Goal: Task Accomplishment & Management: Manage account settings

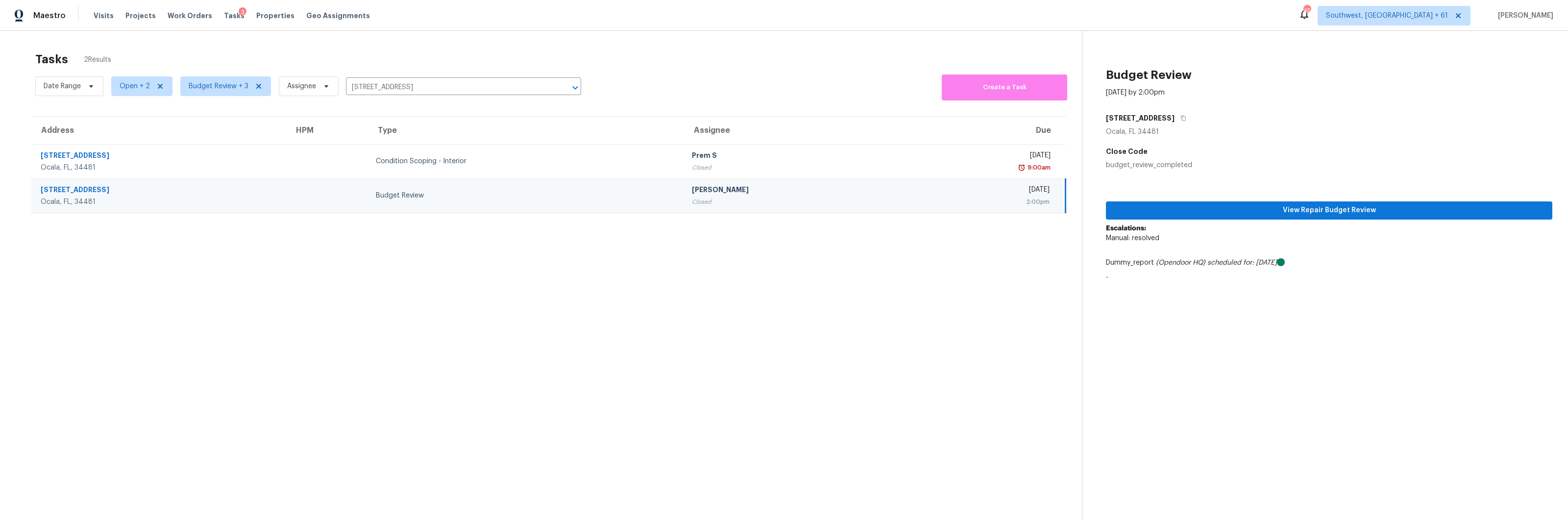
click at [397, 86] on input "[STREET_ADDRESS]" at bounding box center [450, 87] width 208 height 15
paste input "[STREET_ADDRESS][PERSON_NAME]"
type input "[STREET_ADDRESS][PERSON_NAME]"
click at [379, 109] on li "[STREET_ADDRESS][PERSON_NAME]" at bounding box center [463, 108] width 235 height 16
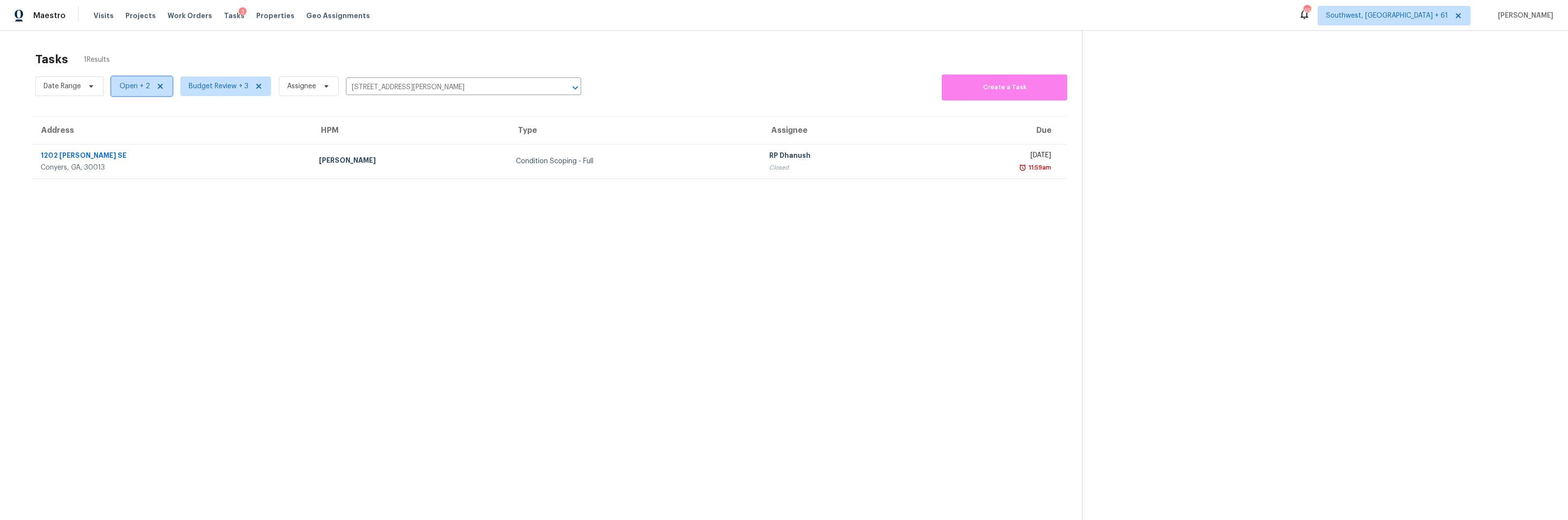
click at [126, 85] on span "Open + 2" at bounding box center [135, 86] width 30 height 10
click at [200, 80] on span "Budget Review + 3" at bounding box center [225, 86] width 91 height 19
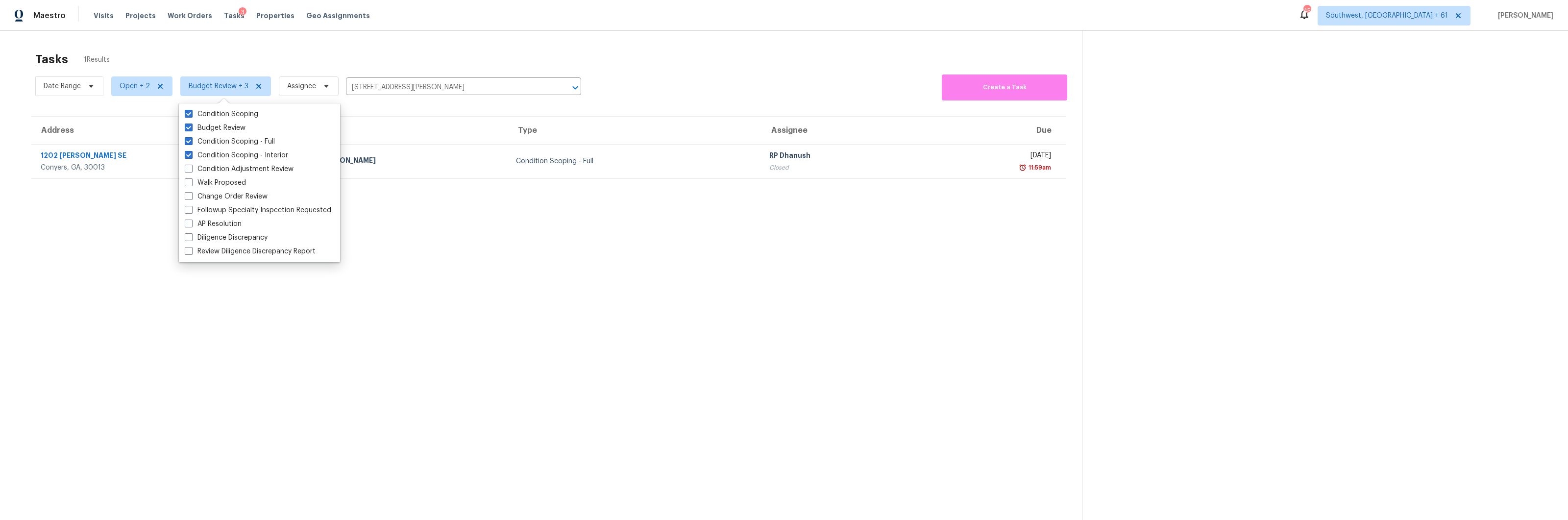
click at [727, 79] on div "Date Range Open + 2 Budget Review + 3 Assignee [STREET_ADDRESS][PERSON_NAME] ​ …" at bounding box center [558, 86] width 1047 height 29
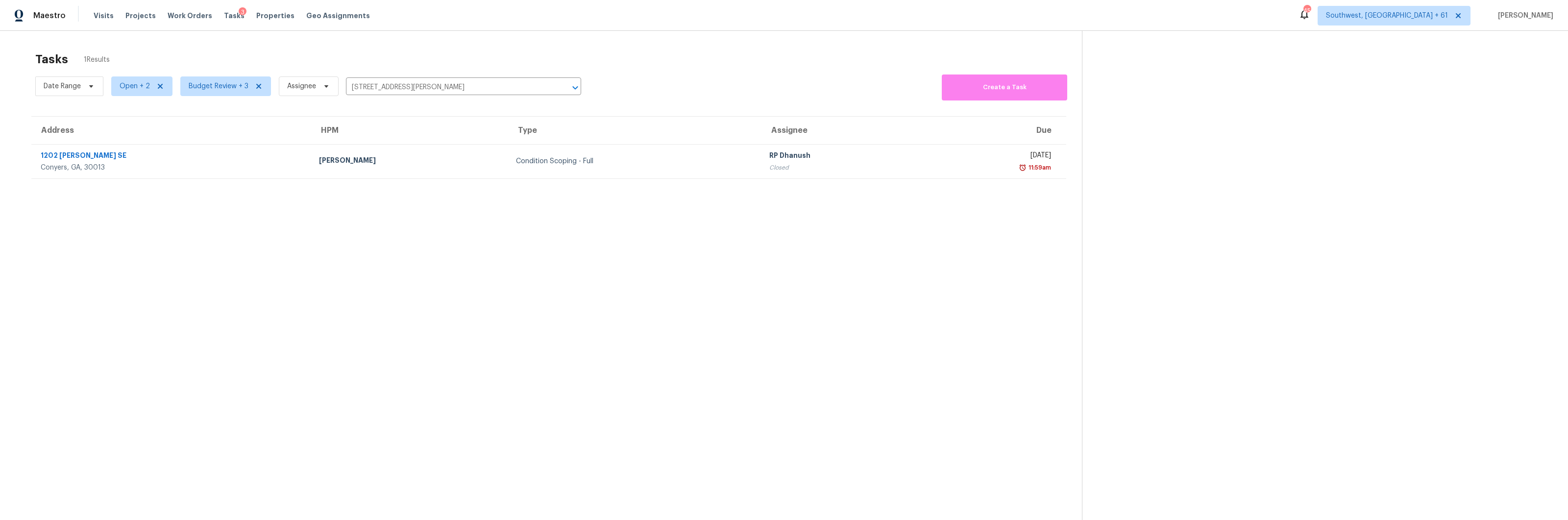
scroll to position [31, 0]
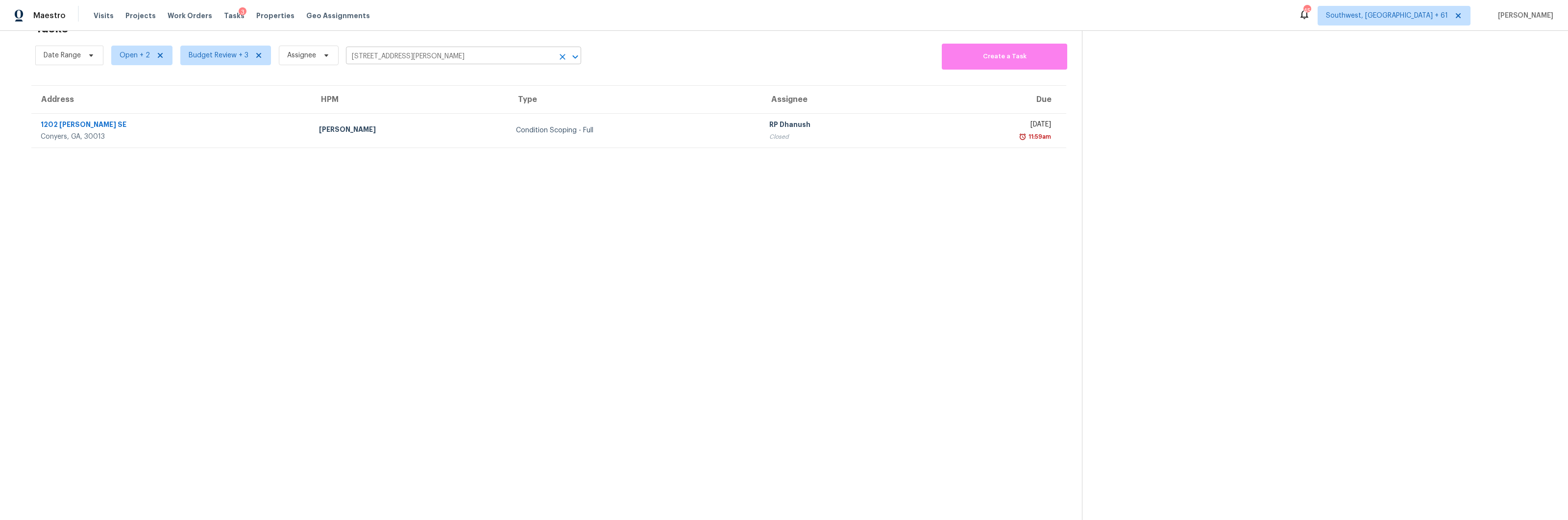
click at [395, 56] on input "[STREET_ADDRESS][PERSON_NAME]" at bounding box center [450, 56] width 208 height 15
click at [437, 55] on div at bounding box center [784, 260] width 1568 height 520
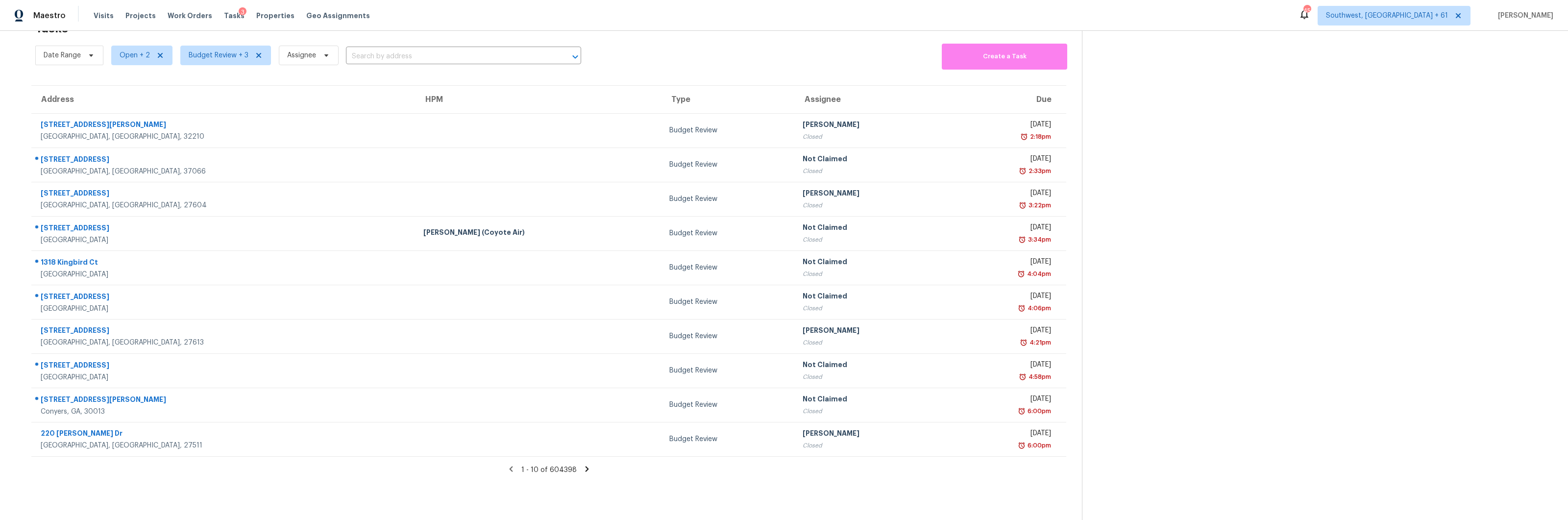
click at [437, 55] on input "text" at bounding box center [450, 56] width 208 height 15
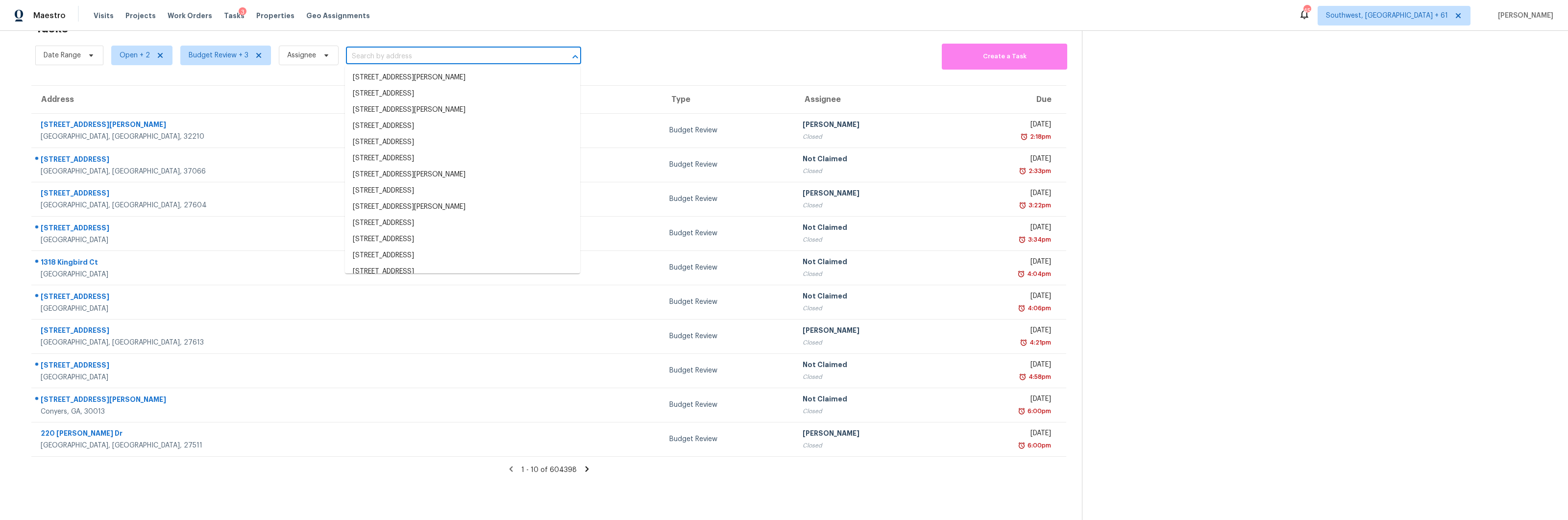
paste input "[STREET_ADDRESS]"
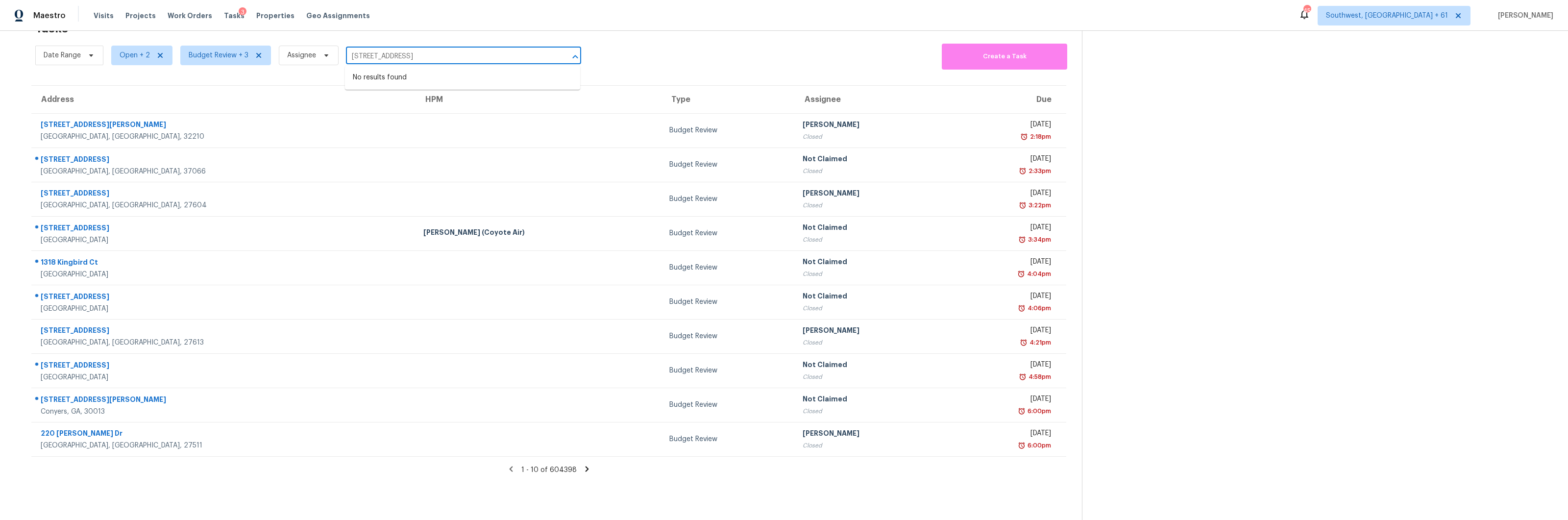
drag, startPoint x: 428, startPoint y: 58, endPoint x: 561, endPoint y: 58, distance: 133.0
click at [561, 58] on div "[STREET_ADDRESS] ​" at bounding box center [463, 56] width 235 height 15
type input "1311 [PERSON_NAME]"
click at [142, 54] on span "Open + 2" at bounding box center [135, 55] width 30 height 10
click at [387, 57] on input "text" at bounding box center [450, 56] width 208 height 15
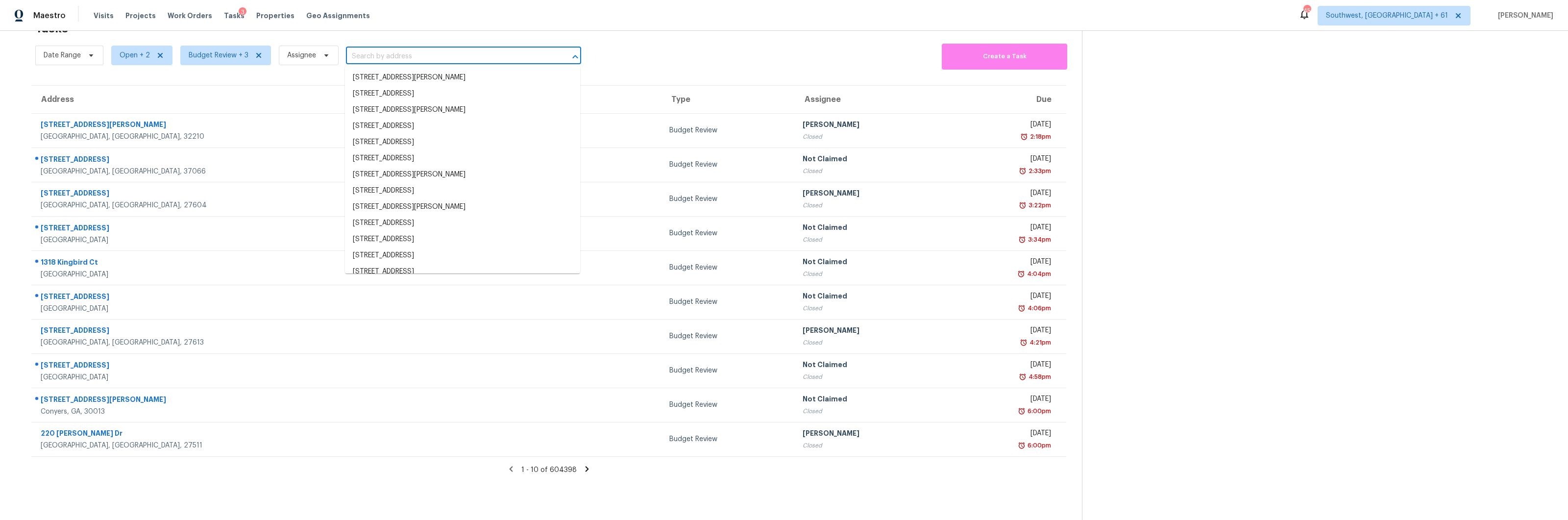
paste input "[STREET_ADDRESS]"
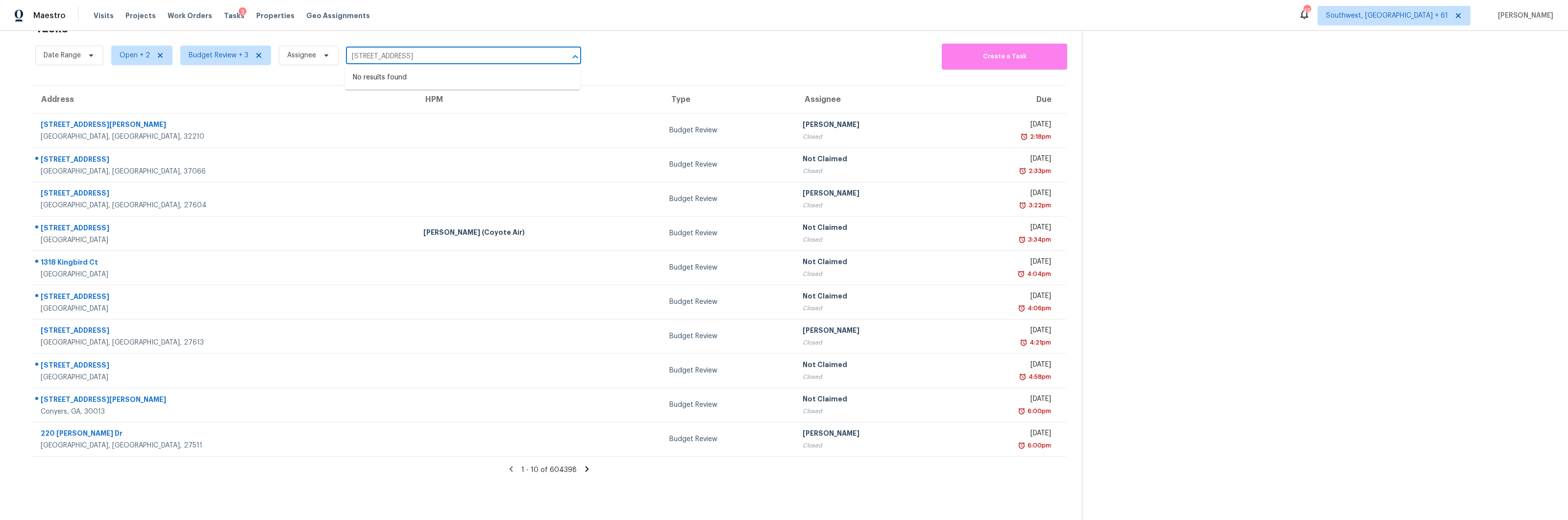
drag, startPoint x: 387, startPoint y: 56, endPoint x: 534, endPoint y: 56, distance: 147.0
click at [534, 56] on input "[STREET_ADDRESS]" at bounding box center [450, 56] width 208 height 15
type input "1311 Braerid"
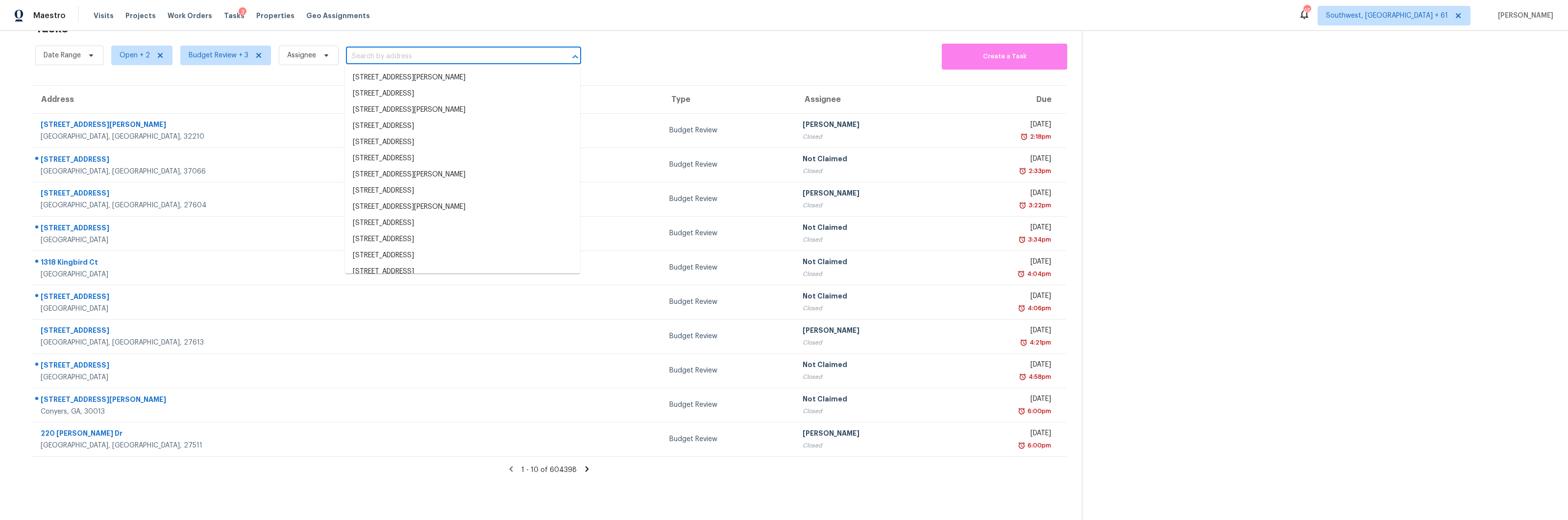
click at [443, 57] on input "text" at bounding box center [450, 56] width 208 height 15
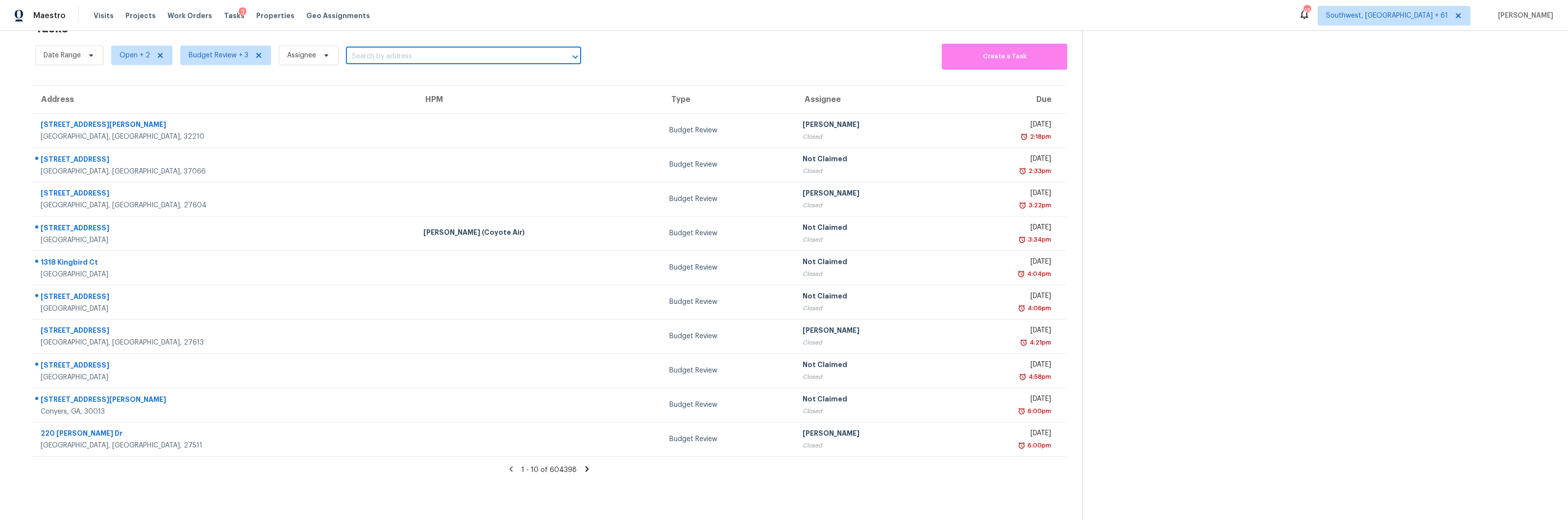
paste input "[STREET_ADDRESS]"
drag, startPoint x: 395, startPoint y: 54, endPoint x: 493, endPoint y: 56, distance: 98.0
click at [493, 56] on input "[STREET_ADDRESS]" at bounding box center [450, 56] width 208 height 15
type input "1311 [PERSON_NAME]"
click at [733, 49] on div "Date Range Open + 2 Budget Review + 3 Assignee ​ Create a Task" at bounding box center [558, 55] width 1047 height 29
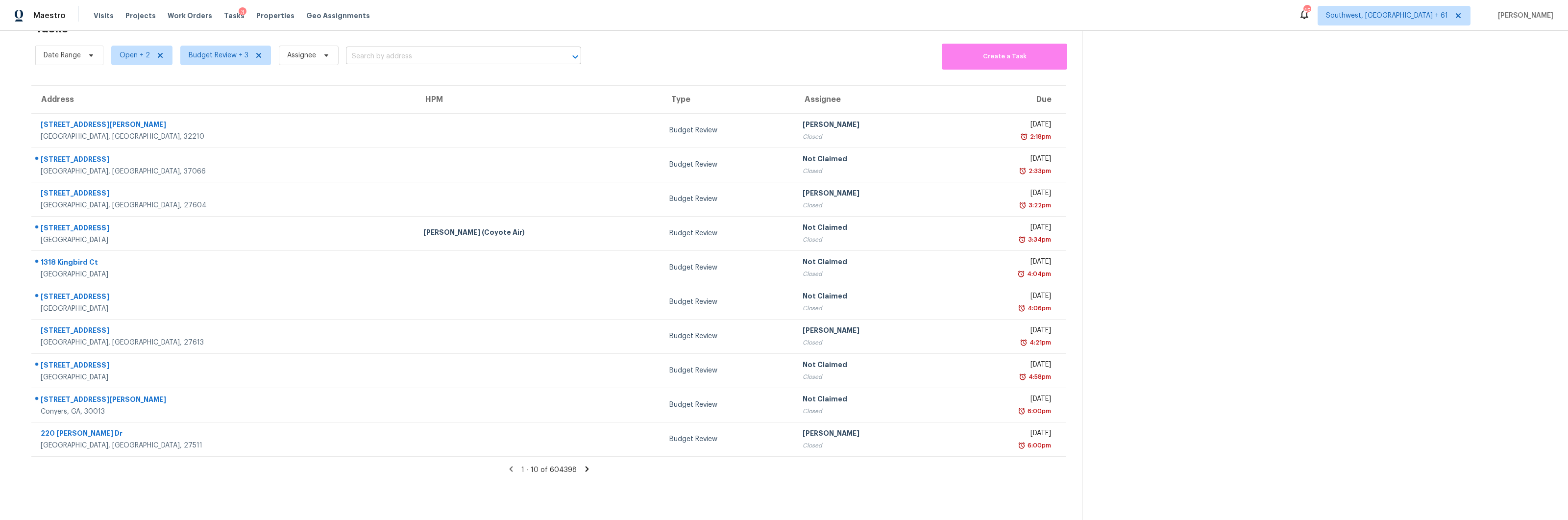
click at [442, 58] on input "text" at bounding box center [450, 56] width 208 height 15
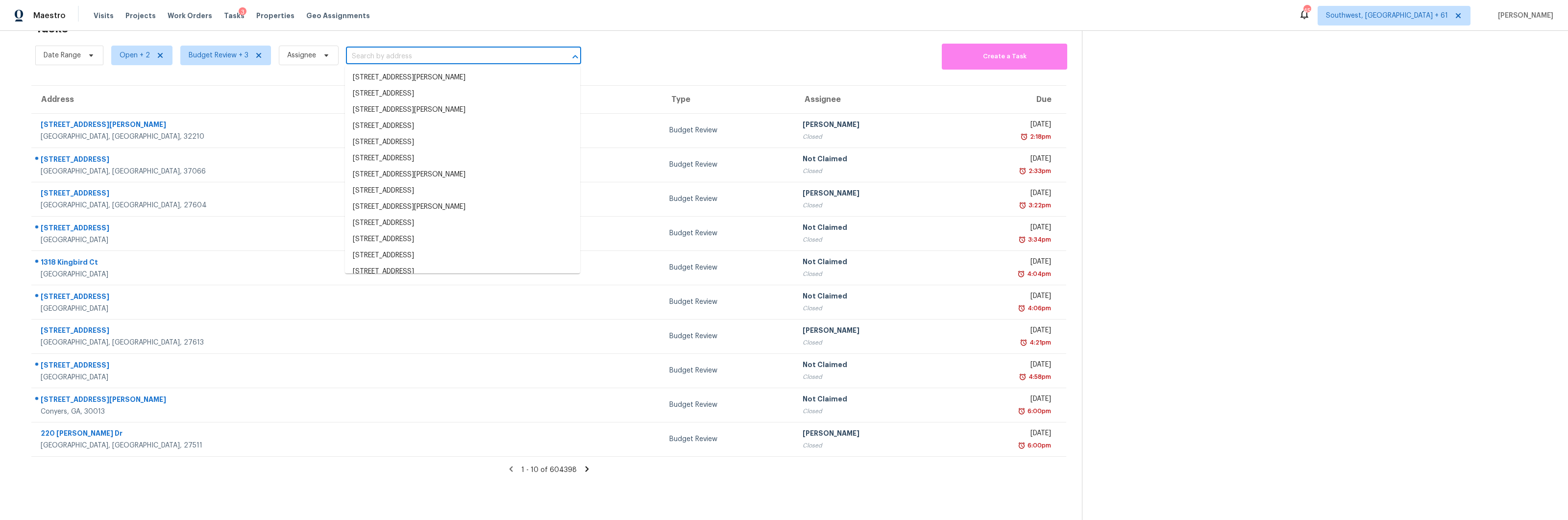
paste input "[STREET_ADDRESS][PERSON_NAME]"
type input "[STREET_ADDRESS][PERSON_NAME]"
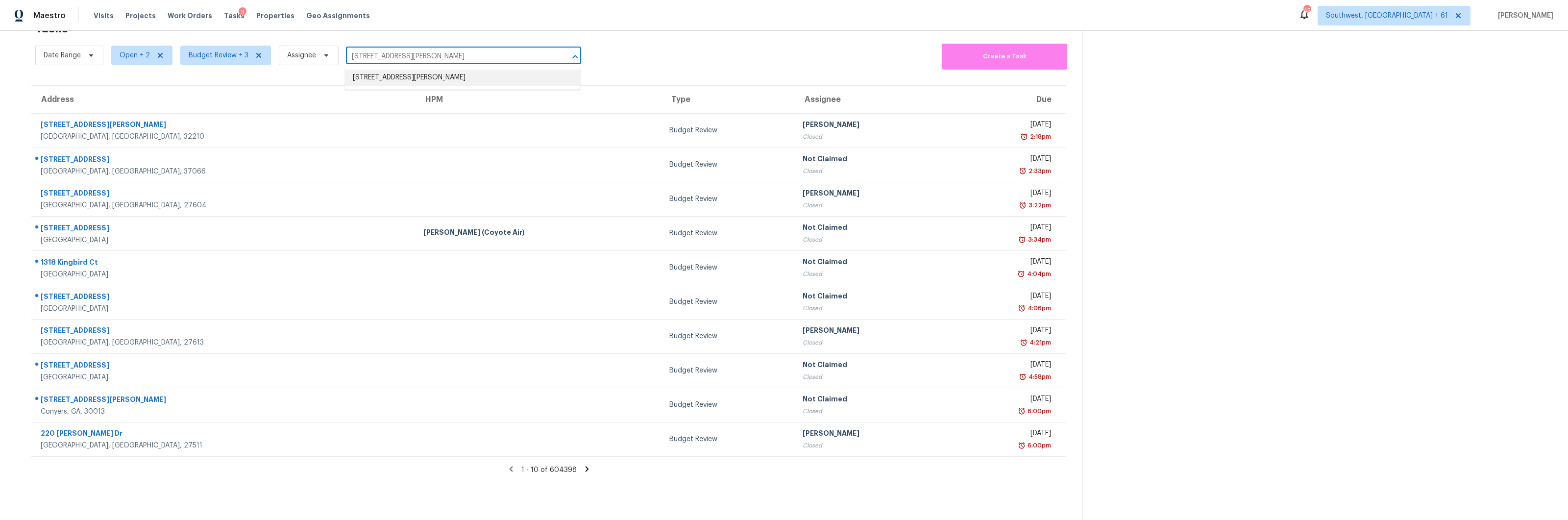
click at [427, 77] on li "[STREET_ADDRESS][PERSON_NAME]" at bounding box center [463, 77] width 235 height 16
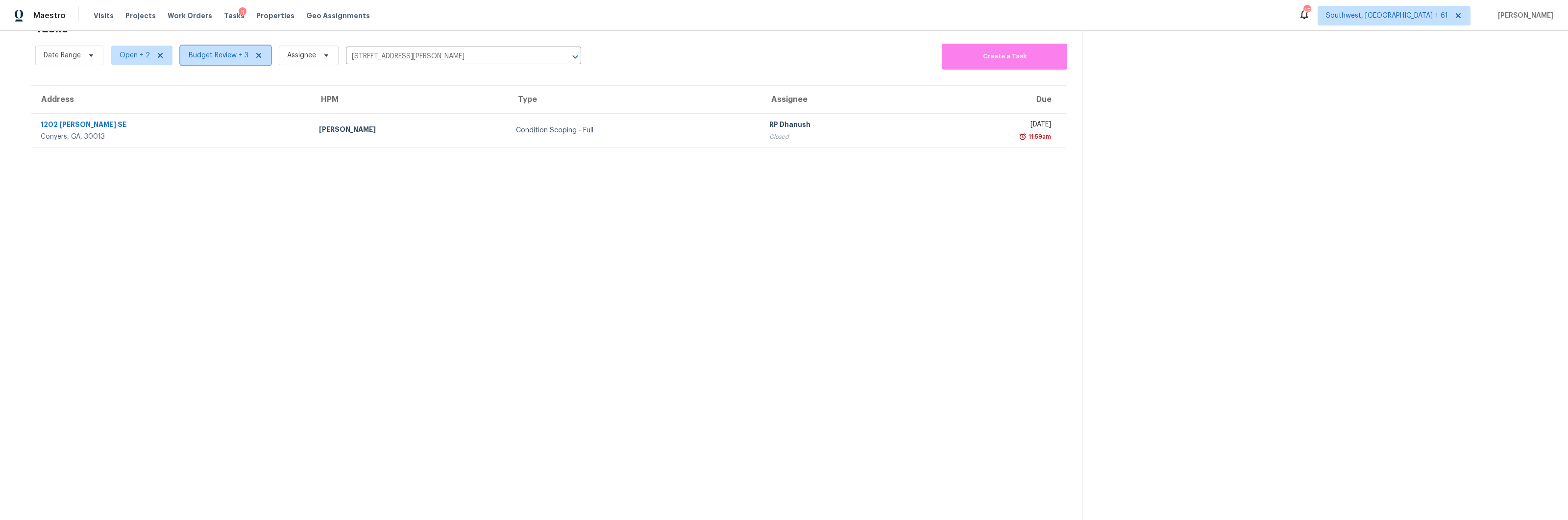
click at [228, 56] on span "Budget Review + 3" at bounding box center [218, 55] width 60 height 10
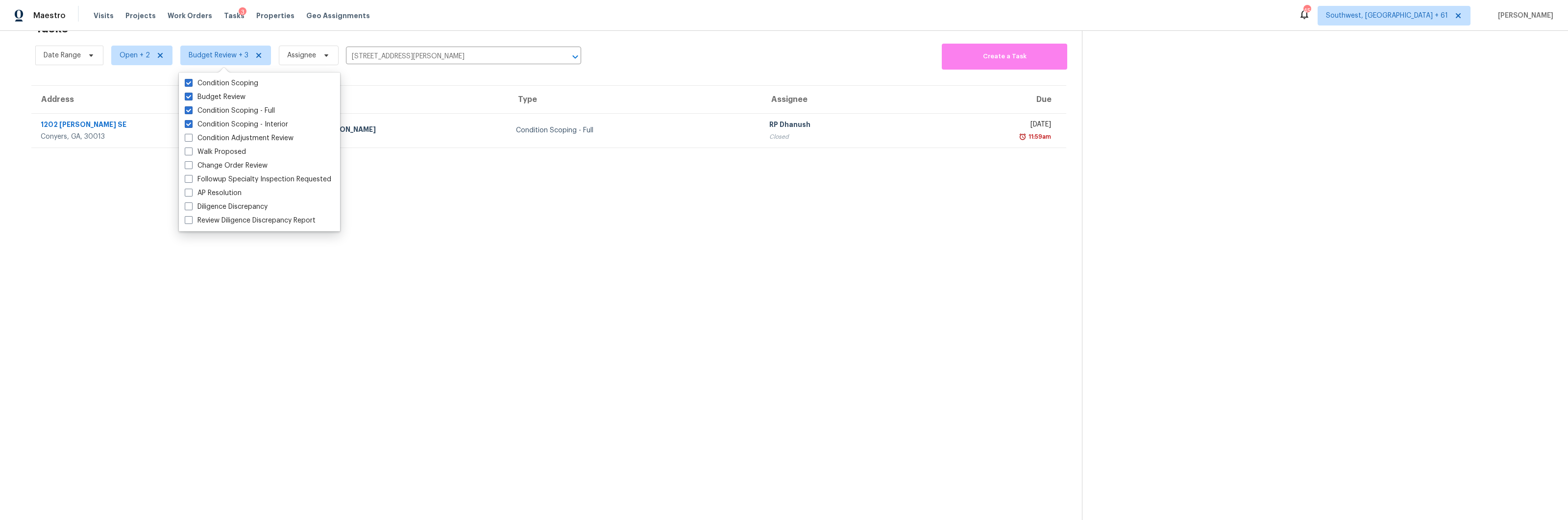
click at [339, 311] on section "Tasks 1 Results Date Range Open + 2 Budget Review + 3 Assignee [STREET_ADDRESS]…" at bounding box center [549, 268] width 1066 height 505
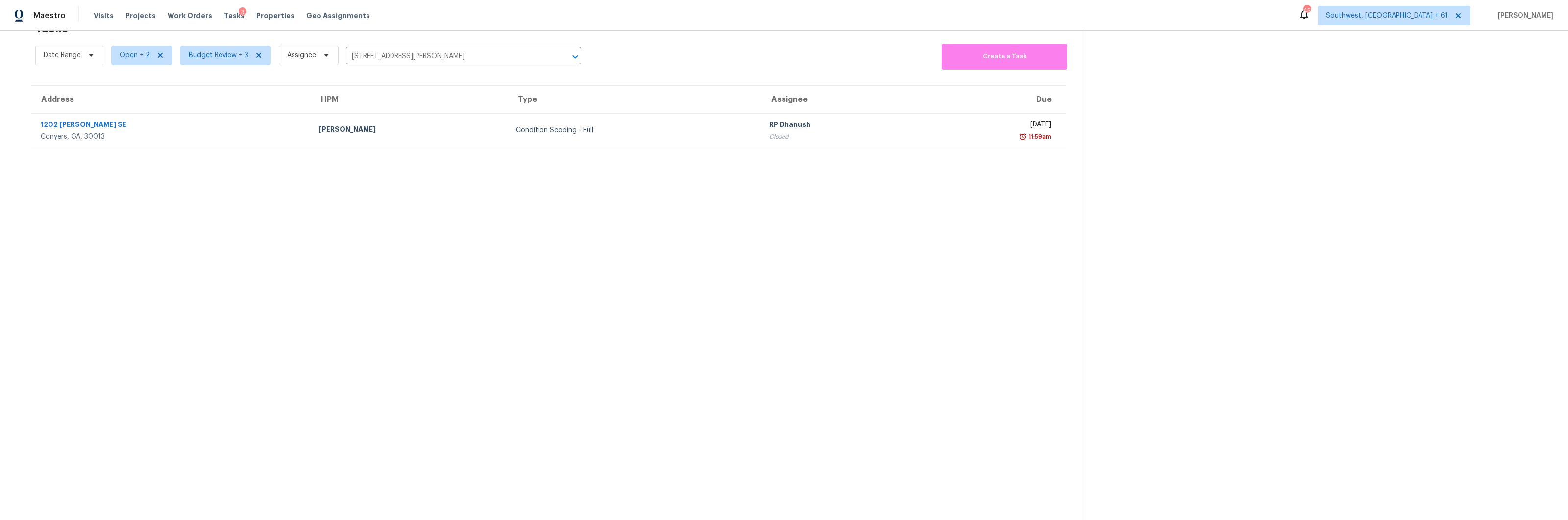
click at [860, 257] on section "Tasks 1 Results Date Range Open + 2 Budget Review + 3 Assignee [STREET_ADDRESS]…" at bounding box center [549, 268] width 1066 height 505
click at [235, 60] on span "Budget Review + 3" at bounding box center [225, 55] width 91 height 19
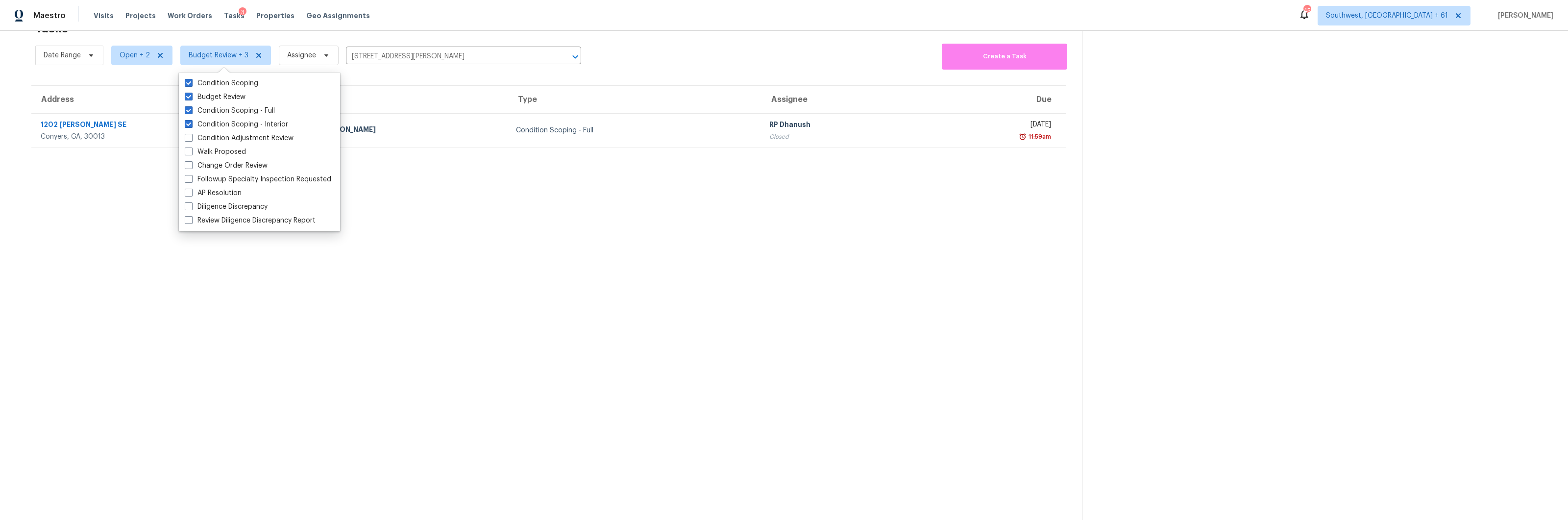
click at [423, 335] on section "Tasks 1 Results Date Range Open + 2 Budget Review + 3 Assignee [STREET_ADDRESS]…" at bounding box center [549, 268] width 1066 height 505
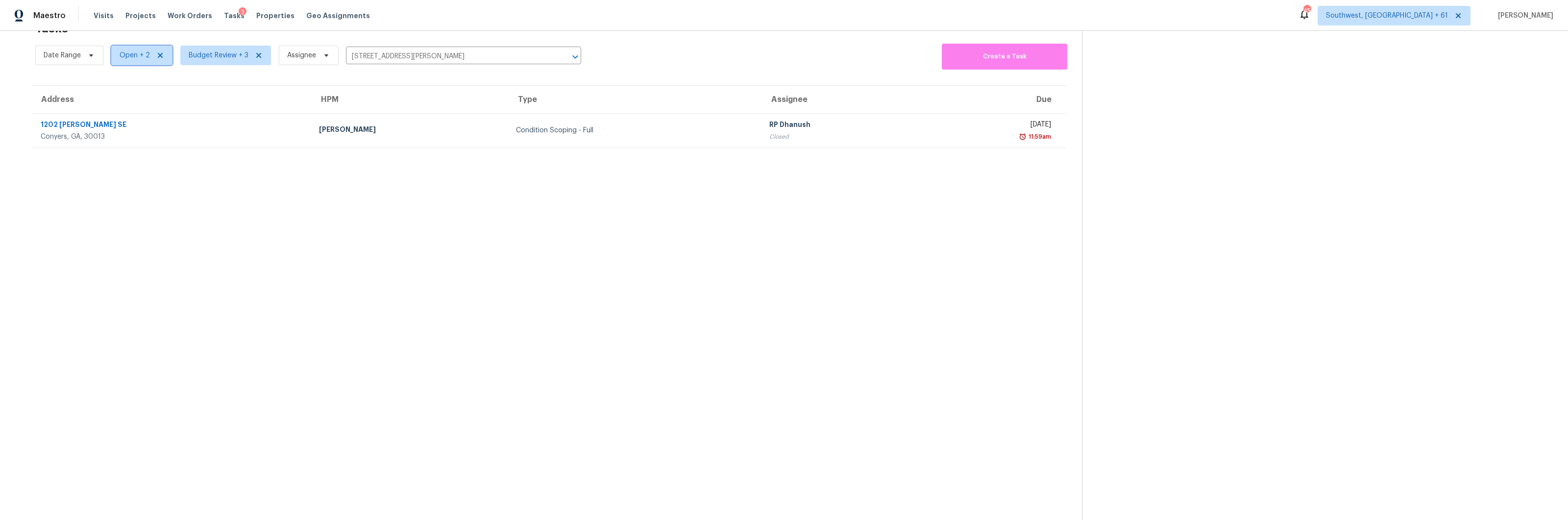
click at [132, 60] on span "Open + 2" at bounding box center [135, 55] width 30 height 10
click at [161, 228] on section "Tasks 1 Results Date Range Open + 2 Budget Review + 3 Assignee [STREET_ADDRESS]…" at bounding box center [549, 268] width 1066 height 505
click at [404, 51] on input "[STREET_ADDRESS][PERSON_NAME]" at bounding box center [450, 56] width 208 height 15
paste input "[STREET_ADDRESS][PERSON_NAME]"
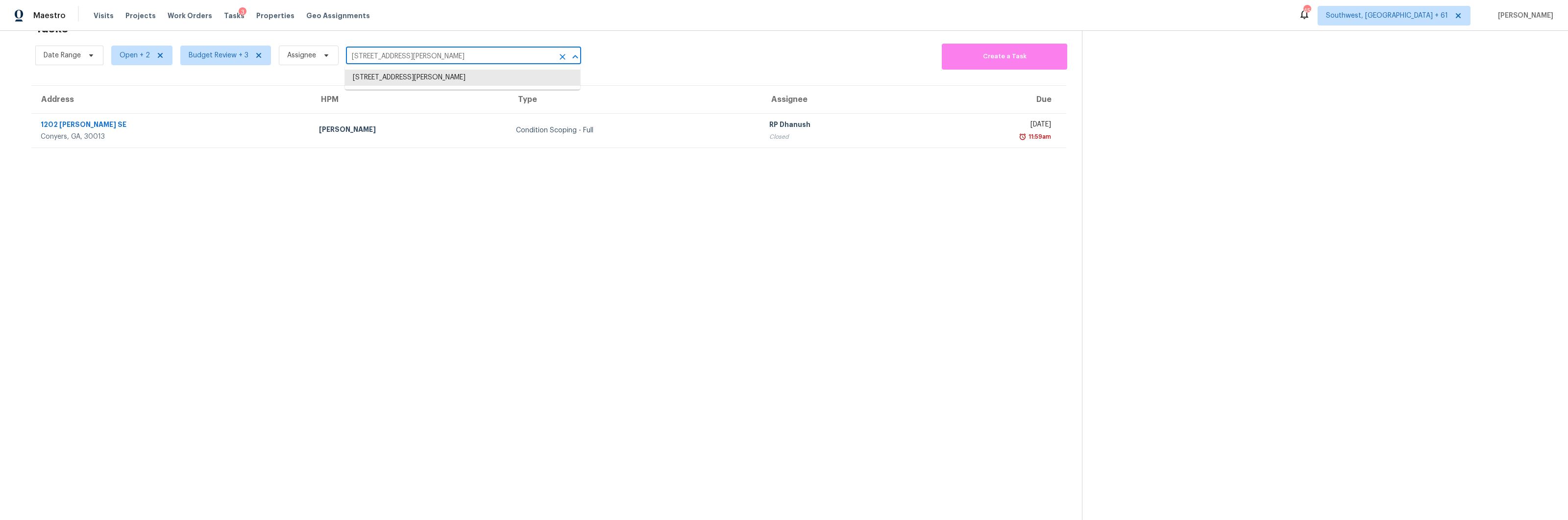
type input "[STREET_ADDRESS][PERSON_NAME]"
click at [390, 73] on li "[STREET_ADDRESS][PERSON_NAME]" at bounding box center [463, 77] width 235 height 16
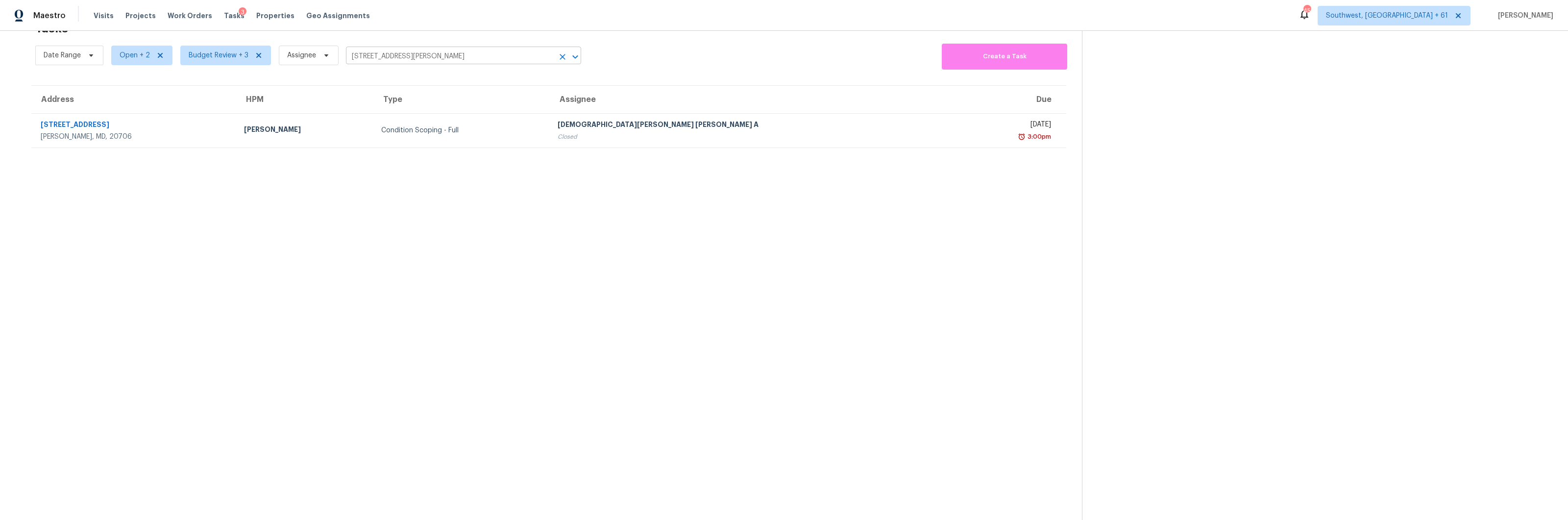
click at [468, 55] on input "[STREET_ADDRESS][PERSON_NAME]" at bounding box center [450, 56] width 208 height 15
click at [442, 75] on li "[STREET_ADDRESS][PERSON_NAME]" at bounding box center [463, 77] width 235 height 16
drag, startPoint x: 488, startPoint y: 57, endPoint x: 318, endPoint y: 57, distance: 170.0
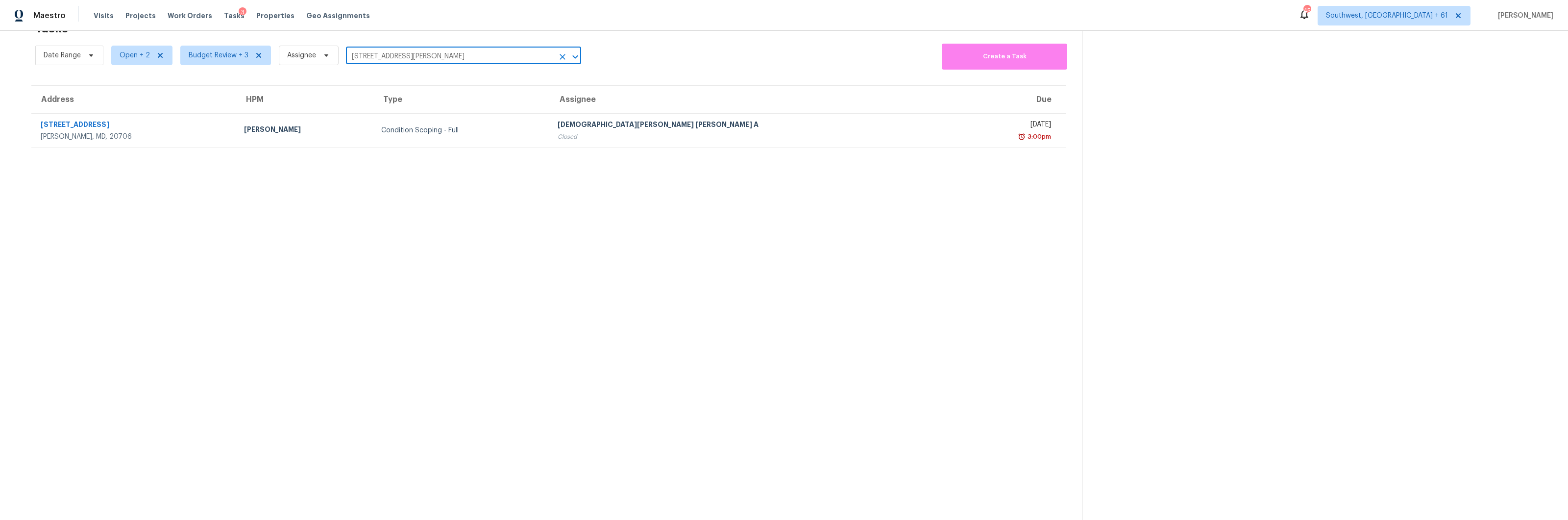
click at [318, 57] on div "Date Range Open + 2 Budget Review + 3 Assignee [STREET_ADDRESS][PERSON_NAME] ​" at bounding box center [308, 55] width 546 height 29
click at [468, 60] on input "[STREET_ADDRESS][PERSON_NAME]" at bounding box center [450, 56] width 208 height 15
paste input "[STREET_ADDRESS]"
type input "[STREET_ADDRESS]"
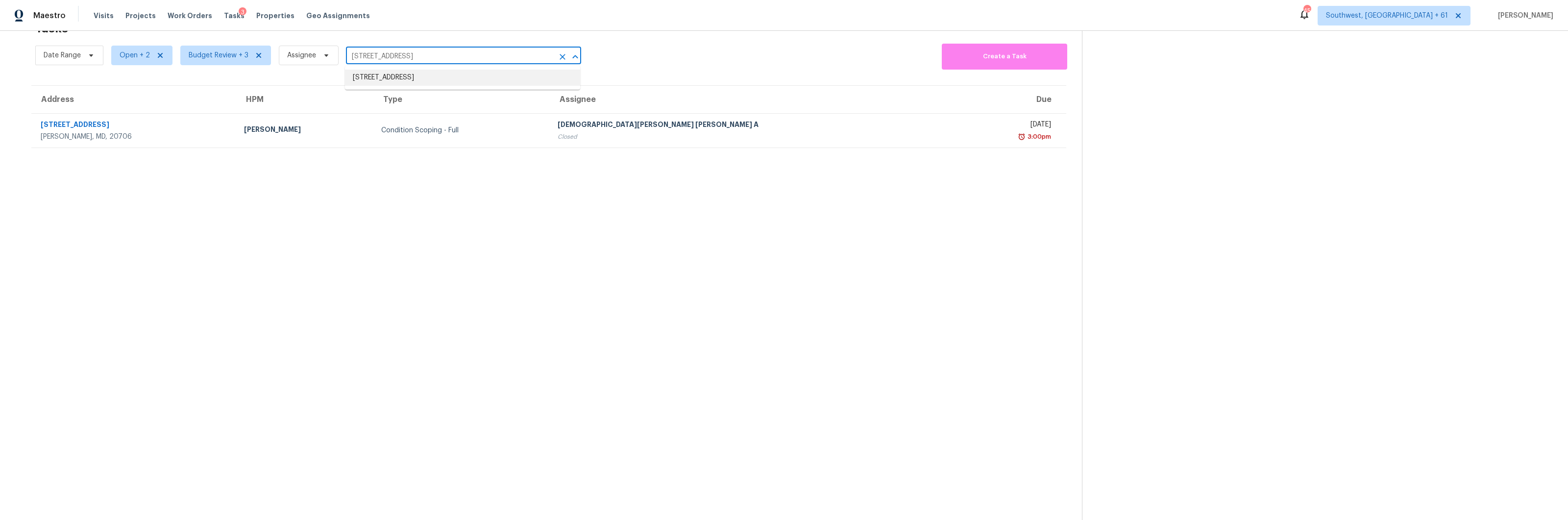
click at [390, 73] on li "[STREET_ADDRESS]" at bounding box center [463, 77] width 235 height 16
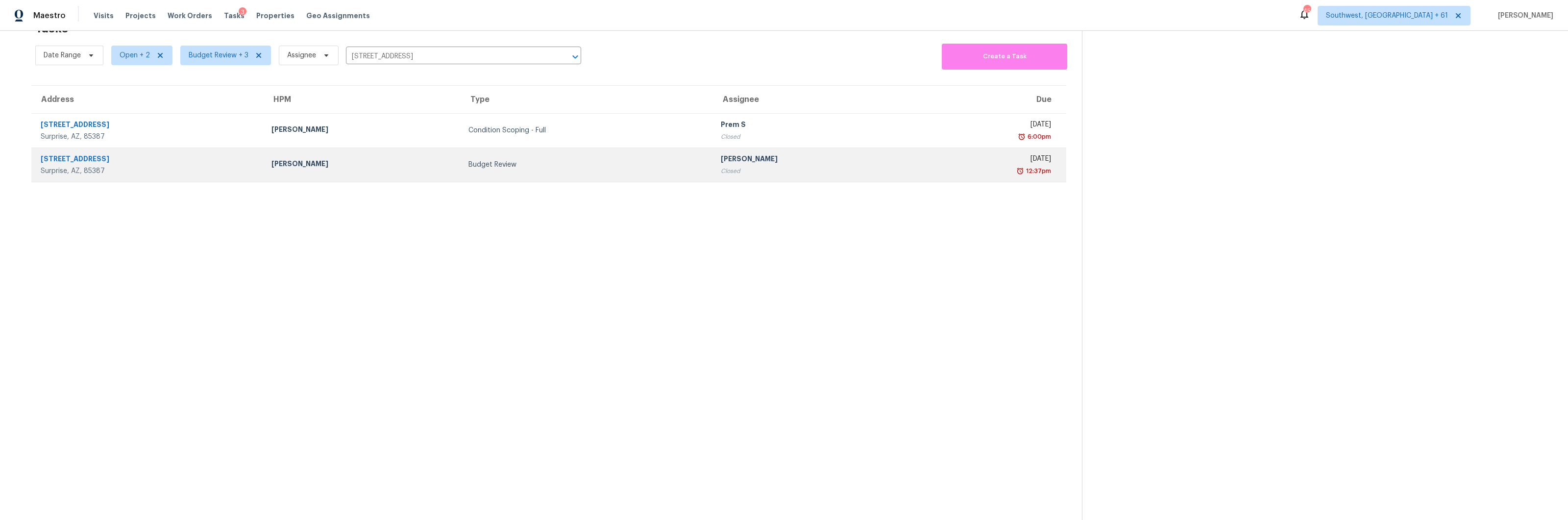
click at [634, 181] on td "Budget Review" at bounding box center [587, 164] width 252 height 34
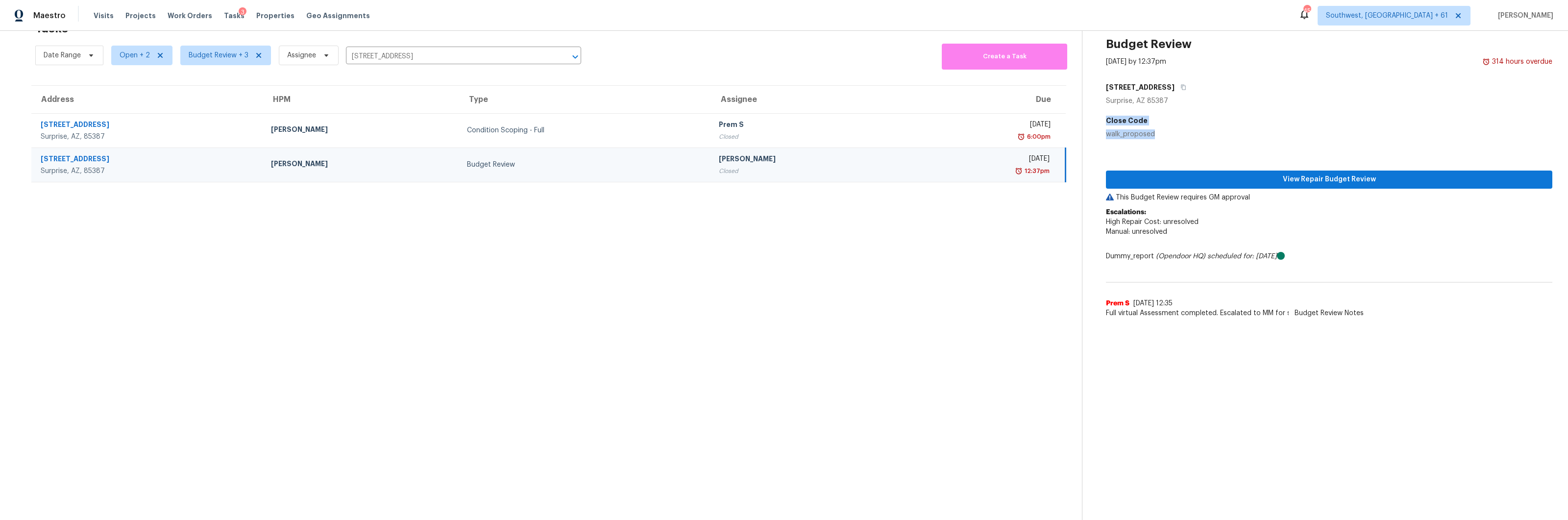
drag, startPoint x: 1172, startPoint y: 133, endPoint x: 1108, endPoint y: 117, distance: 66.0
click at [1108, 117] on div "Close Code walk_proposed" at bounding box center [1328, 127] width 447 height 23
click at [404, 55] on input "[STREET_ADDRESS]" at bounding box center [450, 56] width 208 height 15
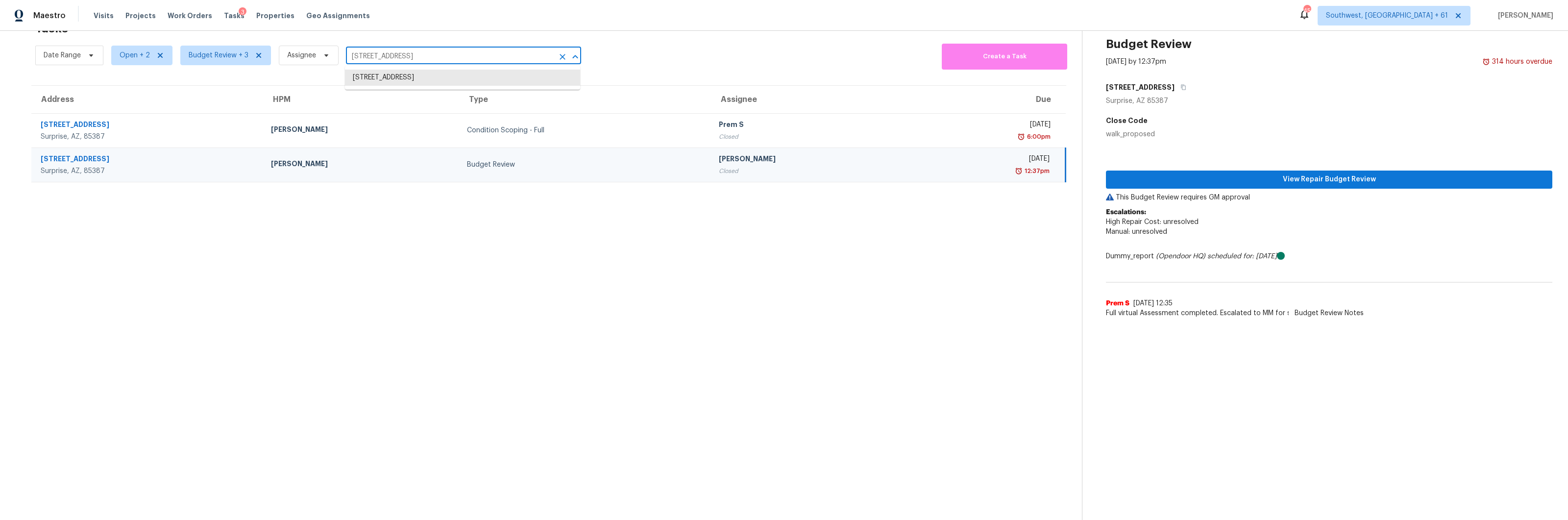
click at [404, 55] on input "[STREET_ADDRESS]" at bounding box center [450, 56] width 208 height 15
paste input "[STREET_ADDRESS]"
type input "[STREET_ADDRESS]"
click at [391, 77] on li "[STREET_ADDRESS]" at bounding box center [463, 77] width 235 height 16
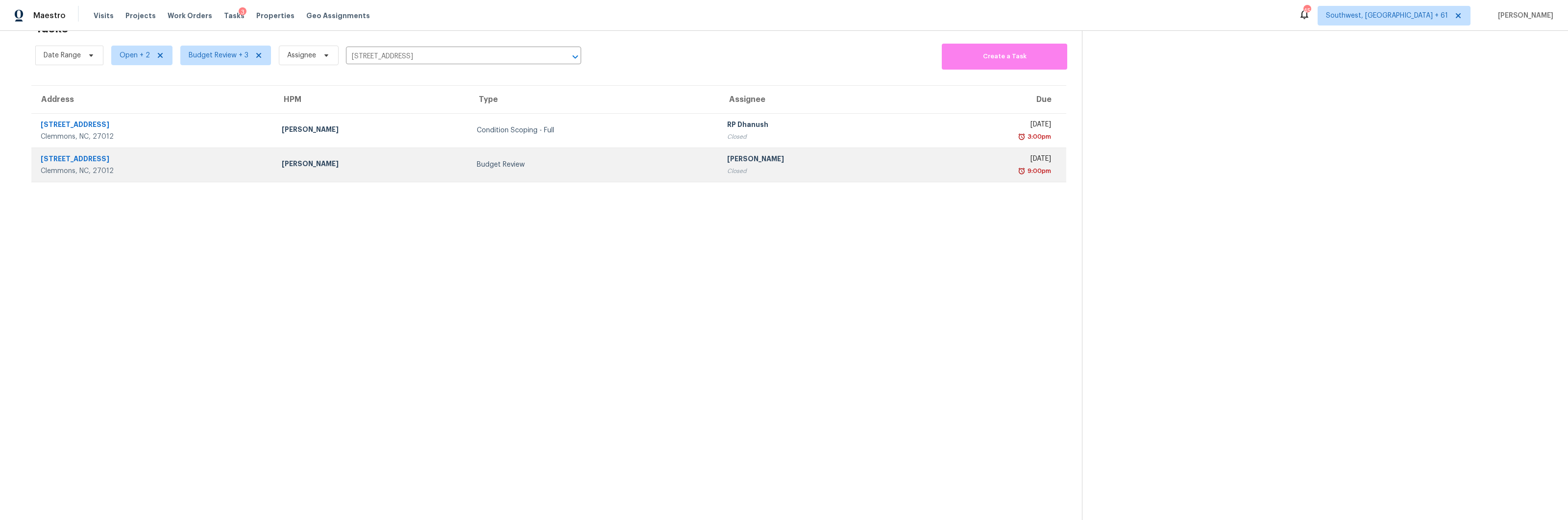
click at [719, 152] on td "[PERSON_NAME] Closed" at bounding box center [816, 164] width 195 height 34
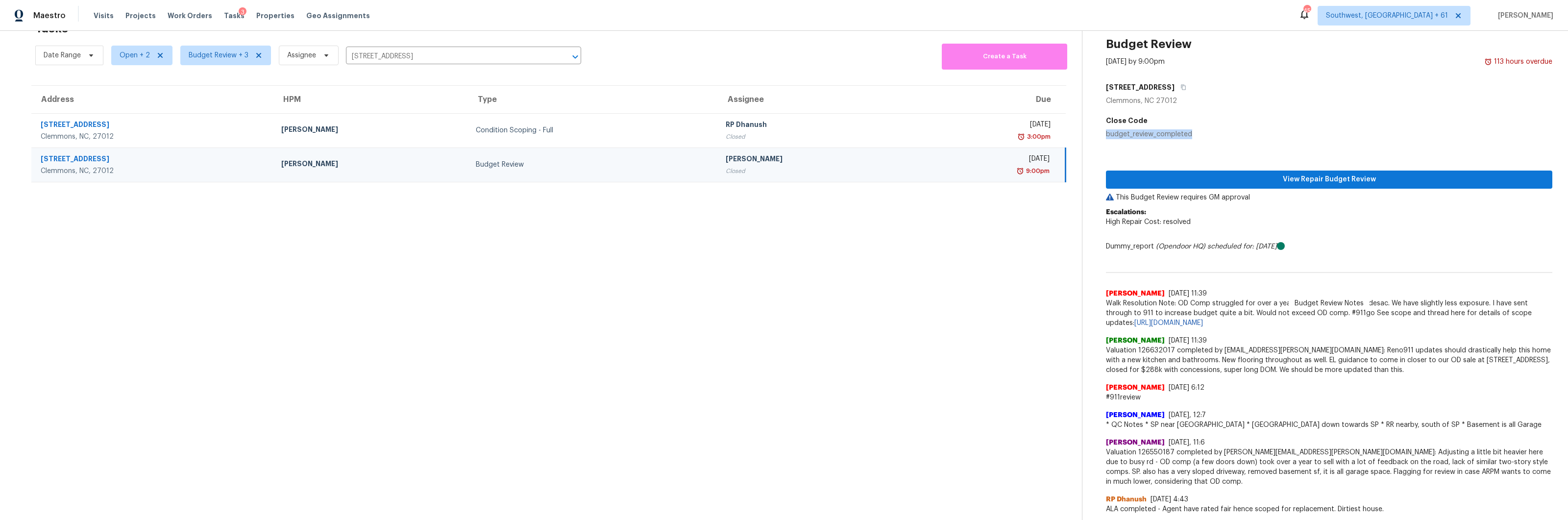
drag, startPoint x: 1106, startPoint y: 133, endPoint x: 1216, endPoint y: 133, distance: 110.0
click at [1216, 133] on div "budget_review_completed" at bounding box center [1328, 134] width 447 height 10
click at [1231, 124] on h5 "Close Code" at bounding box center [1328, 121] width 447 height 10
click at [426, 49] on input "[STREET_ADDRESS]" at bounding box center [450, 56] width 208 height 15
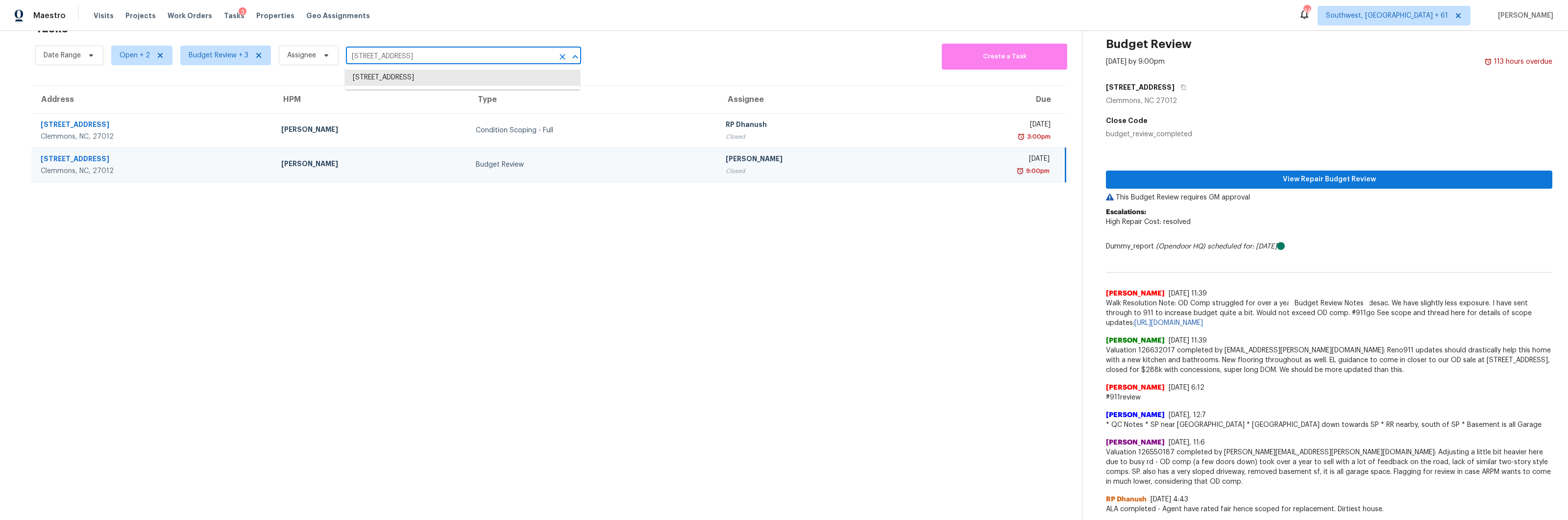
click at [426, 49] on input "[STREET_ADDRESS]" at bounding box center [450, 56] width 208 height 15
paste input "[STREET_ADDRESS]"
type input "[STREET_ADDRESS]"
click at [421, 76] on li "[STREET_ADDRESS]" at bounding box center [463, 77] width 235 height 16
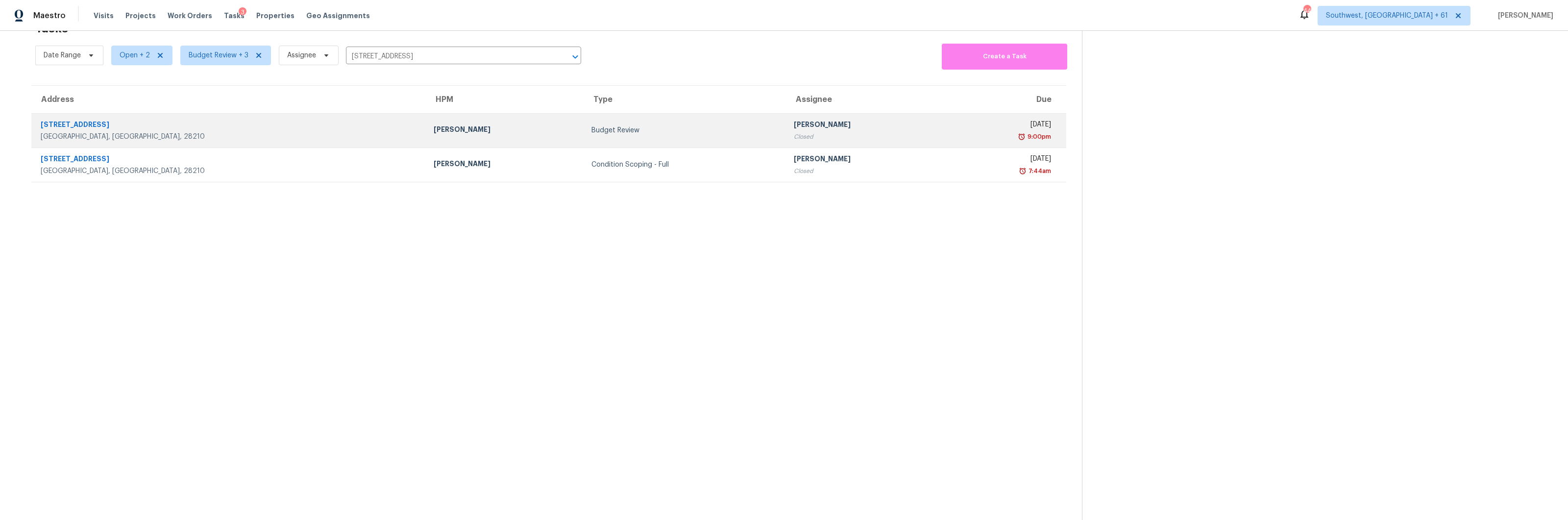
click at [592, 129] on div "Budget Review" at bounding box center [685, 131] width 187 height 10
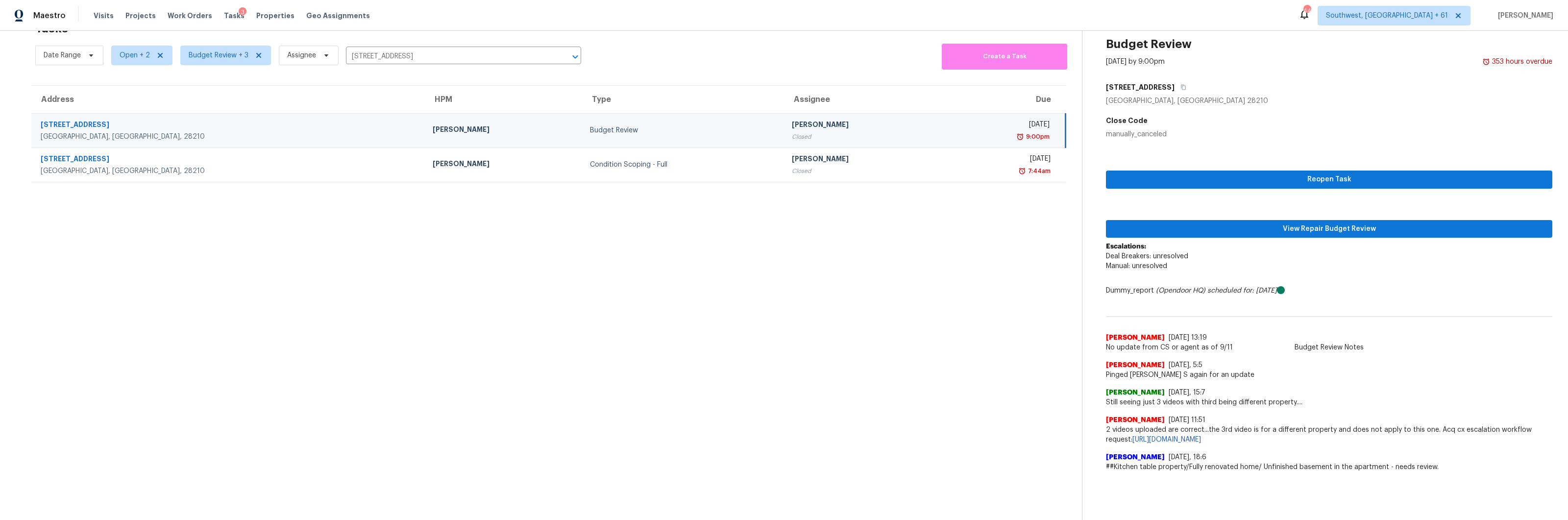
click at [1214, 141] on div "Reopen Task View Repair Budget Review Escalations: Deal Breakers: unresolved Ma…" at bounding box center [1328, 308] width 447 height 338
click at [717, 399] on section "Tasks 2 Results Date Range Open + 2 Budget Review + 3 Assignee [STREET_ADDRESS]…" at bounding box center [549, 268] width 1066 height 505
click at [380, 50] on input "[STREET_ADDRESS]" at bounding box center [450, 56] width 208 height 15
paste input "[STREET_ADDRESS]"
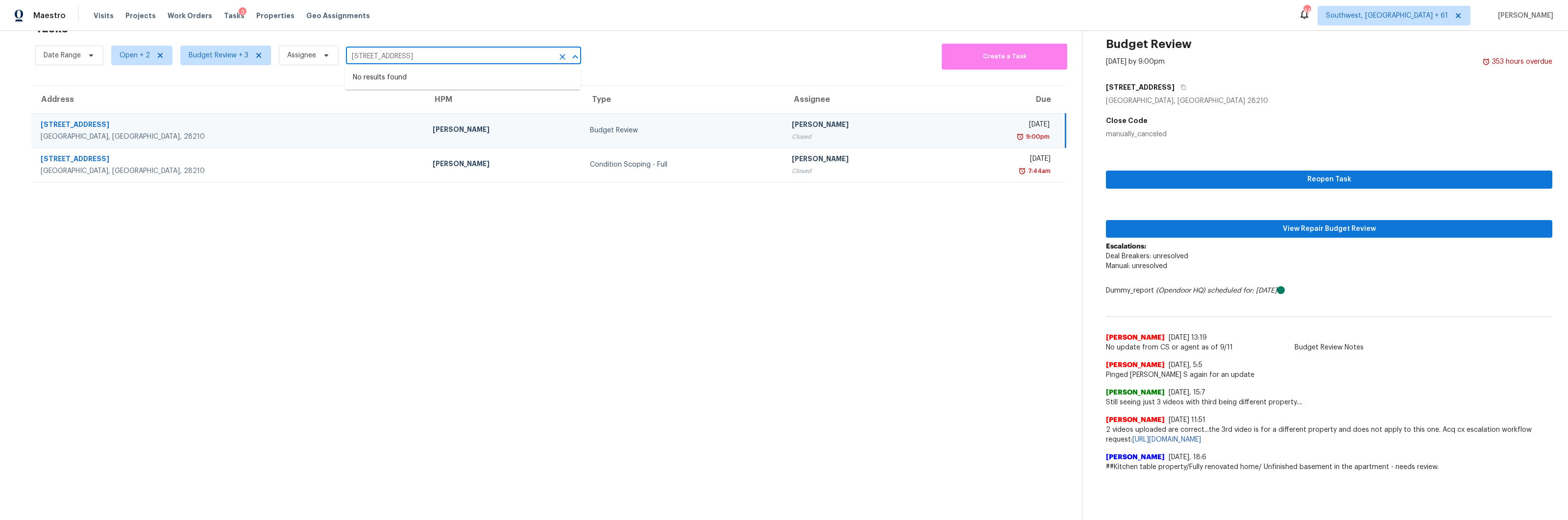
drag, startPoint x: 414, startPoint y: 57, endPoint x: 557, endPoint y: 45, distance: 143.5
click at [556, 45] on div "Date Range Open + 2 Budget Review + 3 Assignee [STREET_ADDRESS] ​" at bounding box center [308, 55] width 546 height 29
click at [526, 54] on input "[STREET_ADDRESS]" at bounding box center [450, 56] width 208 height 15
drag, startPoint x: 412, startPoint y: 57, endPoint x: 498, endPoint y: 57, distance: 86.0
click at [498, 57] on input "[STREET_ADDRESS]" at bounding box center [450, 56] width 208 height 15
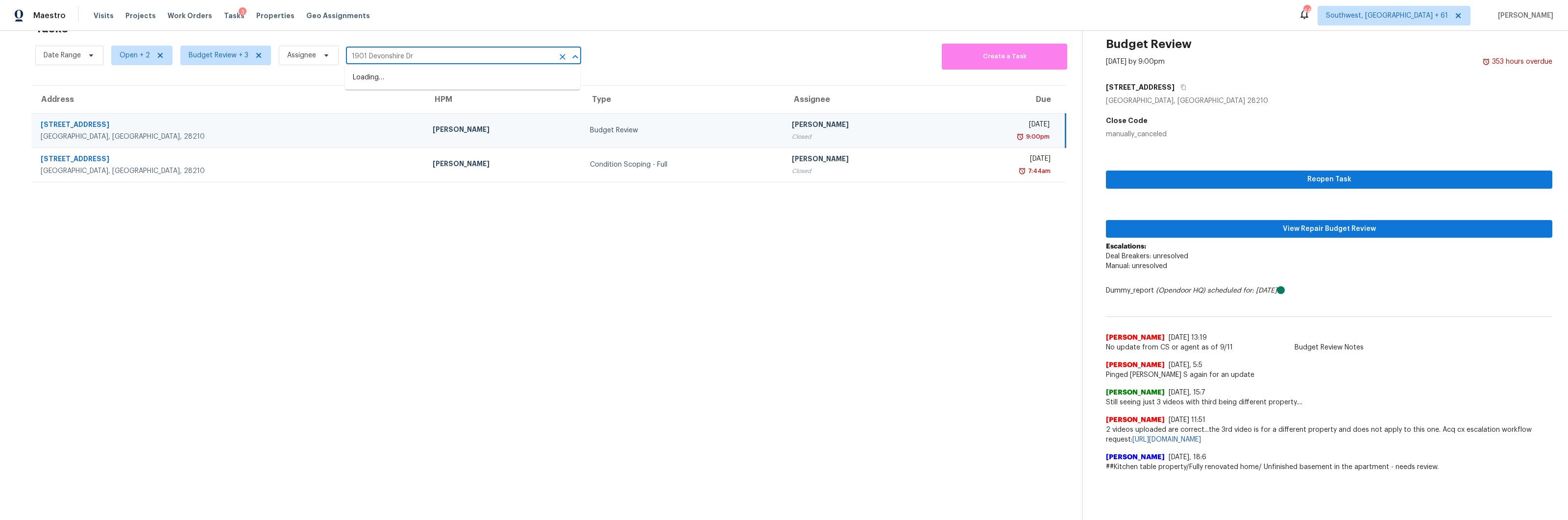
type input "1901 Devonshire Dr"
click at [459, 76] on li "[STREET_ADDRESS]" at bounding box center [463, 77] width 235 height 16
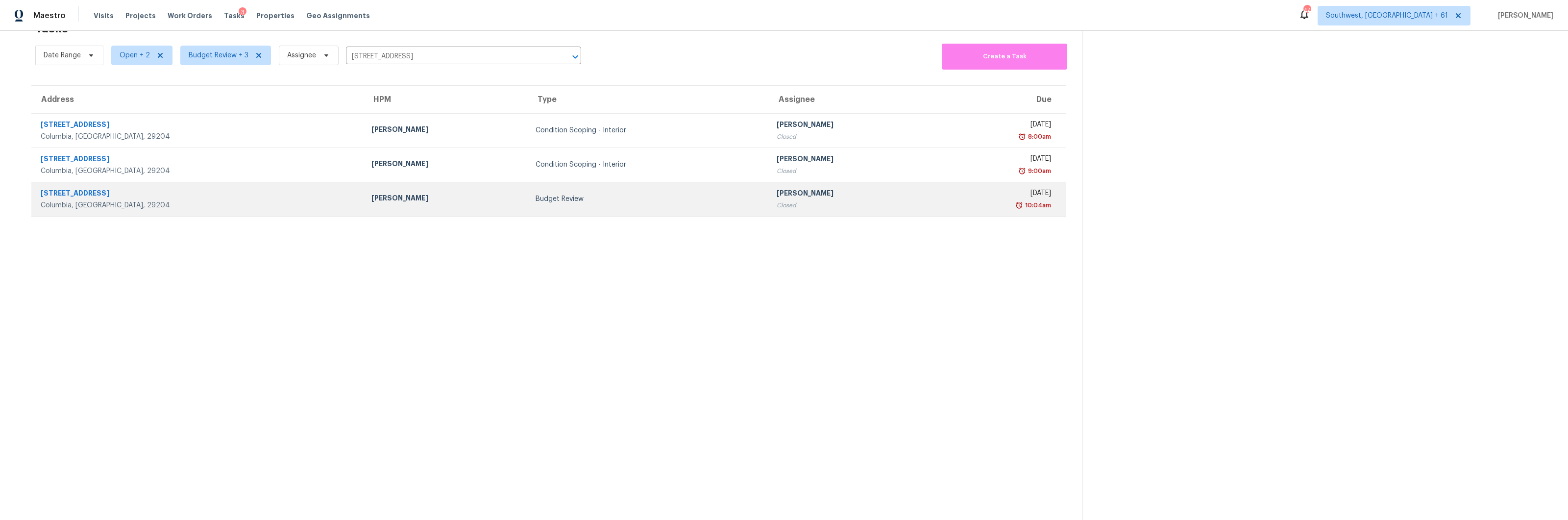
click at [536, 199] on div "Budget Review" at bounding box center [648, 200] width 225 height 10
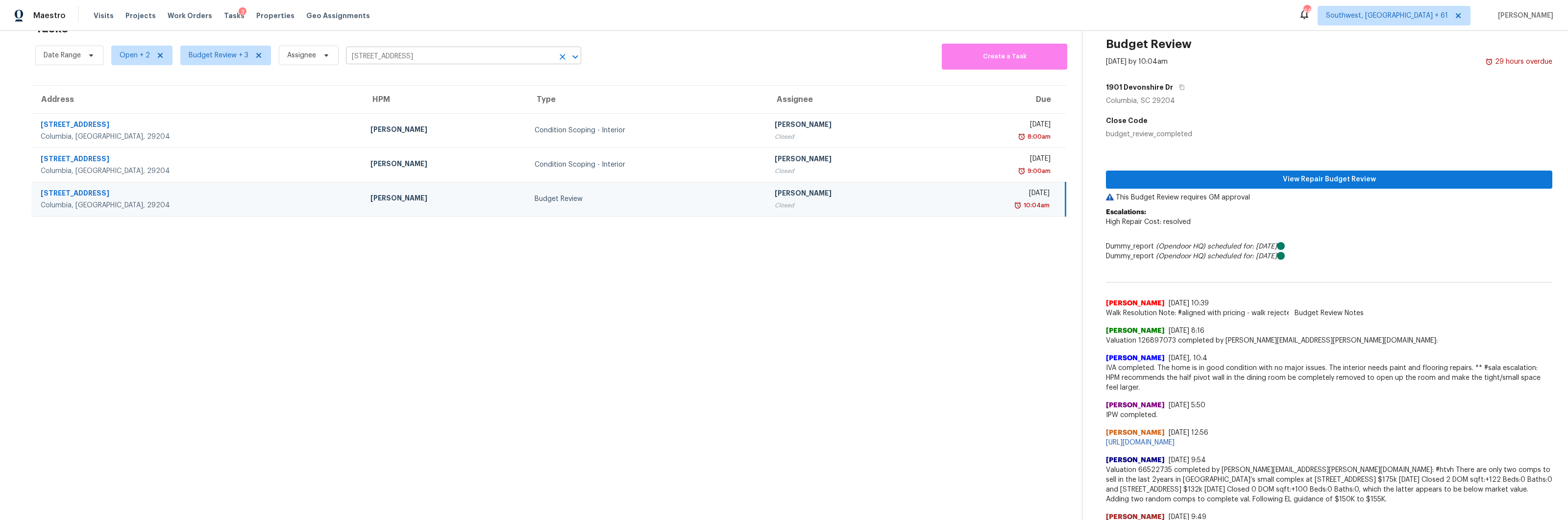
click at [417, 52] on input "[STREET_ADDRESS]" at bounding box center [450, 56] width 208 height 15
paste input "[STREET_ADDRESS][PERSON_NAME]"
type input "[STREET_ADDRESS][PERSON_NAME]"
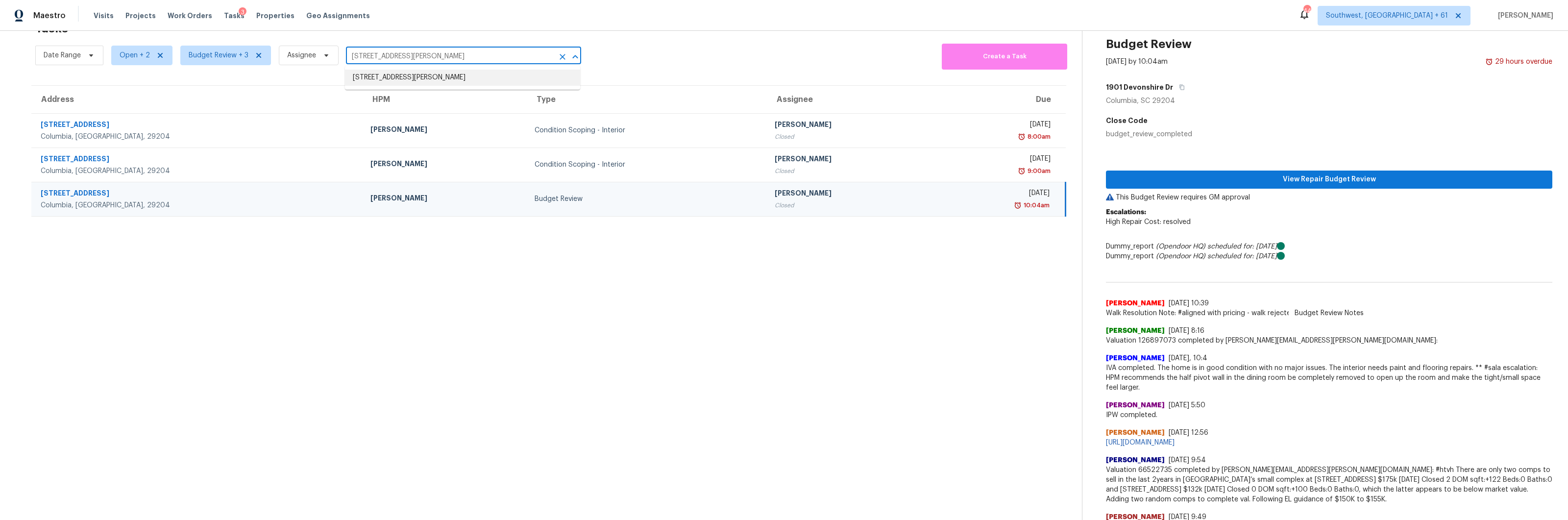
click at [409, 76] on li "[STREET_ADDRESS][PERSON_NAME]" at bounding box center [463, 77] width 235 height 16
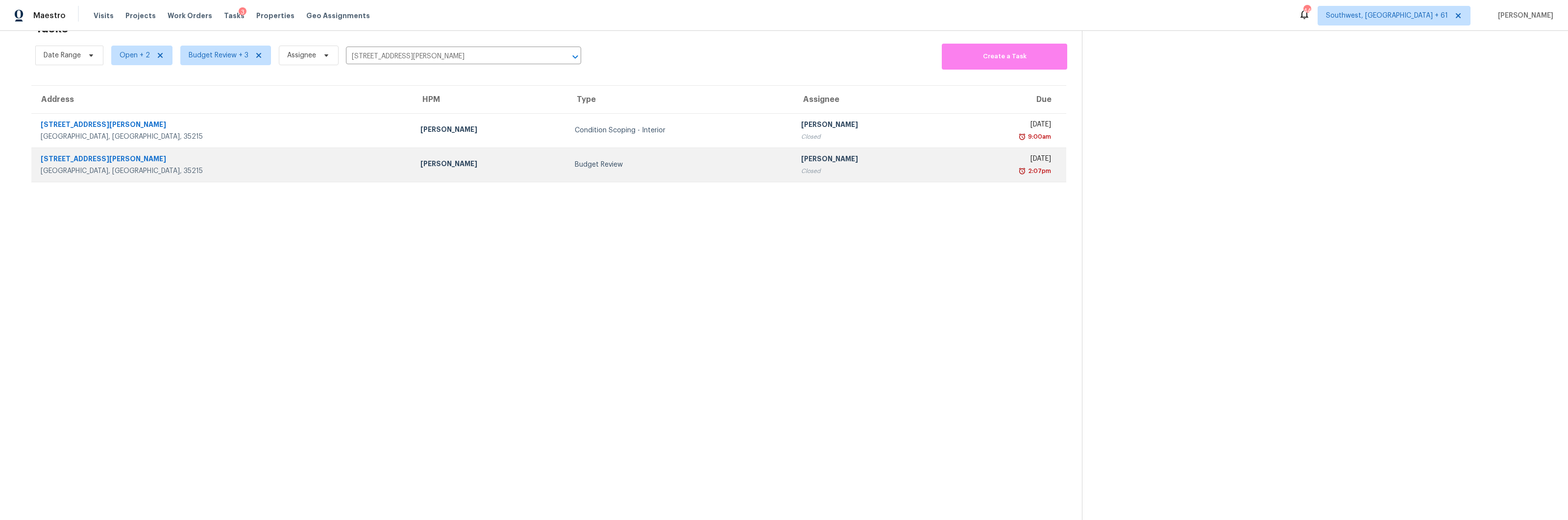
click at [567, 177] on td "Budget Review" at bounding box center [680, 164] width 226 height 34
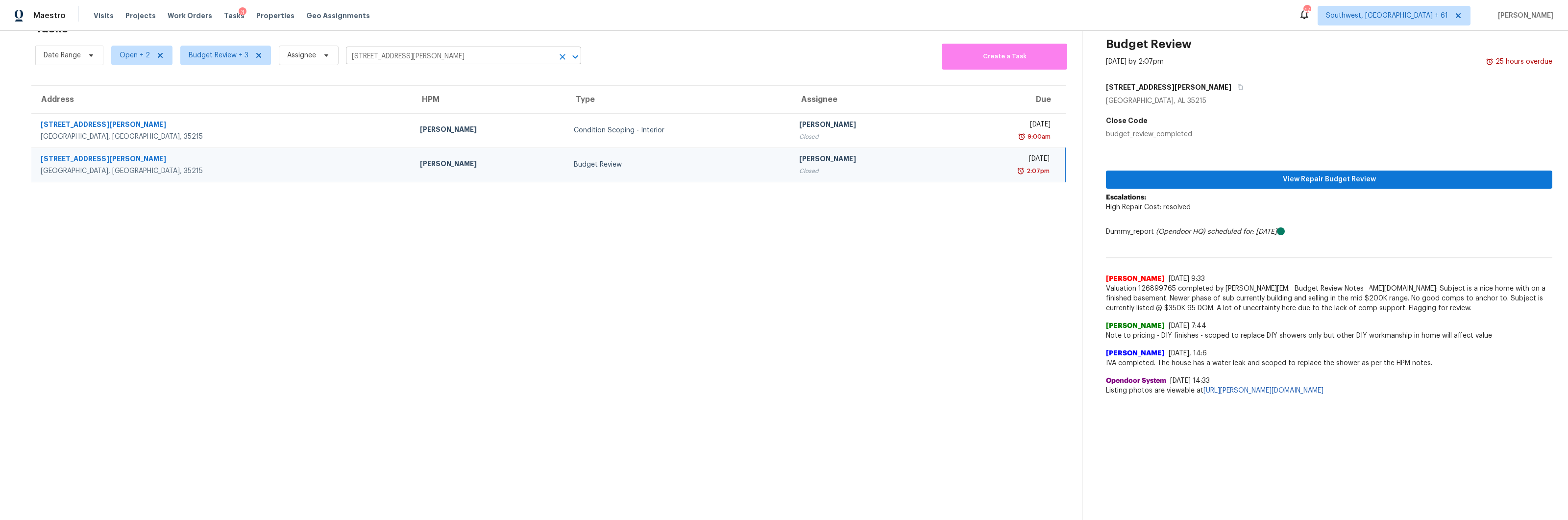
click at [383, 57] on input "[STREET_ADDRESS][PERSON_NAME]" at bounding box center [450, 56] width 208 height 15
paste input "[STREET_ADDRESS]"
type input "[STREET_ADDRESS]"
click at [380, 81] on li "[STREET_ADDRESS]" at bounding box center [463, 77] width 235 height 16
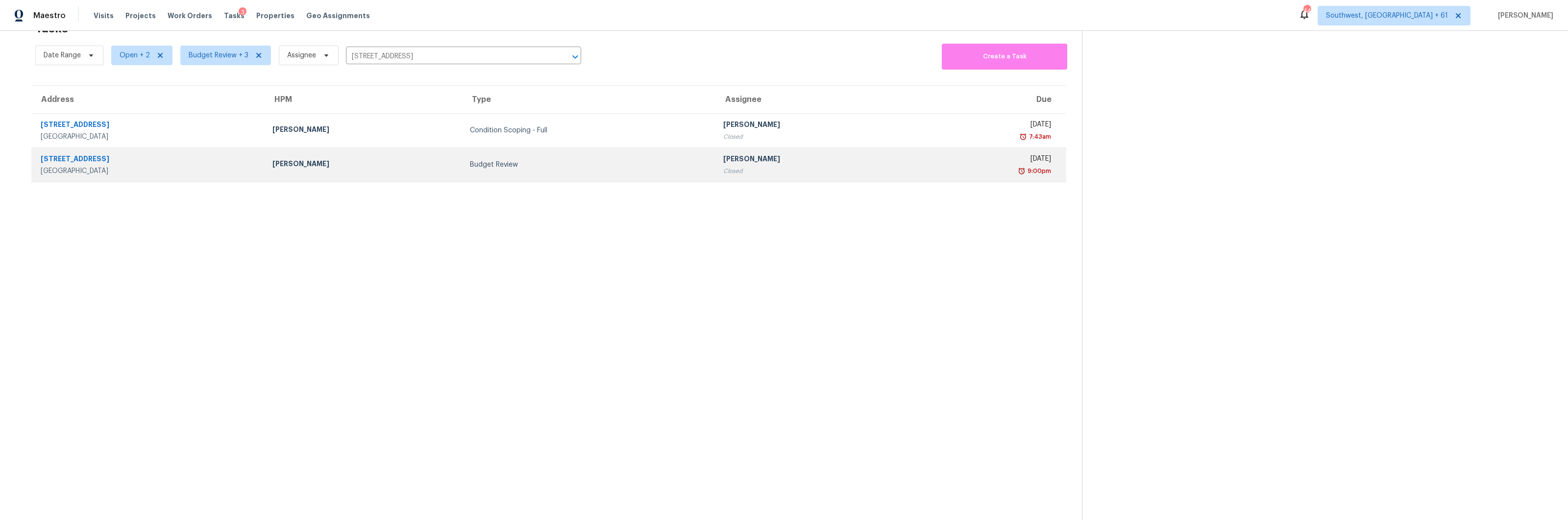
click at [462, 164] on td "Budget Review" at bounding box center [588, 164] width 253 height 34
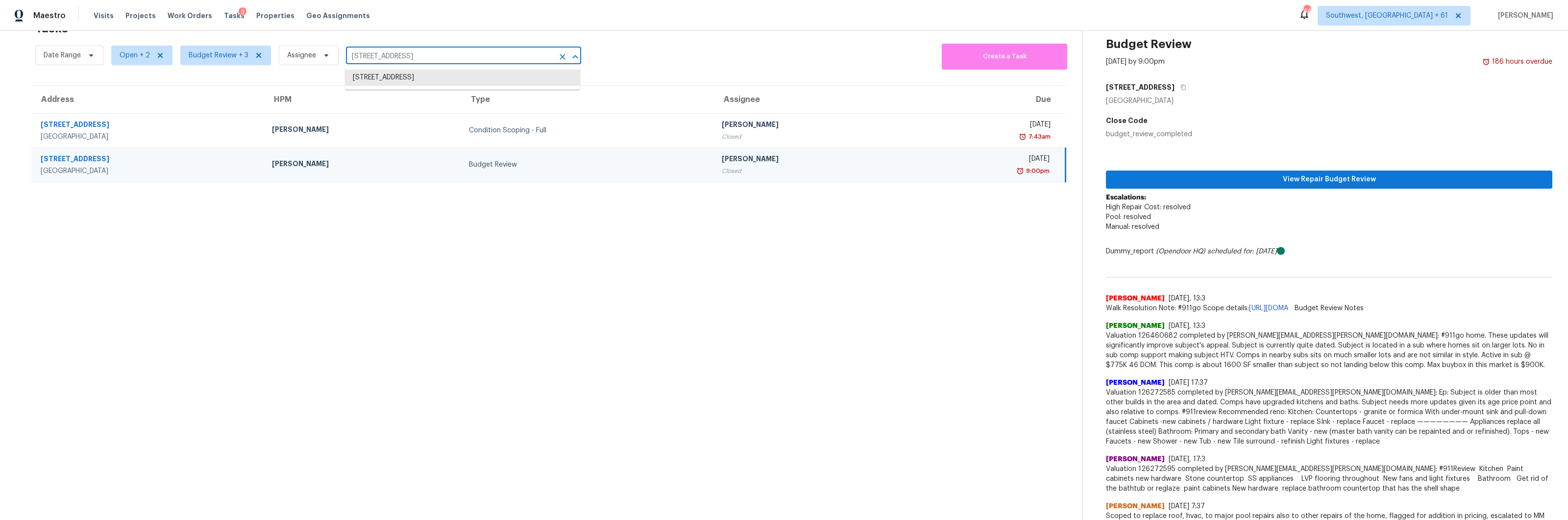
click at [418, 51] on input "[STREET_ADDRESS]" at bounding box center [450, 56] width 208 height 15
paste input "[STREET_ADDRESS]"
type input "[STREET_ADDRESS]"
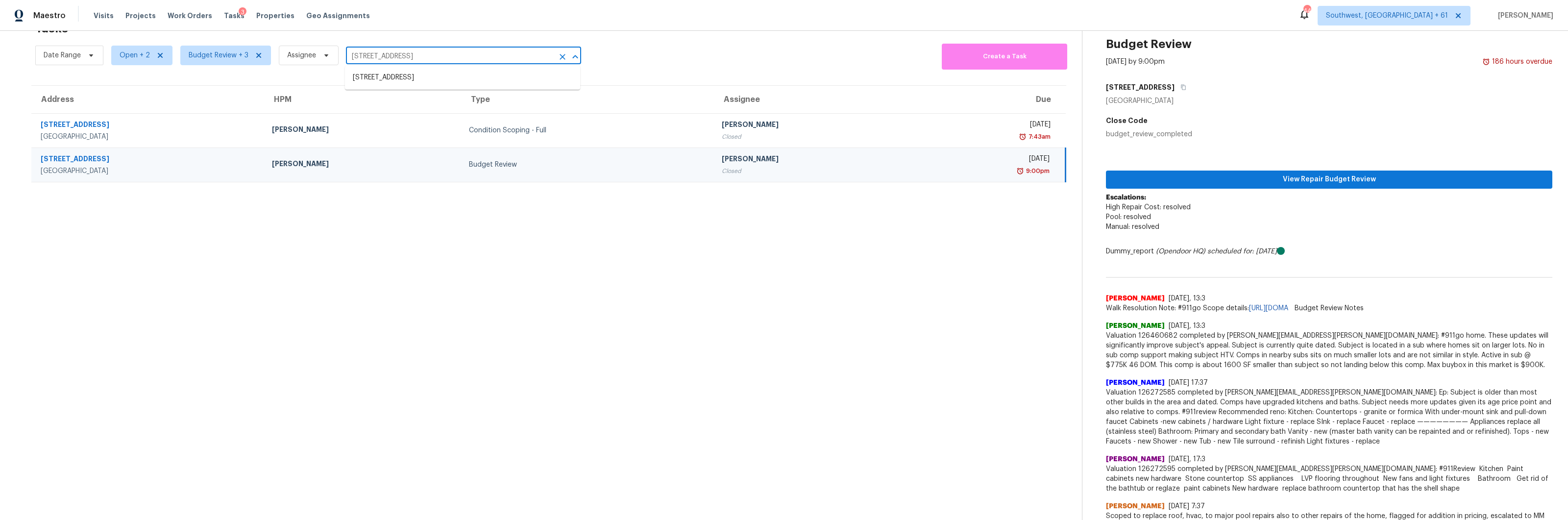
click at [418, 77] on li "[STREET_ADDRESS]" at bounding box center [463, 77] width 235 height 16
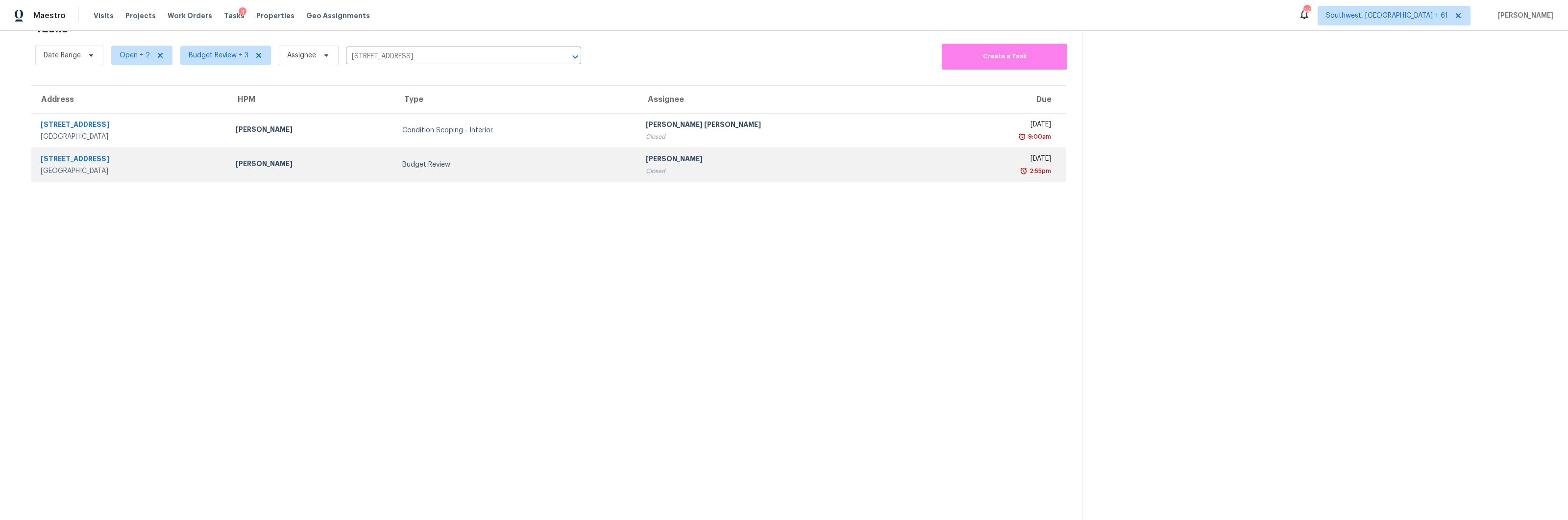
click at [540, 163] on div "Budget Review" at bounding box center [516, 165] width 228 height 10
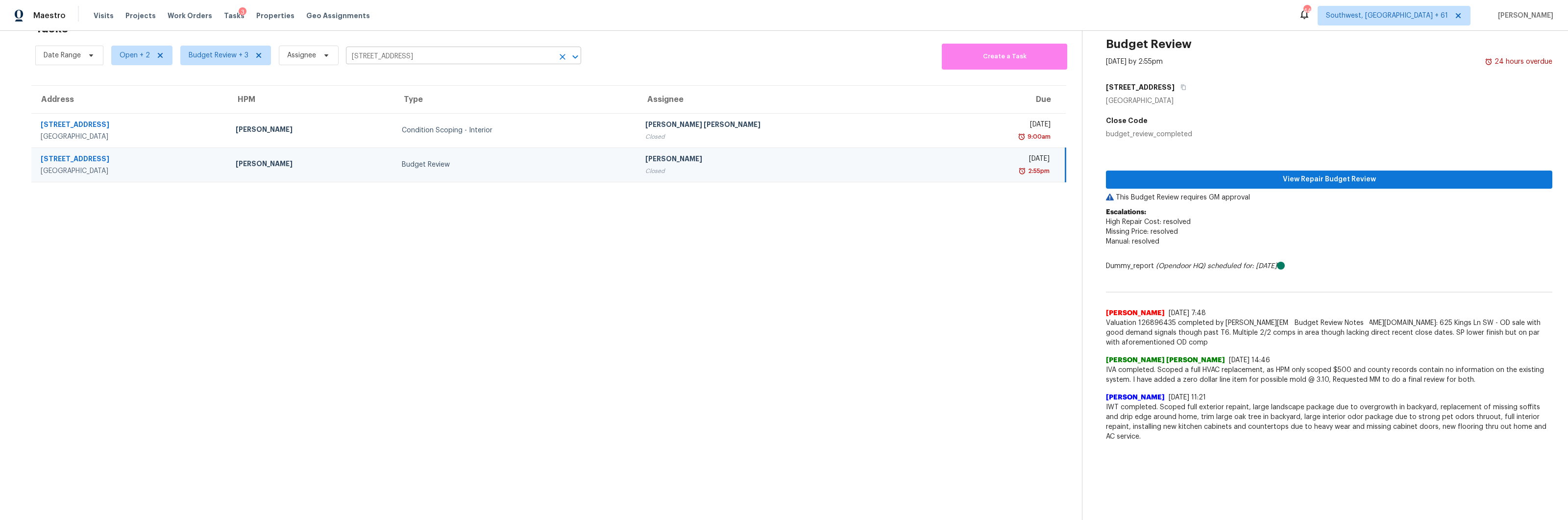
click at [464, 54] on input "[STREET_ADDRESS]" at bounding box center [450, 56] width 208 height 15
paste input "[STREET_ADDRESS]"
type input "[STREET_ADDRESS]"
click at [404, 76] on li "[STREET_ADDRESS]" at bounding box center [463, 77] width 235 height 16
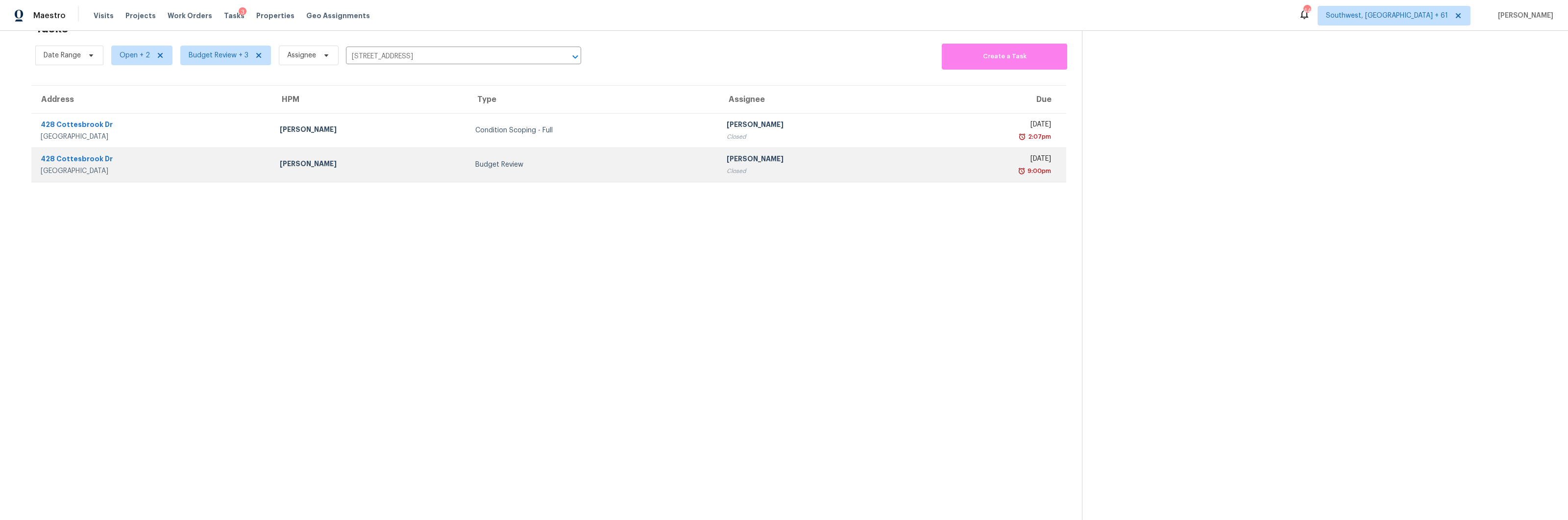
click at [475, 160] on div "Budget Review" at bounding box center [593, 165] width 235 height 10
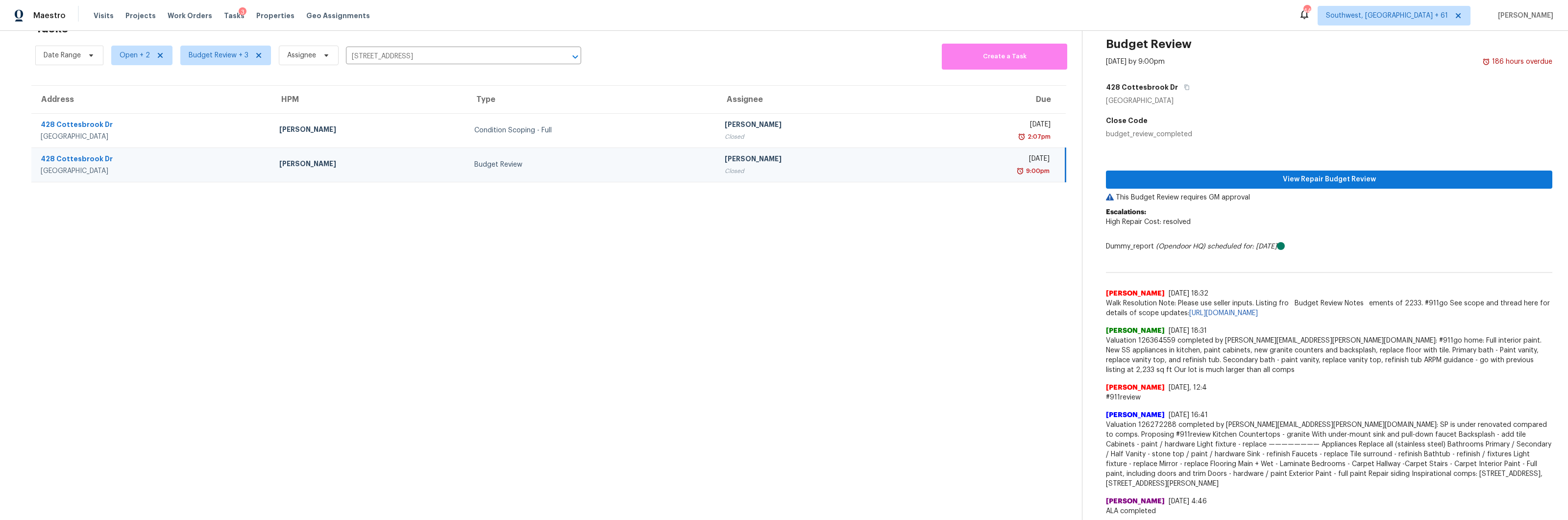
click at [645, 197] on section "Tasks 2 Results Date Range Open + 2 Budget Review + 3 Assignee [STREET_ADDRESS]…" at bounding box center [549, 268] width 1066 height 506
click at [803, 320] on section "Tasks 2 Results Date Range Open + 2 Budget Review + 3 Assignee [STREET_ADDRESS]…" at bounding box center [549, 268] width 1066 height 506
click at [409, 54] on input "[STREET_ADDRESS]" at bounding box center [450, 56] width 208 height 15
paste input "[STREET_ADDRESS]"
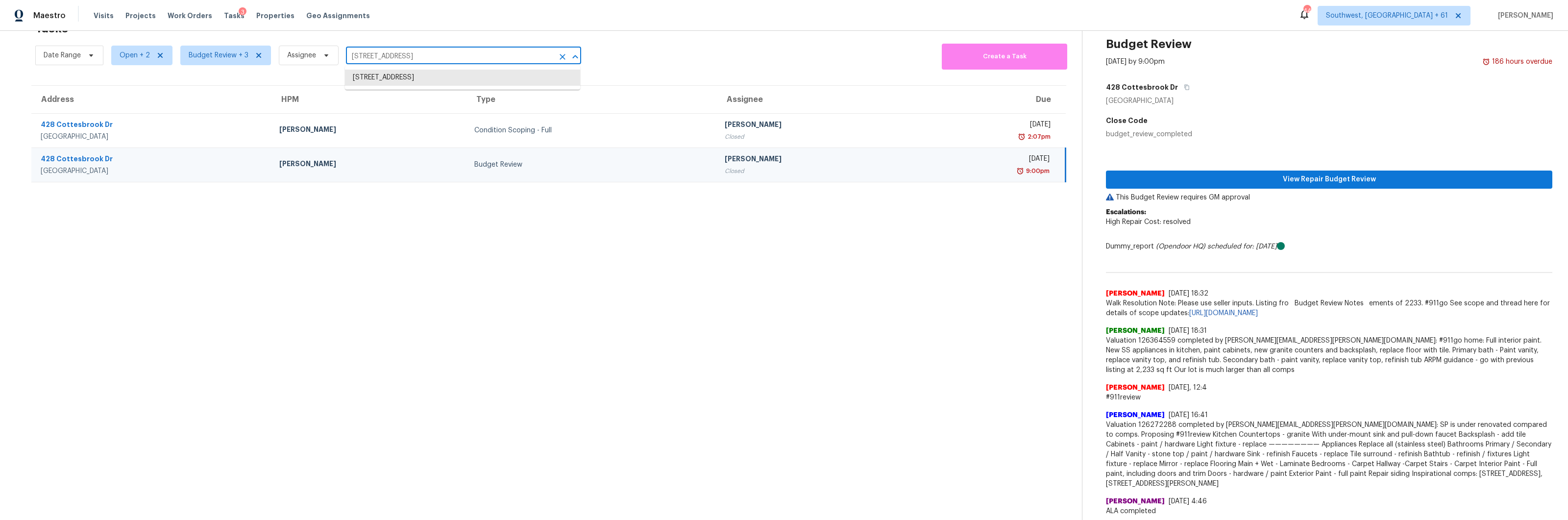
type input "[STREET_ADDRESS]"
click at [392, 78] on li "[STREET_ADDRESS]" at bounding box center [463, 77] width 235 height 16
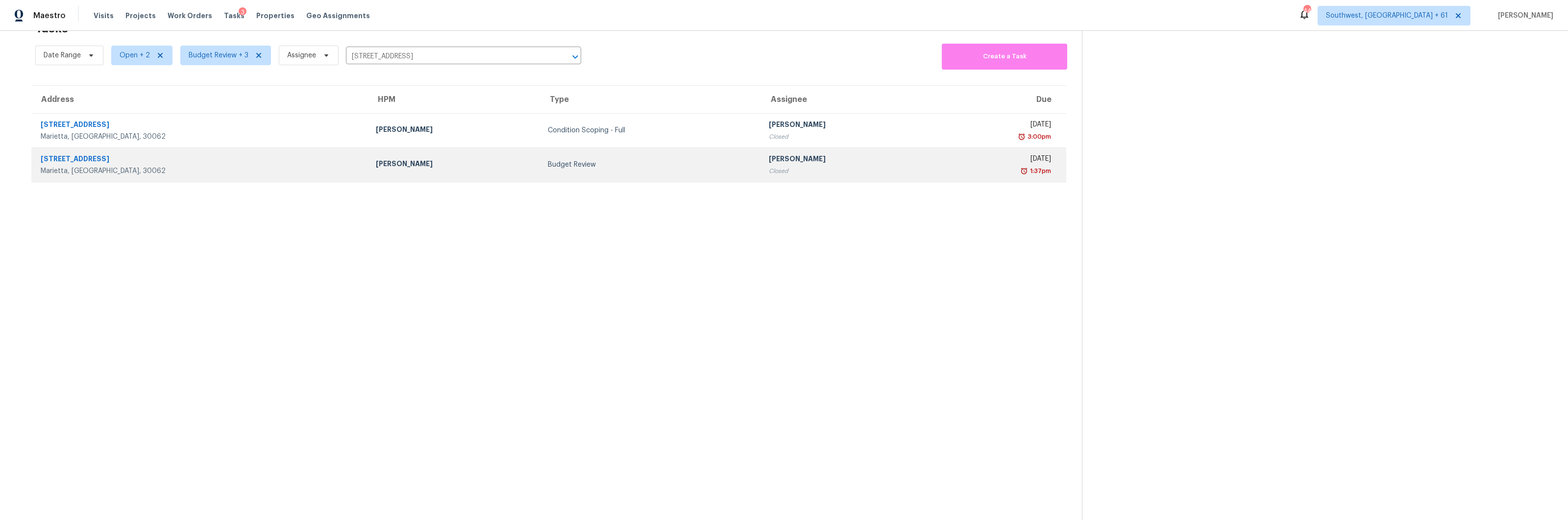
click at [631, 164] on div "Budget Review" at bounding box center [650, 165] width 204 height 10
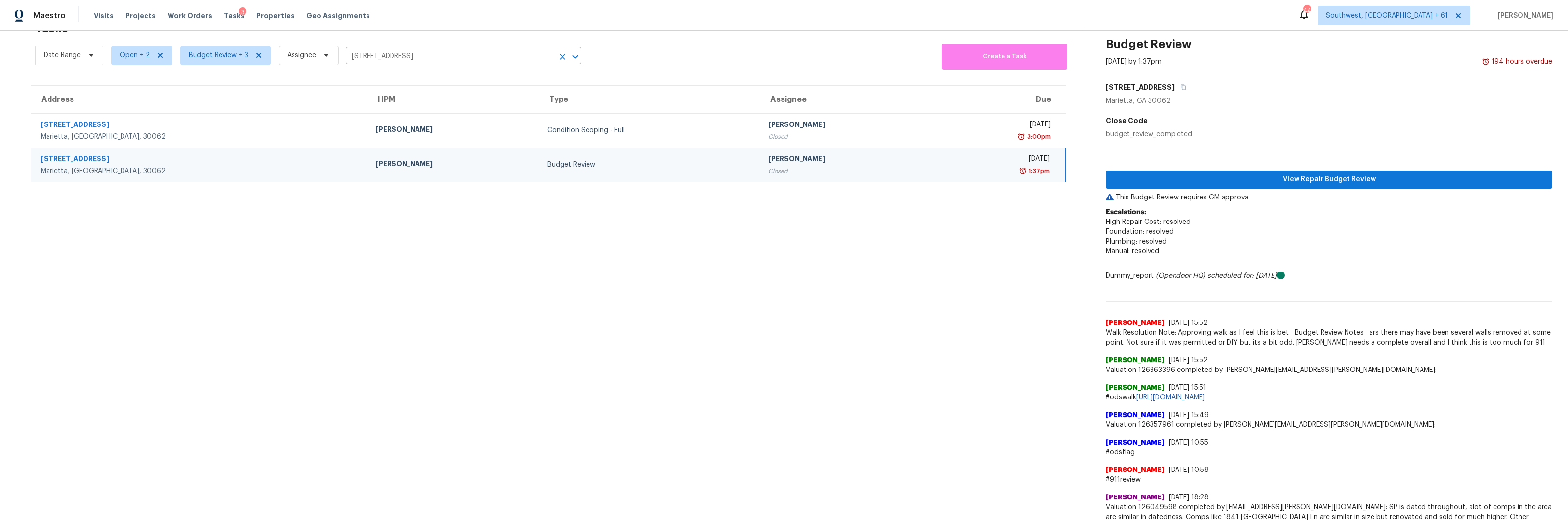
click at [427, 62] on input "[STREET_ADDRESS]" at bounding box center [450, 56] width 208 height 15
paste input "[STREET_ADDRESS]"
type input "[STREET_ADDRESS]"
click at [395, 75] on li "[STREET_ADDRESS]" at bounding box center [463, 77] width 235 height 16
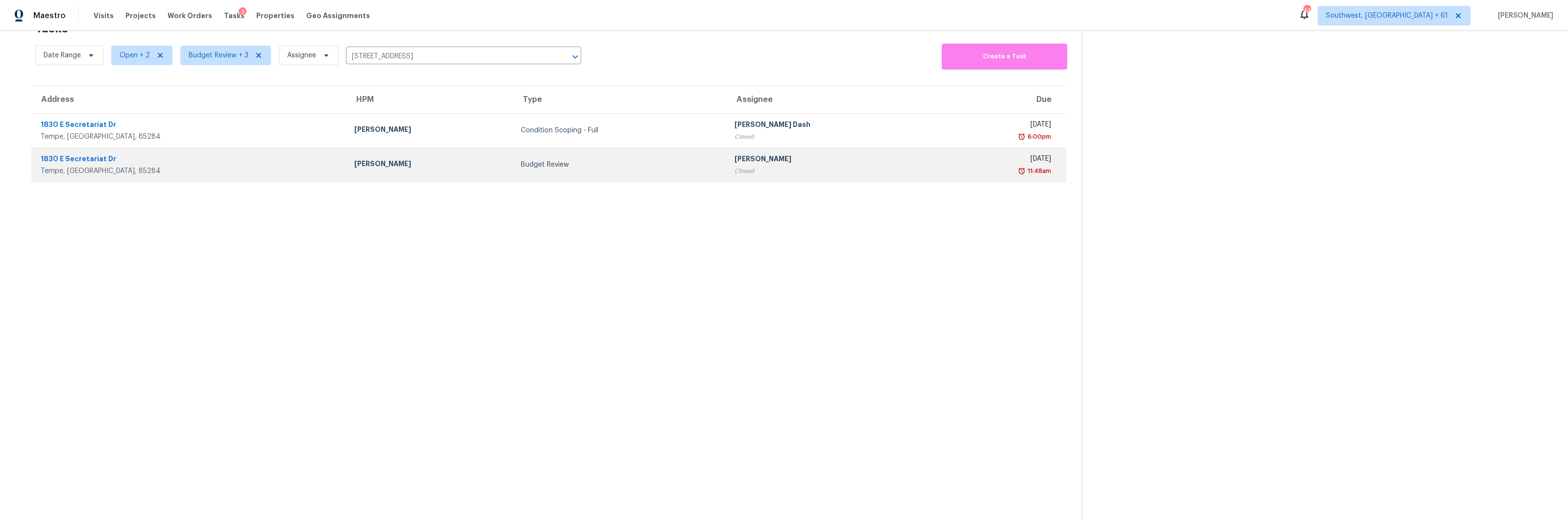
click at [513, 172] on td "Budget Review" at bounding box center [619, 164] width 214 height 34
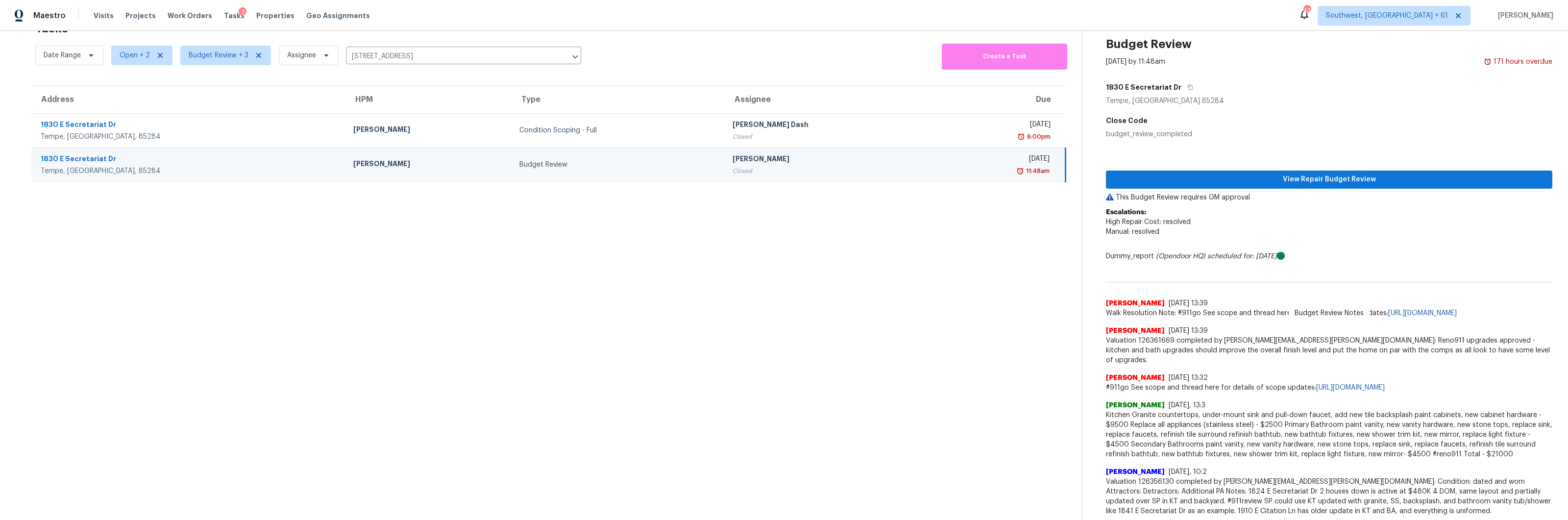
click at [800, 309] on section "Tasks 2 Results Date Range Open + 2 Budget Review + 3 Assignee [STREET_ADDRESS]…" at bounding box center [549, 301] width 1066 height 570
click at [391, 51] on input "[STREET_ADDRESS]" at bounding box center [450, 56] width 208 height 15
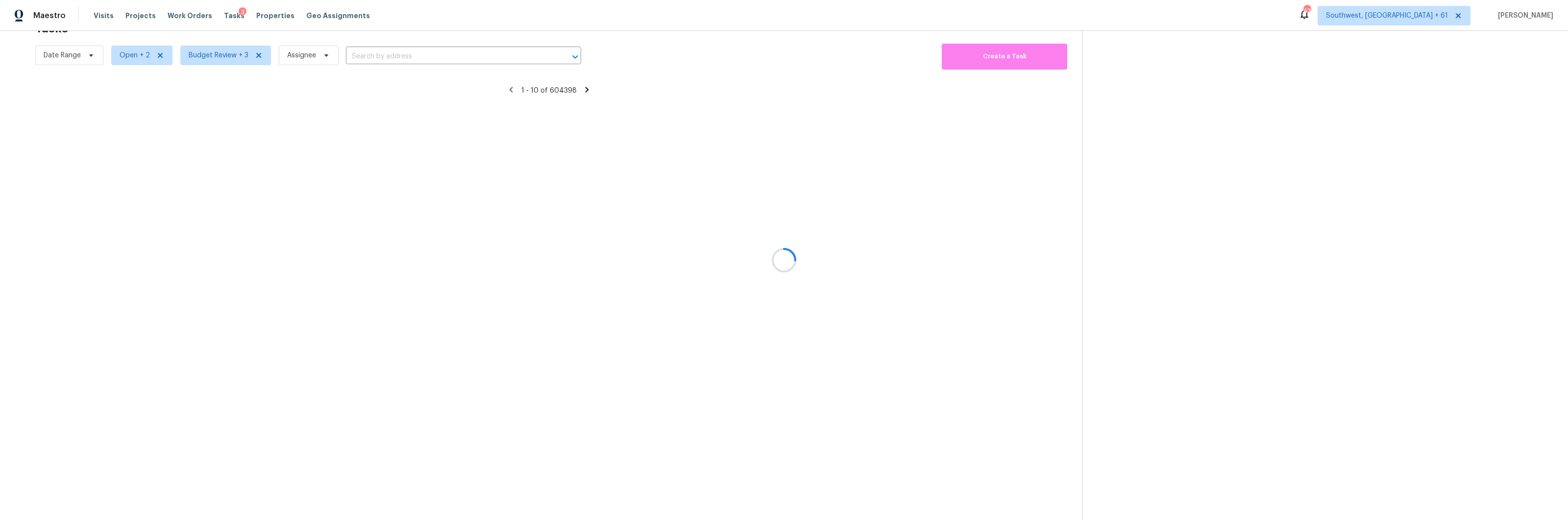
click at [386, 55] on div at bounding box center [784, 260] width 1568 height 520
click at [381, 55] on div at bounding box center [784, 260] width 1568 height 520
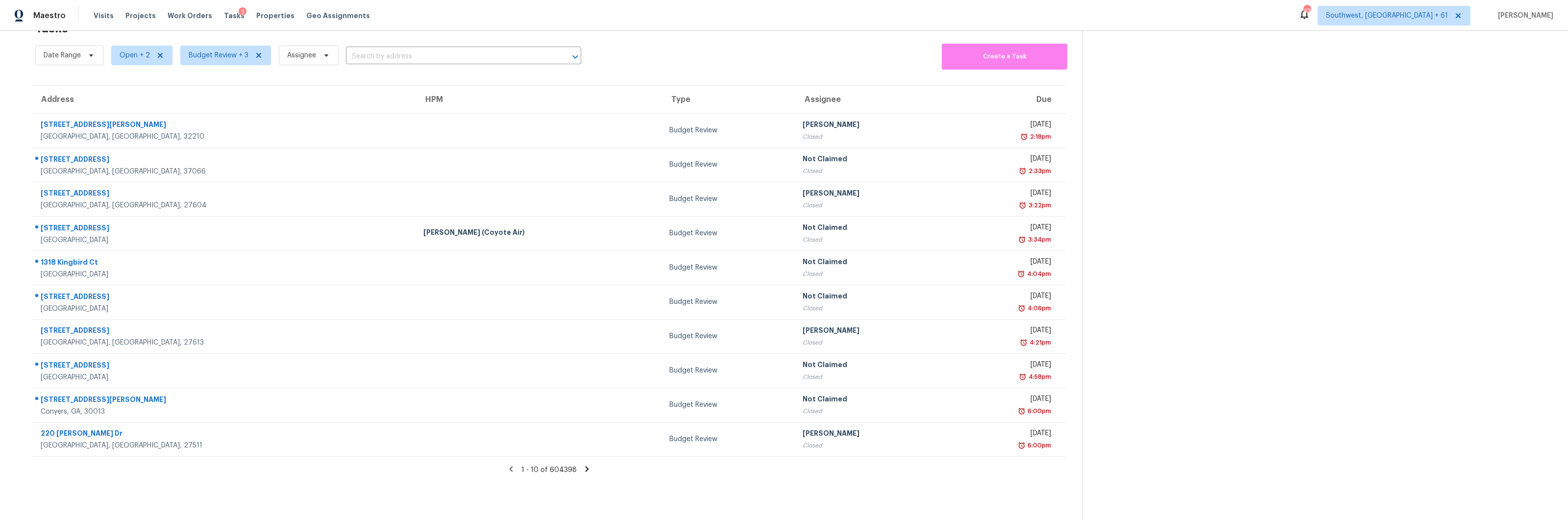
click at [386, 54] on input "text" at bounding box center [450, 56] width 208 height 15
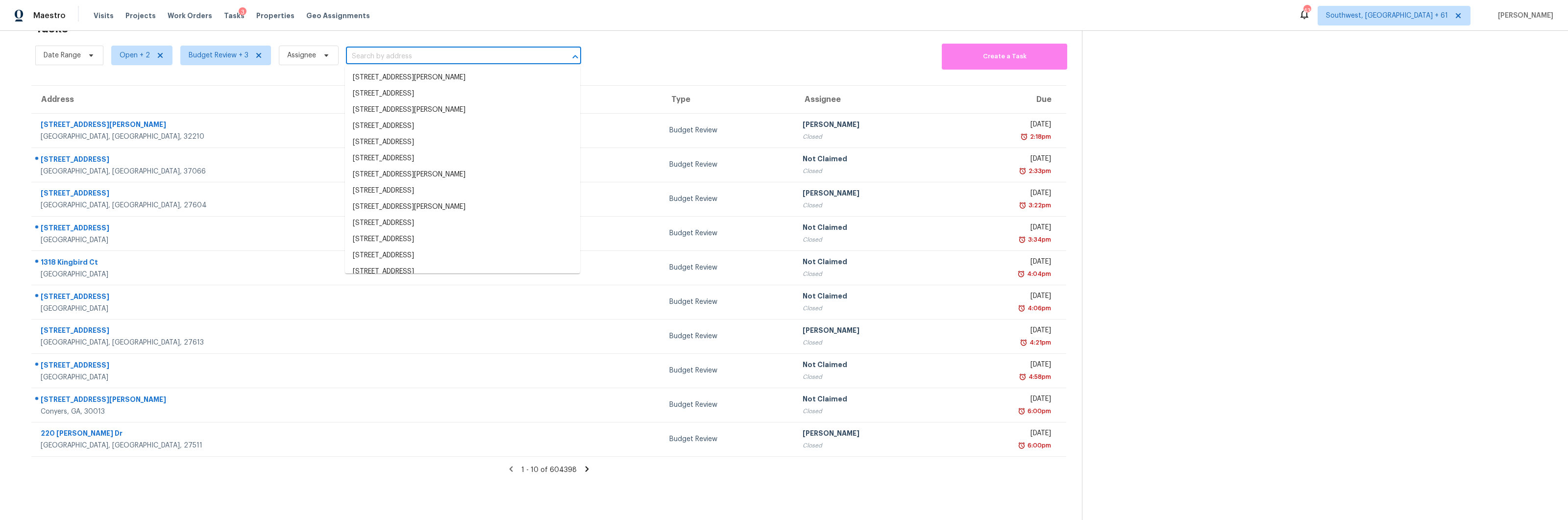
paste input "[STREET_ADDRESS][PERSON_NAME]"
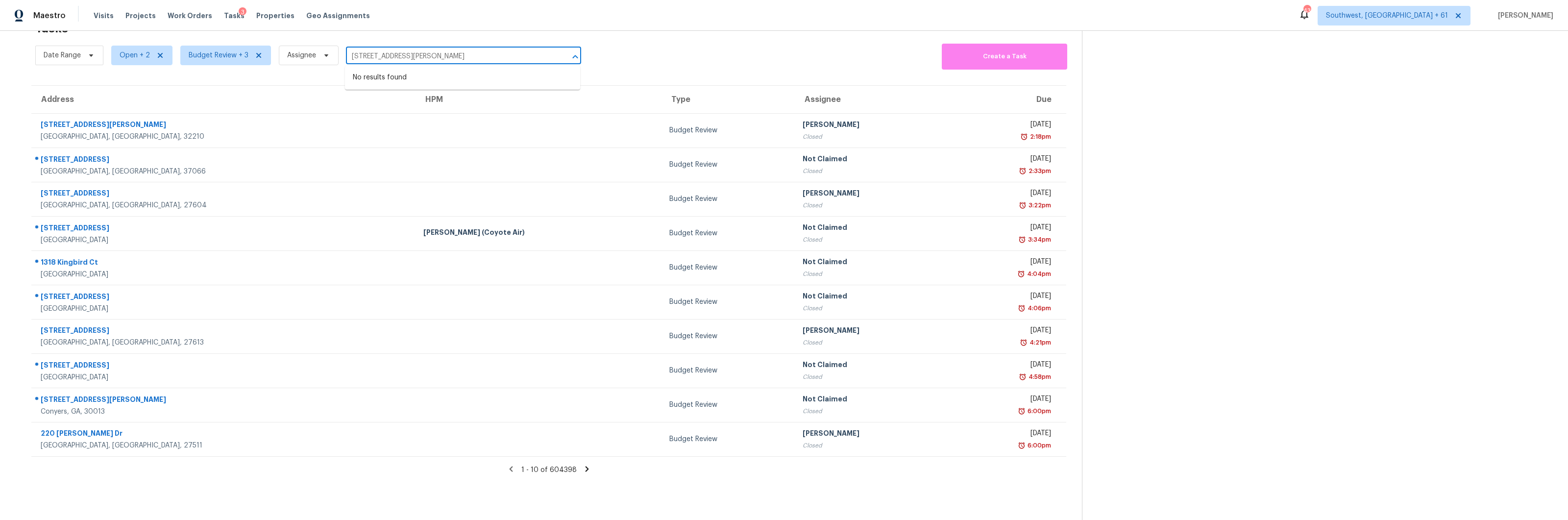
drag, startPoint x: 407, startPoint y: 60, endPoint x: 511, endPoint y: 43, distance: 105.4
click at [511, 43] on div "Date Range Open + 2 Budget Review + 3 Assignee [STREET_ADDRESS][PERSON_NAME] ​" at bounding box center [308, 55] width 546 height 29
type input "[STREET_ADDRESS][PERSON_NAME]"
click at [488, 48] on div "Date Range Open + 2 Budget Review + 3 Assignee ​" at bounding box center [308, 55] width 546 height 29
click at [427, 53] on input "text" at bounding box center [450, 56] width 208 height 15
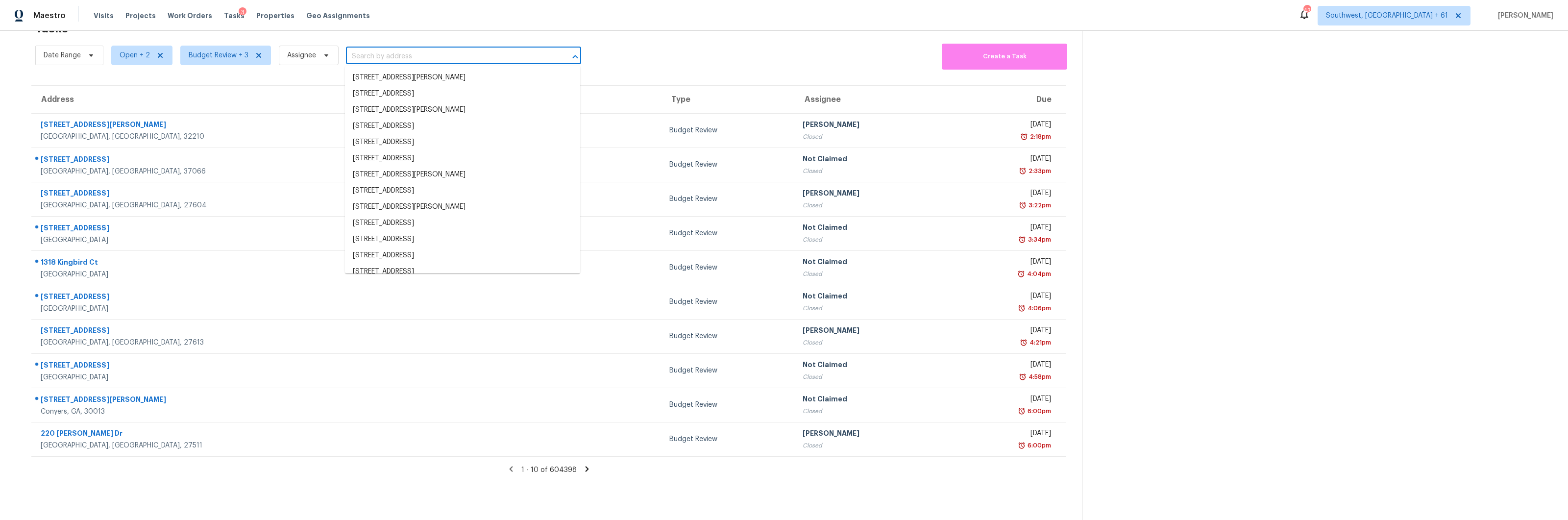
paste input "[STREET_ADDRESS][PERSON_NAME]"
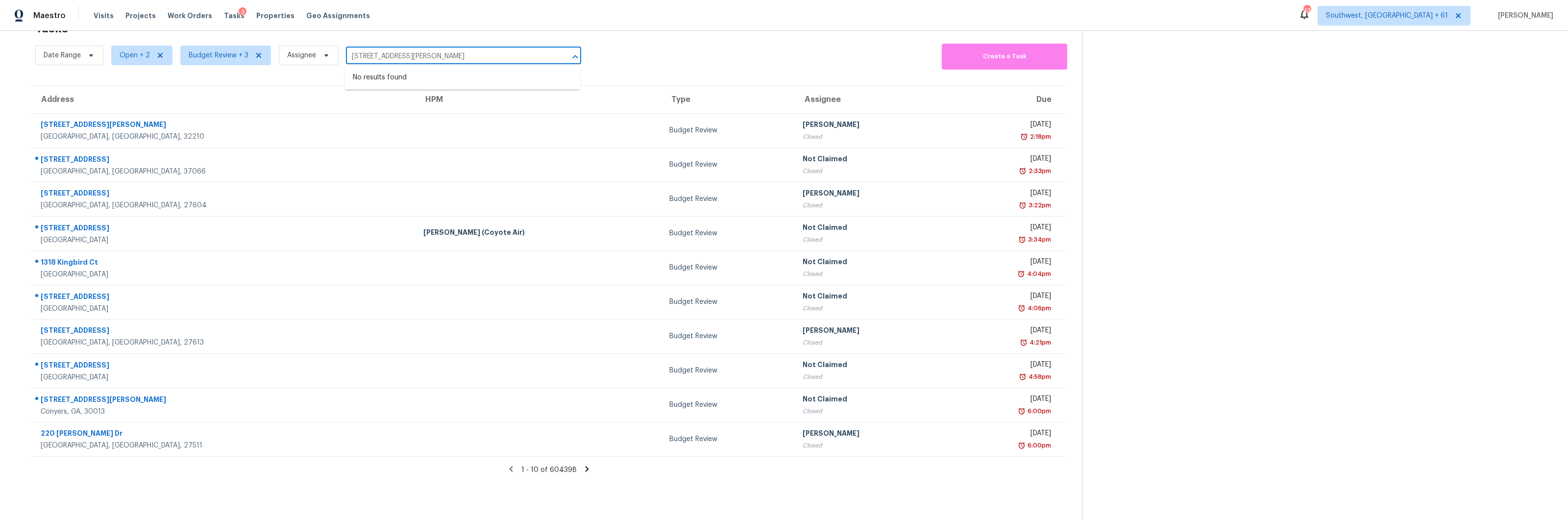
drag, startPoint x: 401, startPoint y: 56, endPoint x: 487, endPoint y: 55, distance: 86.0
click at [487, 55] on input "[STREET_ADDRESS][PERSON_NAME]" at bounding box center [450, 56] width 208 height 15
type input "5165 [PERSON_NAME]"
click at [674, 54] on div "Date Range Open + 2 Budget Review + 3 Assignee ​ Create a Task" at bounding box center [558, 55] width 1047 height 29
click at [494, 48] on div "Date Range Open + 2 Budget Review + 3 Assignee ​" at bounding box center [308, 55] width 546 height 29
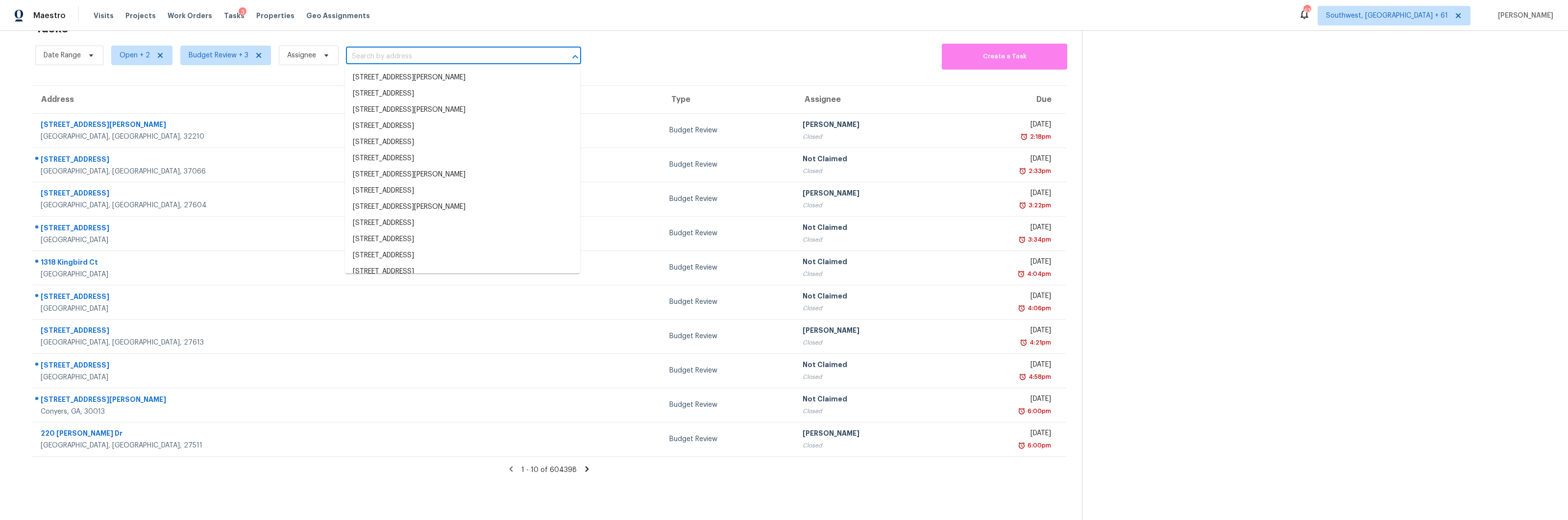
click at [486, 56] on input "text" at bounding box center [450, 56] width 208 height 15
paste input "[STREET_ADDRESS][PERSON_NAME]"
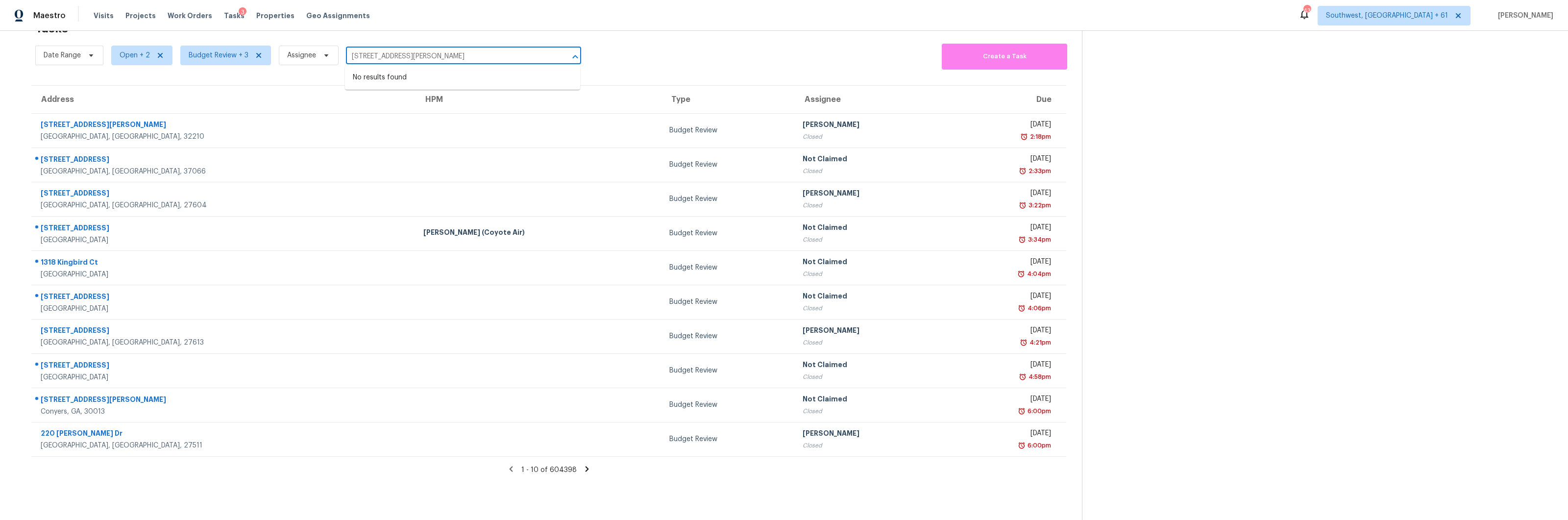
drag, startPoint x: 399, startPoint y: 58, endPoint x: 518, endPoint y: 58, distance: 119.0
click at [518, 58] on input "[STREET_ADDRESS][PERSON_NAME]" at bounding box center [450, 56] width 208 height 15
type input "5165 [PERSON_NAME]"
click at [700, 38] on div "Tasks 604398 Results" at bounding box center [558, 29] width 1047 height 25
click at [423, 57] on input "text" at bounding box center [450, 56] width 208 height 15
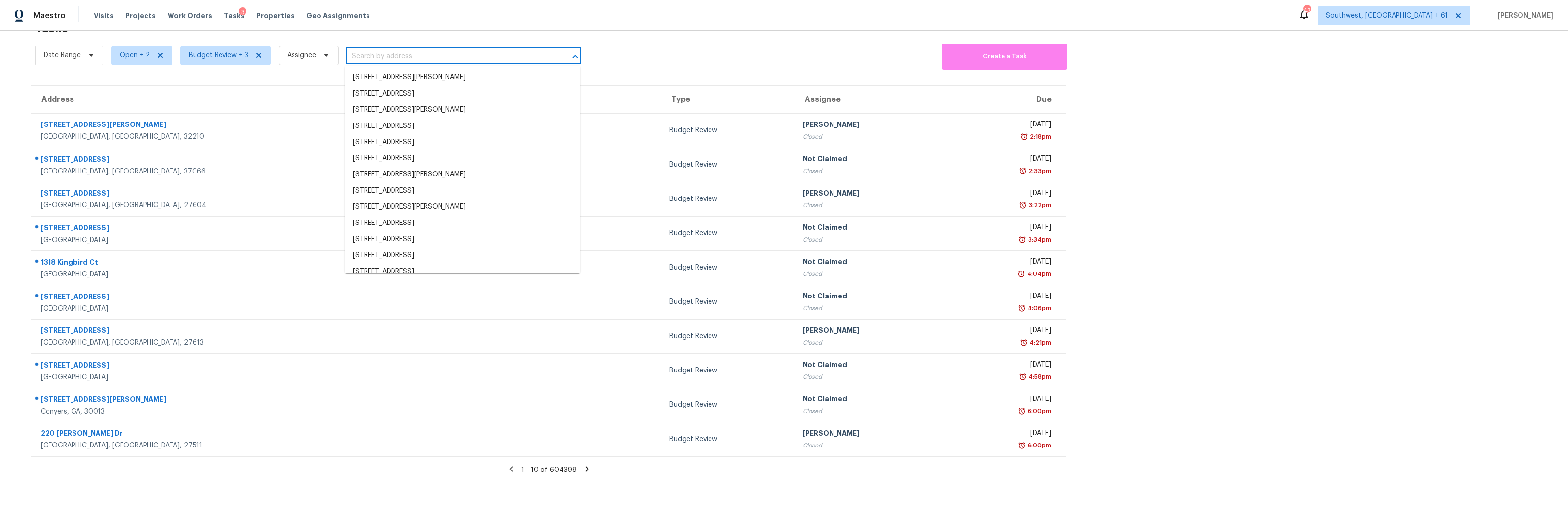
paste input "[STREET_ADDRESS][DATE]"
type input "[STREET_ADDRESS][DATE]"
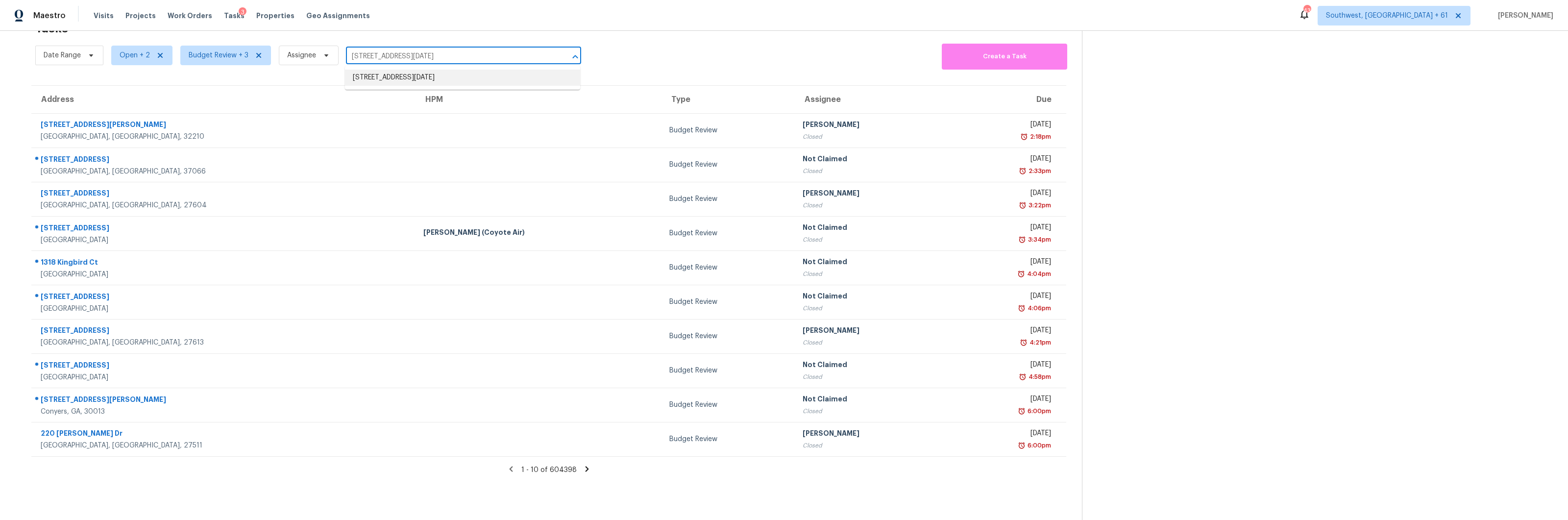
click at [415, 70] on li "[STREET_ADDRESS][DATE]" at bounding box center [463, 77] width 235 height 16
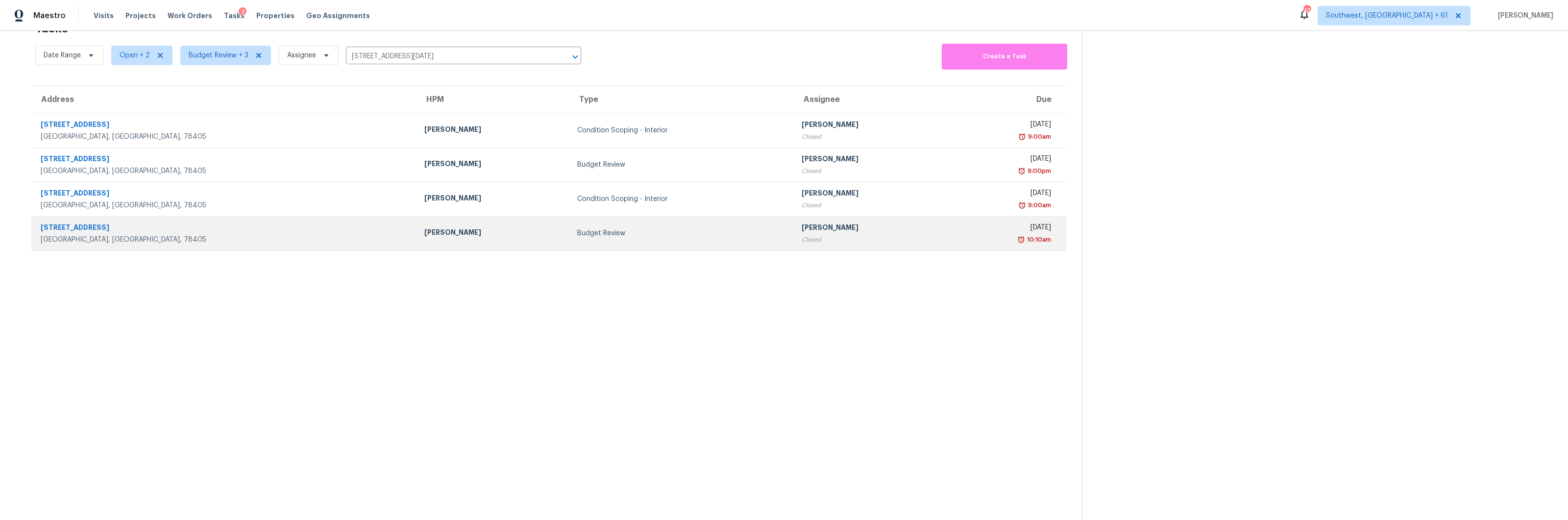
click at [569, 239] on td "Budget Review" at bounding box center [681, 233] width 224 height 34
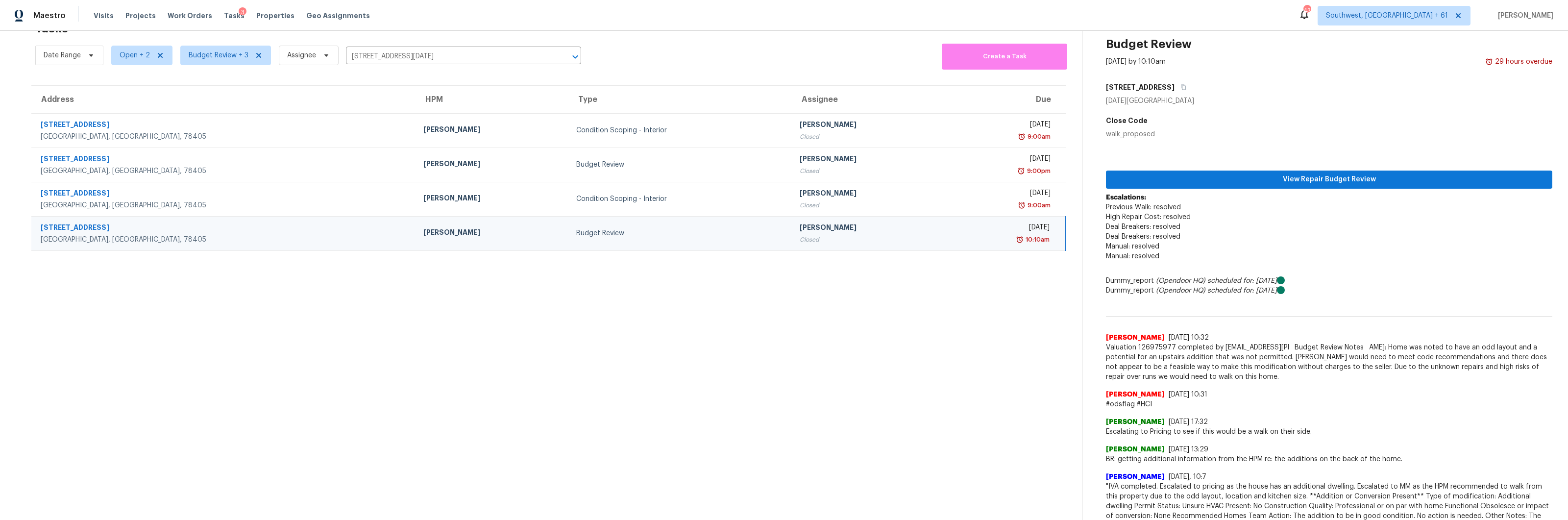
click at [1219, 108] on div "[STREET_ADDRESS][DATE] Close Code walk_proposed" at bounding box center [1328, 109] width 447 height 60
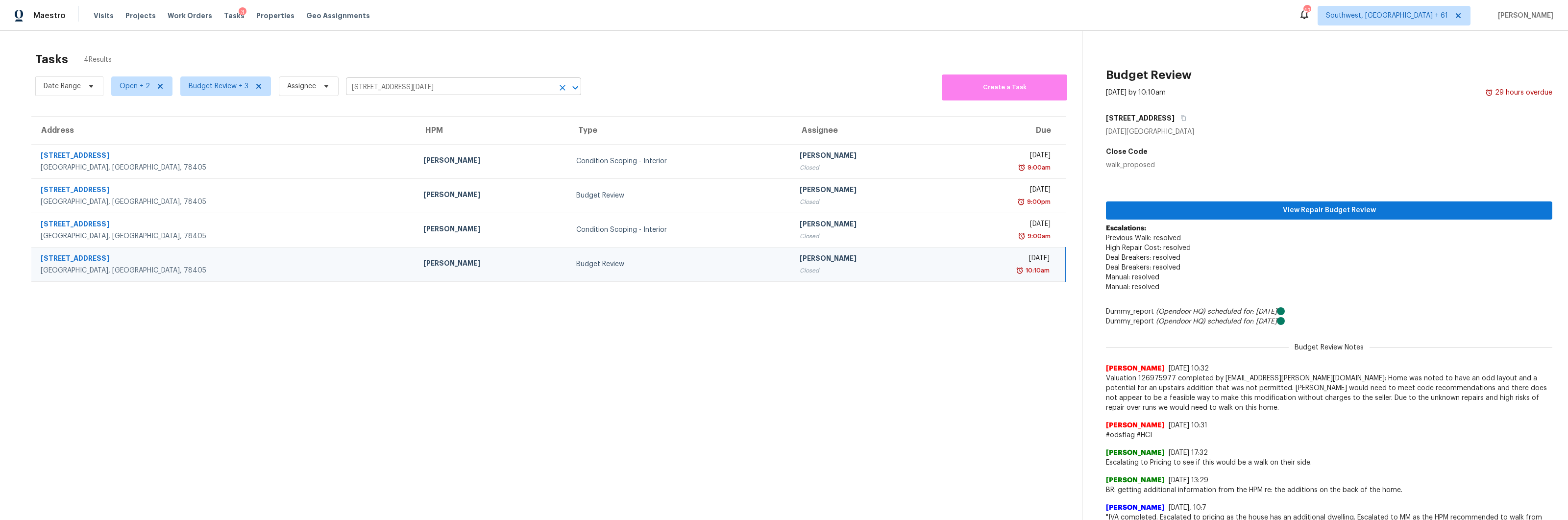
click at [366, 90] on input "[STREET_ADDRESS][DATE]" at bounding box center [450, 87] width 208 height 15
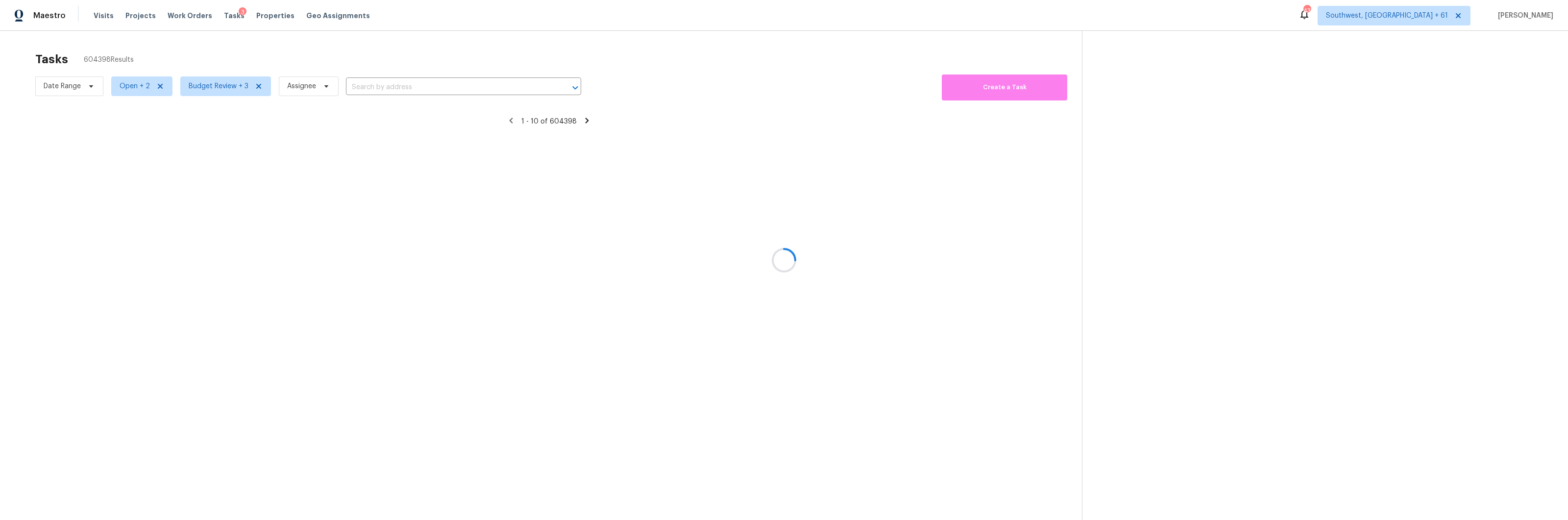
click at [392, 86] on div at bounding box center [784, 260] width 1568 height 520
click at [386, 85] on div at bounding box center [784, 260] width 1568 height 520
click at [377, 85] on div at bounding box center [784, 260] width 1568 height 520
click at [379, 86] on div at bounding box center [784, 260] width 1568 height 520
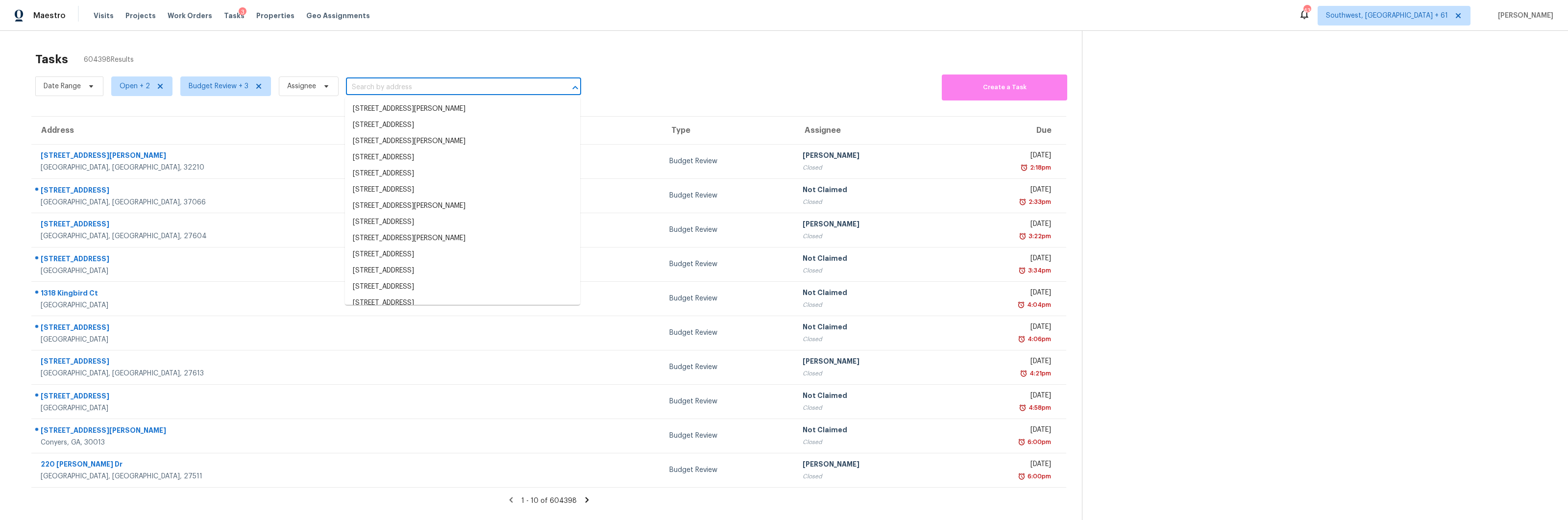
click at [379, 86] on input "text" at bounding box center [450, 87] width 208 height 15
paste input "[STREET_ADDRESS]"
type input "[STREET_ADDRESS]"
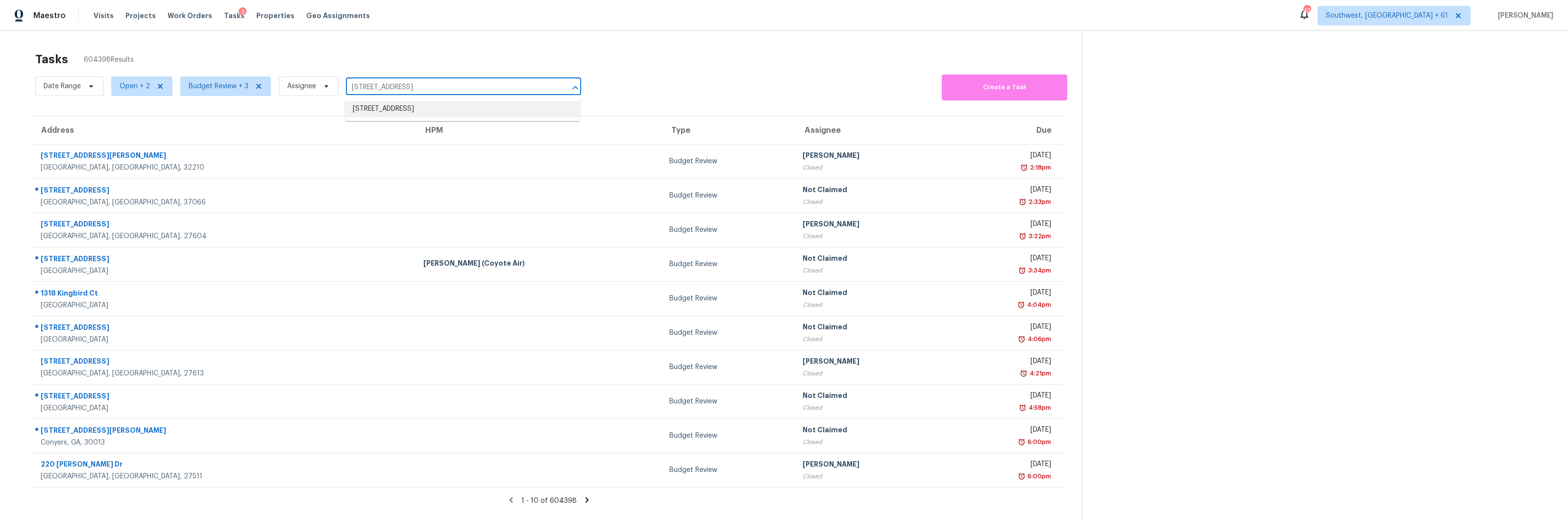
click at [389, 107] on li "[STREET_ADDRESS]" at bounding box center [463, 108] width 235 height 16
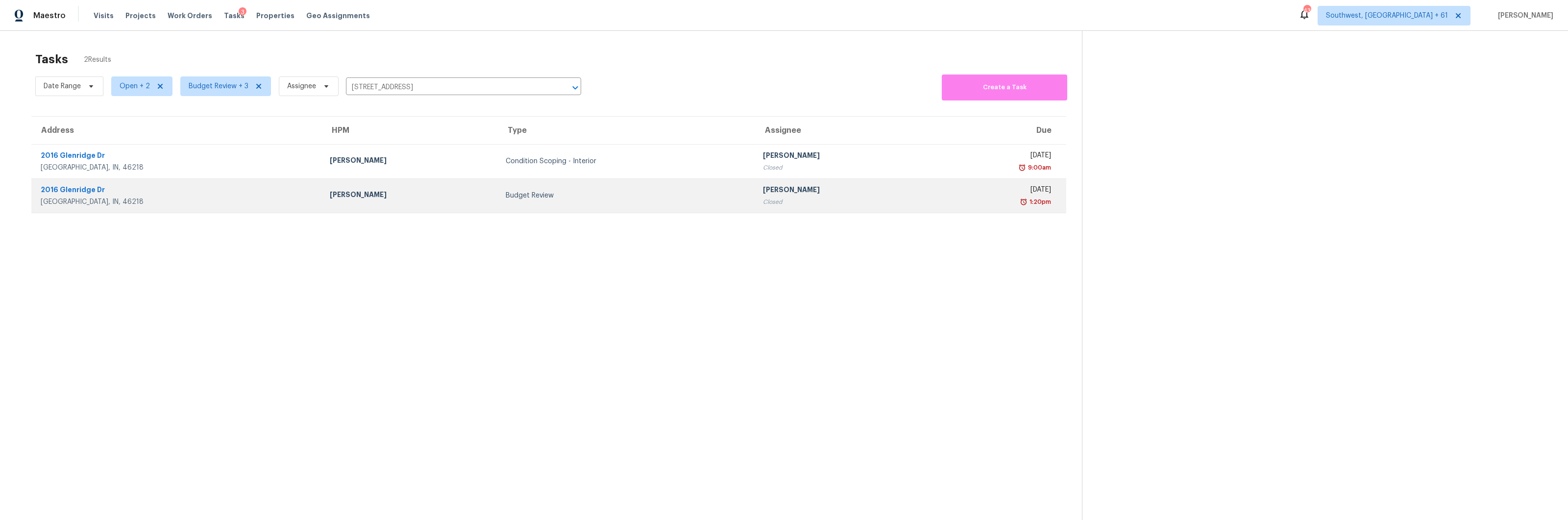
click at [400, 202] on td "[PERSON_NAME]" at bounding box center [409, 195] width 175 height 34
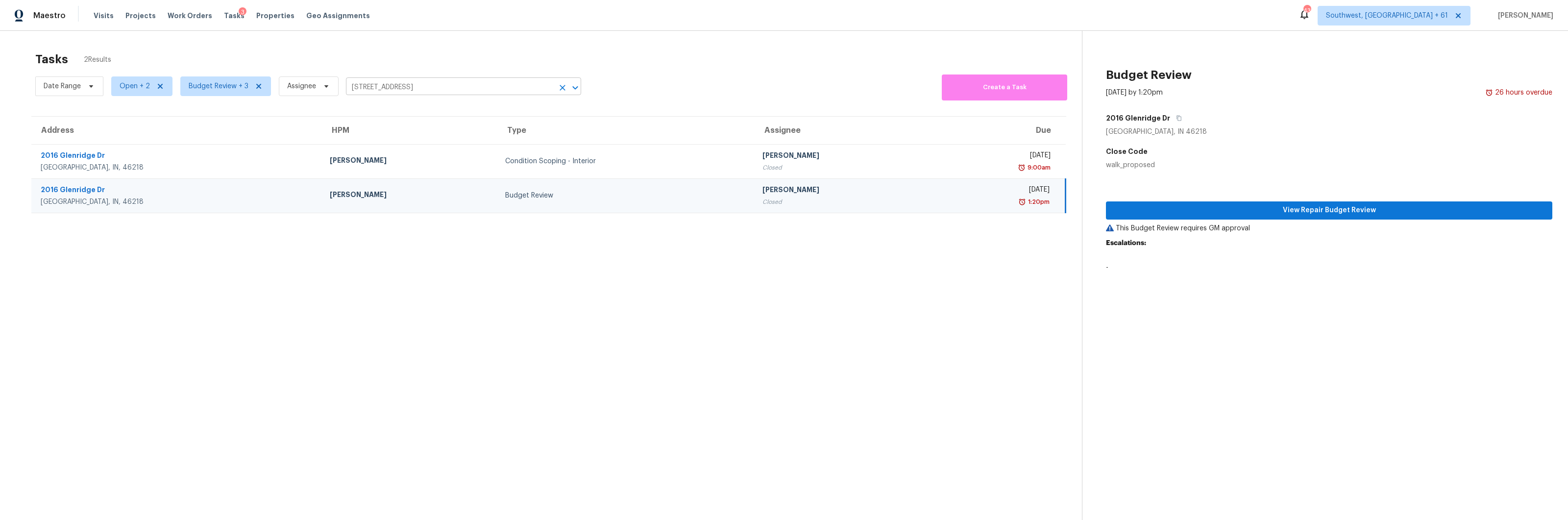
click at [453, 86] on input "[STREET_ADDRESS]" at bounding box center [450, 87] width 208 height 15
paste input "[STREET_ADDRESS]"
type input "[STREET_ADDRESS]"
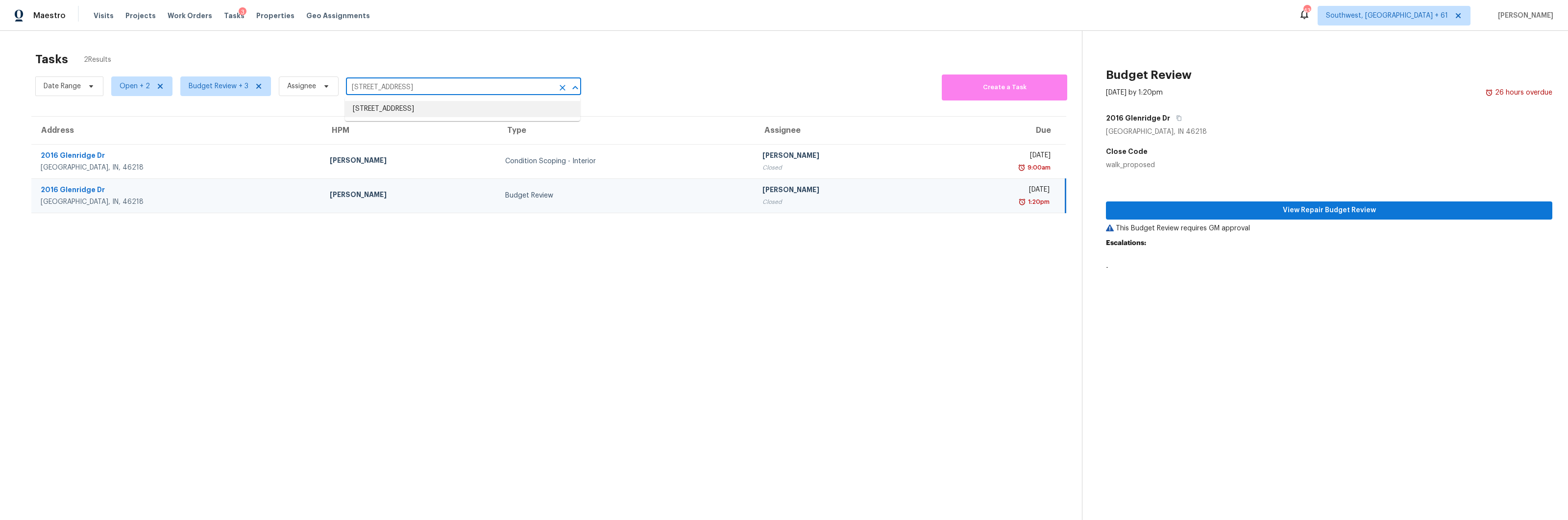
click at [379, 107] on li "[STREET_ADDRESS]" at bounding box center [463, 108] width 235 height 16
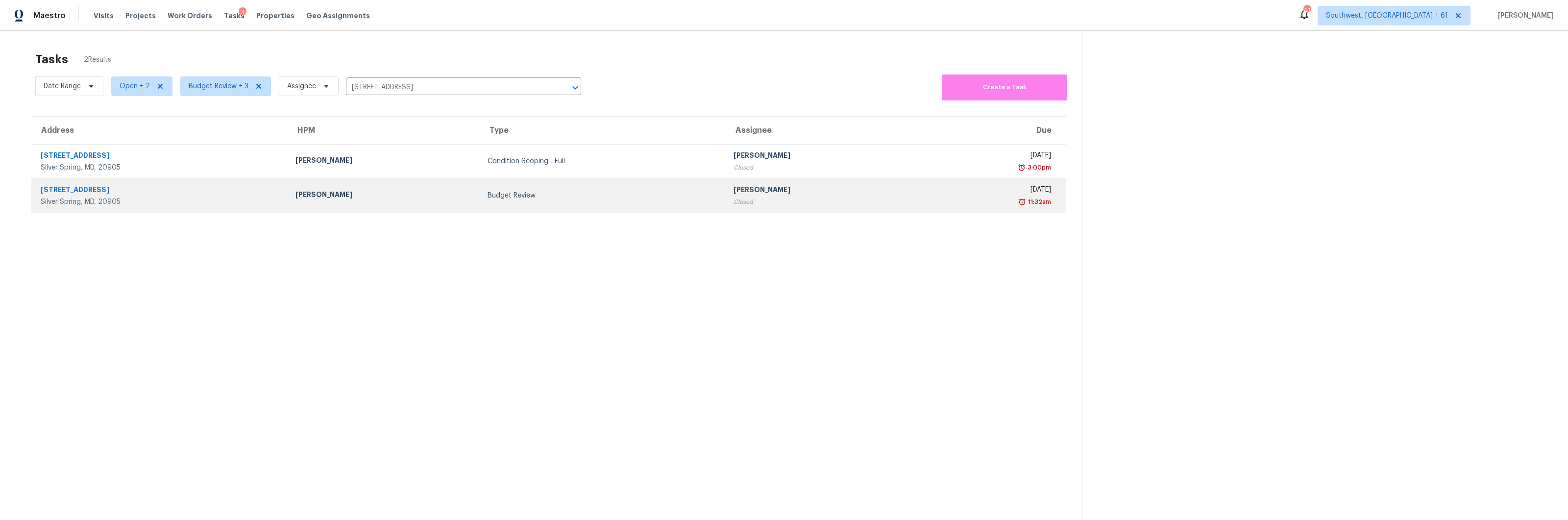
click at [391, 198] on div "[PERSON_NAME]" at bounding box center [384, 195] width 176 height 13
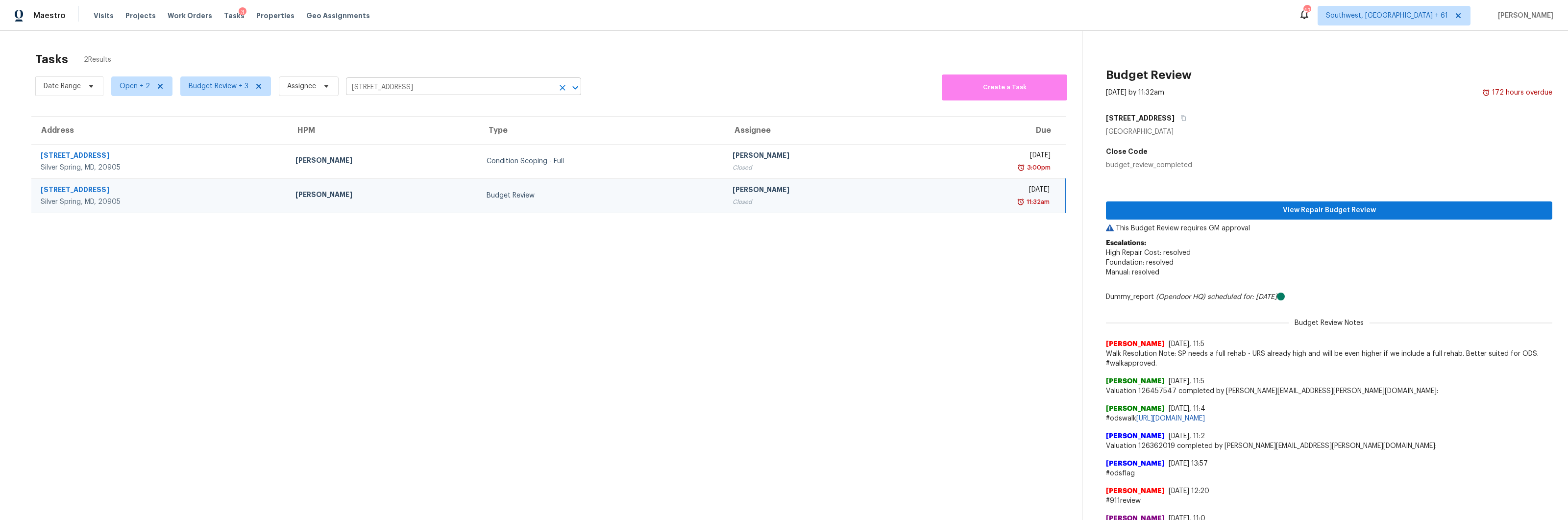
click at [445, 81] on input "[STREET_ADDRESS]" at bounding box center [450, 87] width 208 height 15
paste input "[STREET_ADDRESS]"
type input "[STREET_ADDRESS]"
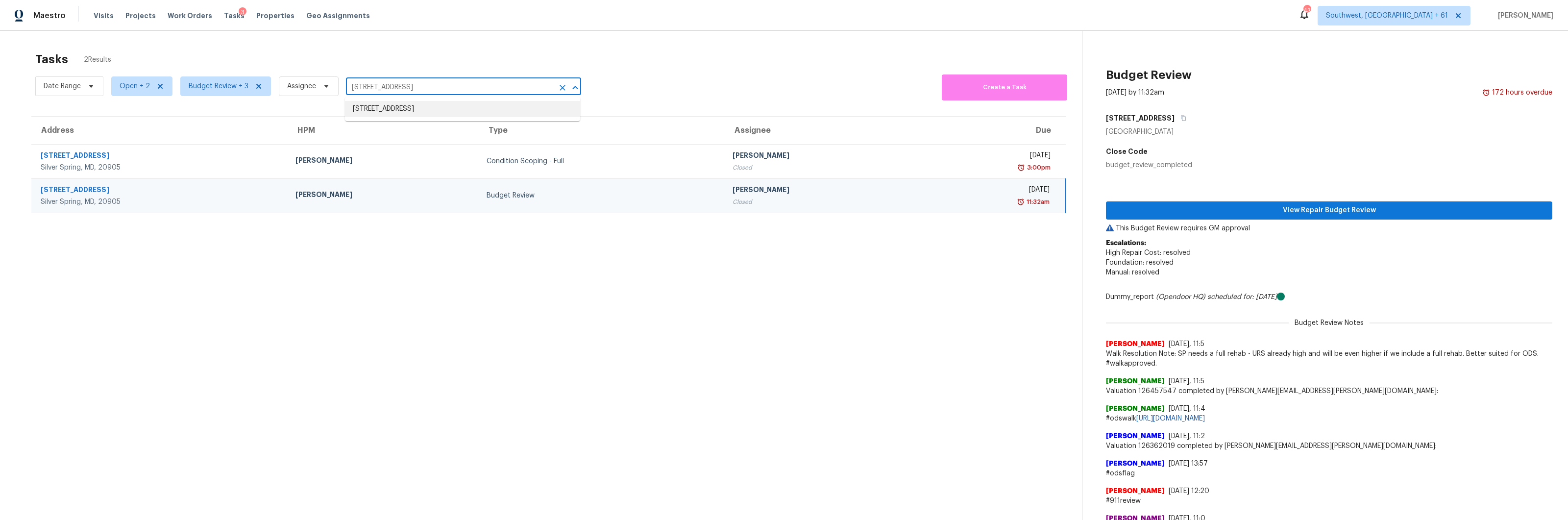
click at [380, 111] on li "[STREET_ADDRESS]" at bounding box center [463, 108] width 235 height 16
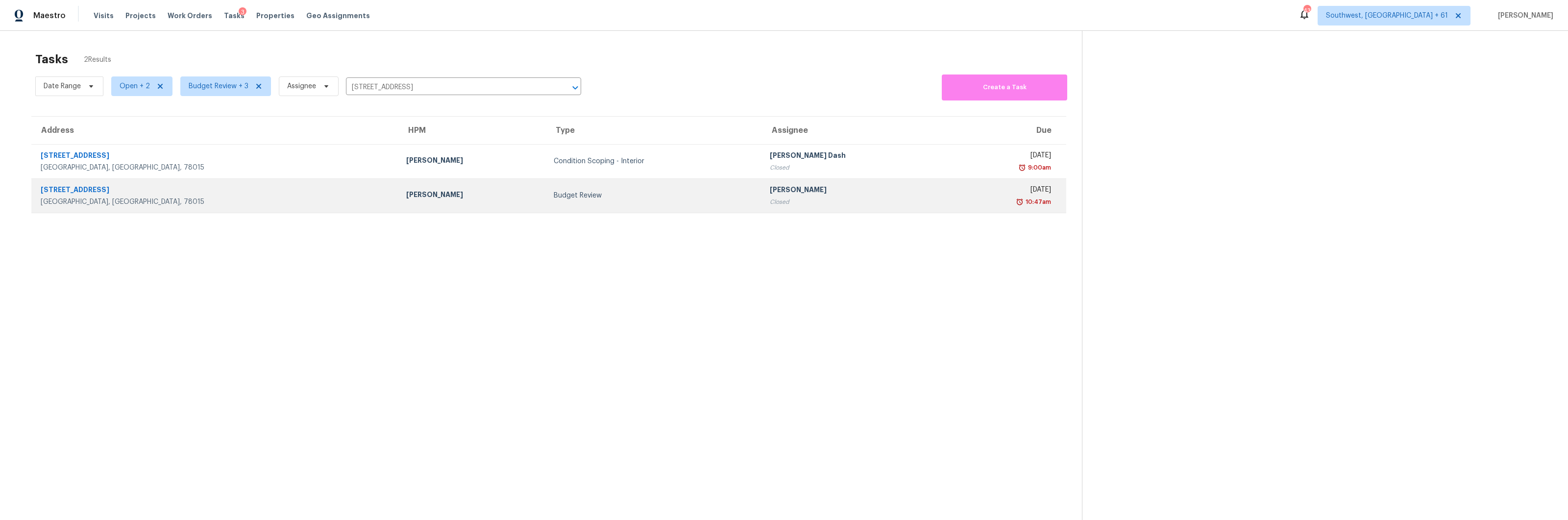
click at [546, 201] on td "Budget Review" at bounding box center [654, 195] width 216 height 34
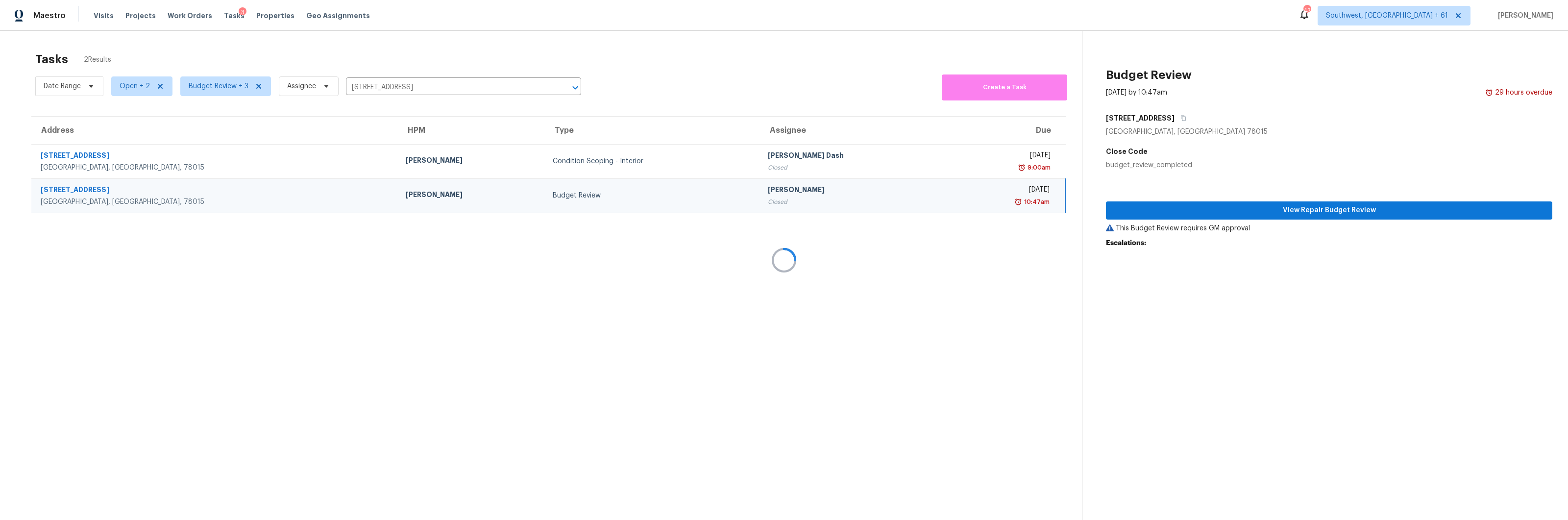
click at [438, 200] on div at bounding box center [784, 260] width 1568 height 520
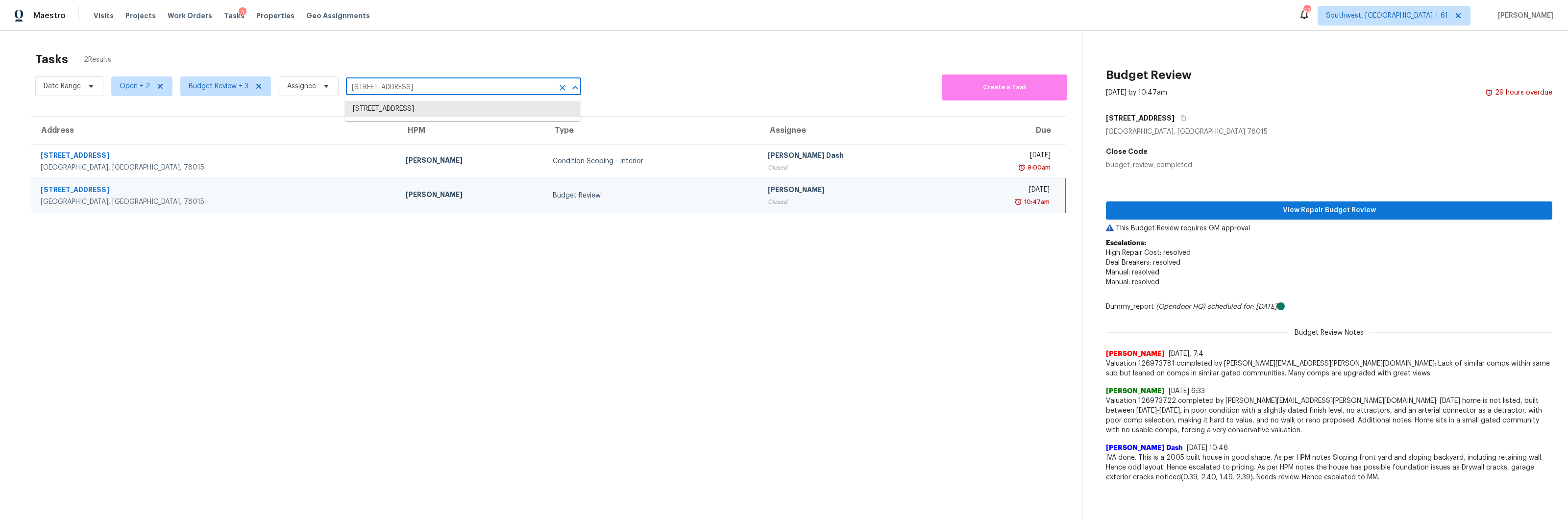
click at [463, 89] on input "[STREET_ADDRESS]" at bounding box center [450, 87] width 208 height 15
paste input "[STREET_ADDRESS]"
type input "[STREET_ADDRESS]"
click at [372, 108] on li "[STREET_ADDRESS]" at bounding box center [463, 108] width 235 height 16
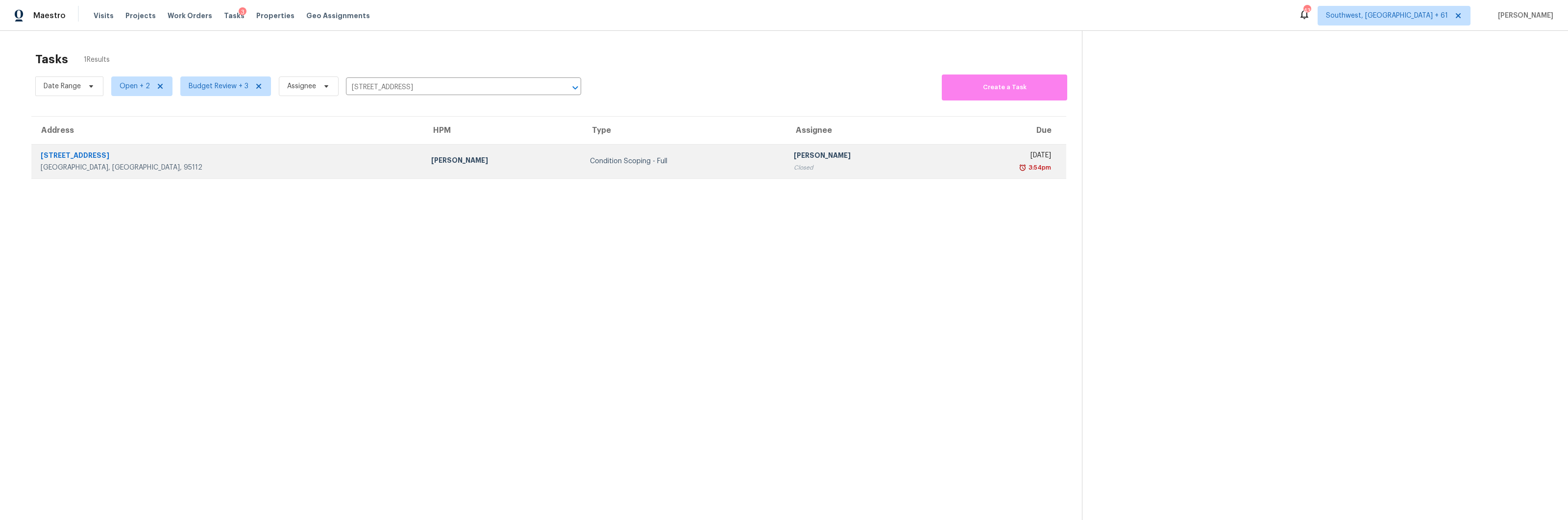
click at [590, 164] on div "Condition Scoping - Full" at bounding box center [684, 161] width 188 height 10
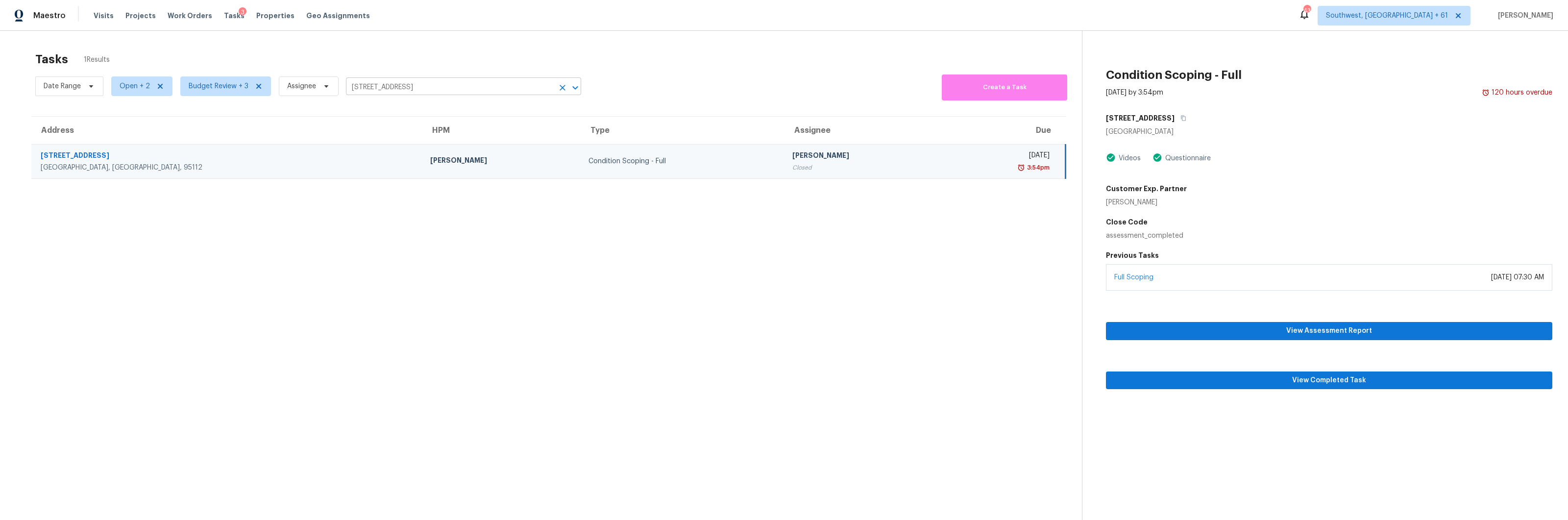
click at [465, 86] on input "[STREET_ADDRESS]" at bounding box center [450, 87] width 208 height 15
paste input "[STREET_ADDRESS]"
type input "[STREET_ADDRESS]"
click at [418, 110] on li "[STREET_ADDRESS]" at bounding box center [463, 108] width 235 height 16
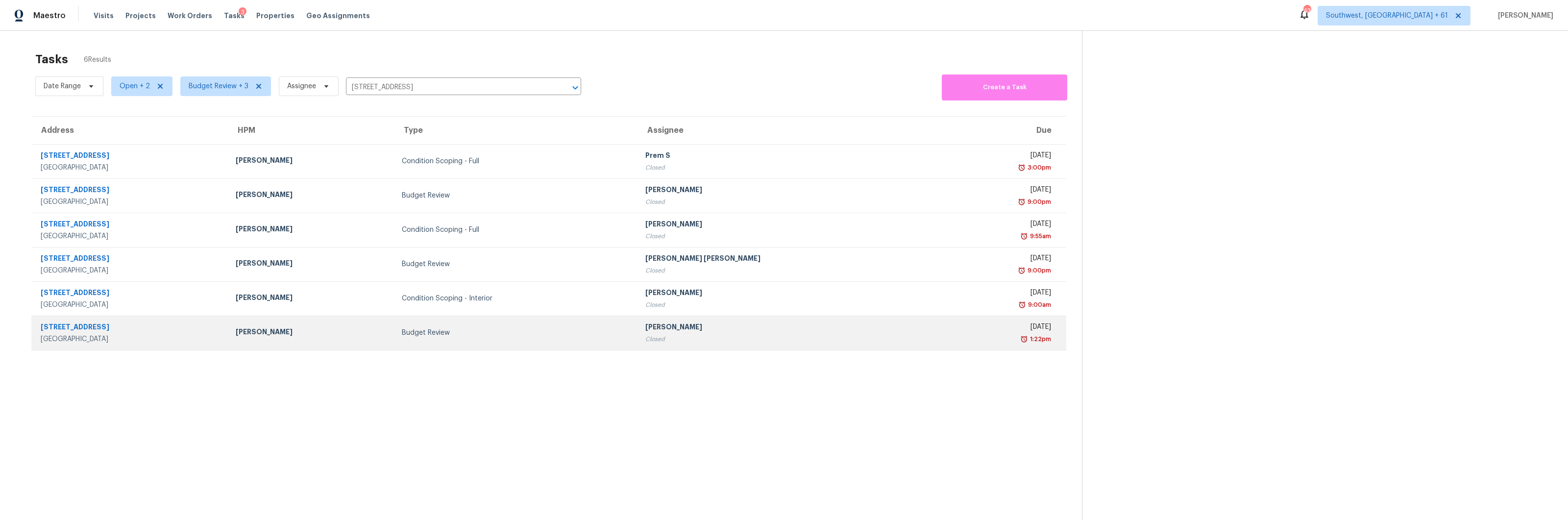
click at [589, 346] on td "Budget Review" at bounding box center [515, 332] width 244 height 34
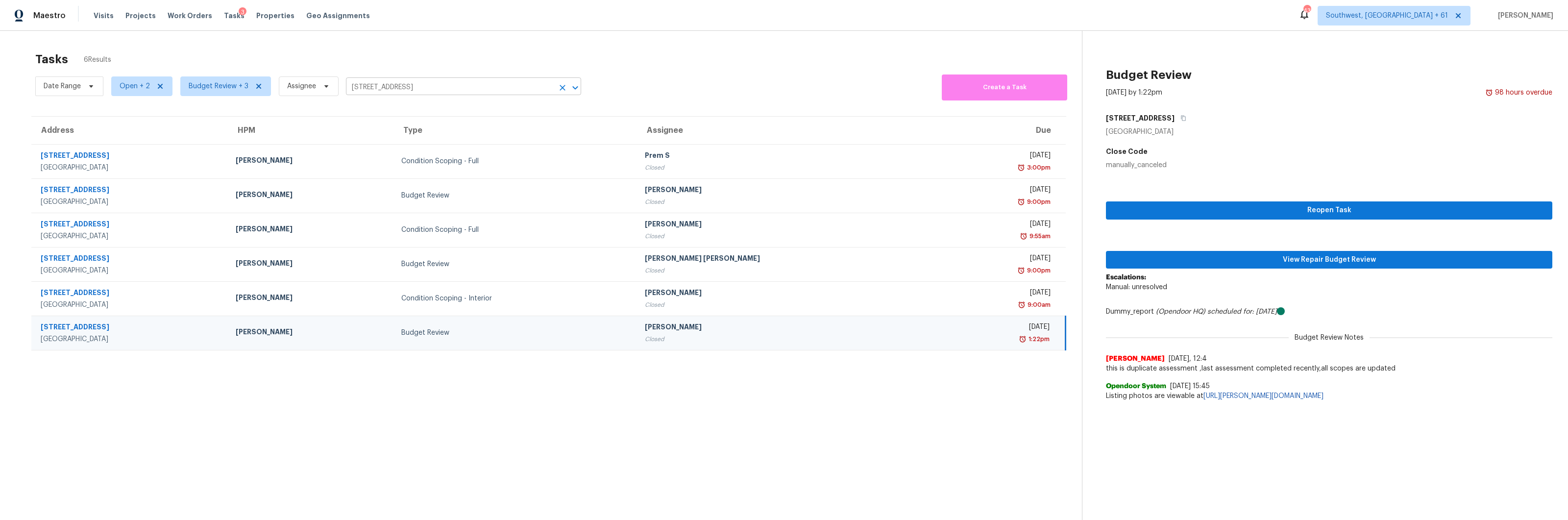
click at [525, 92] on input "[STREET_ADDRESS]" at bounding box center [450, 87] width 208 height 15
paste input "[STREET_ADDRESS][PERSON_NAME]"
type input "[STREET_ADDRESS][PERSON_NAME]"
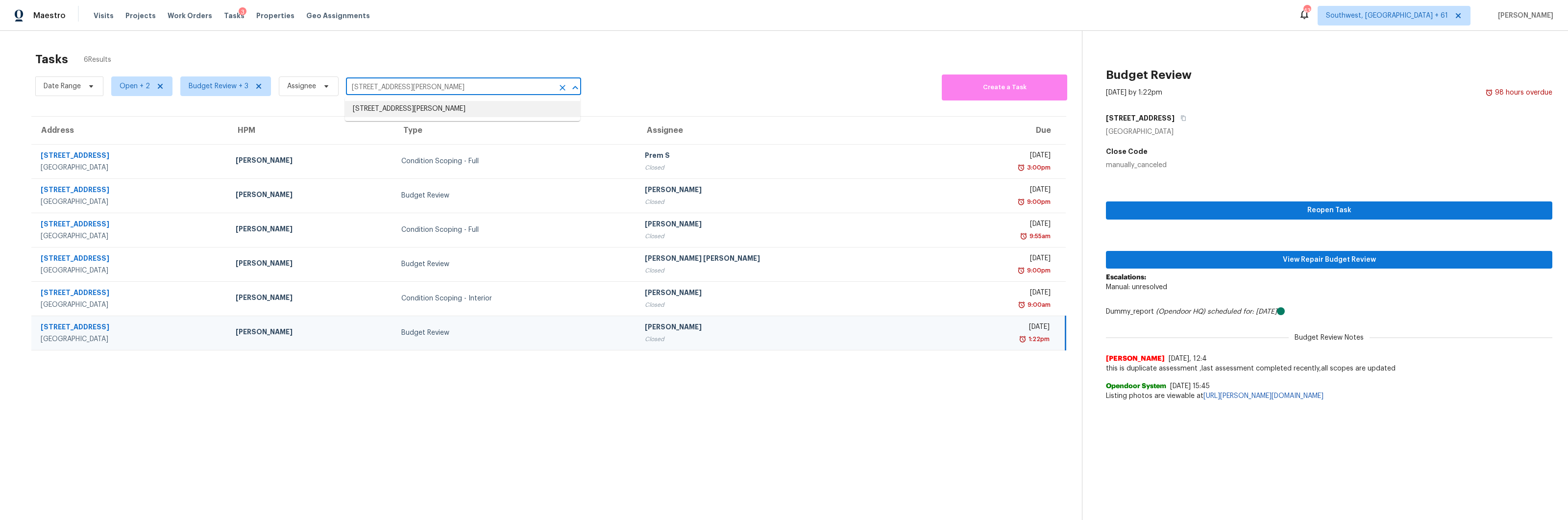
click at [453, 104] on li "[STREET_ADDRESS][PERSON_NAME]" at bounding box center [463, 108] width 235 height 16
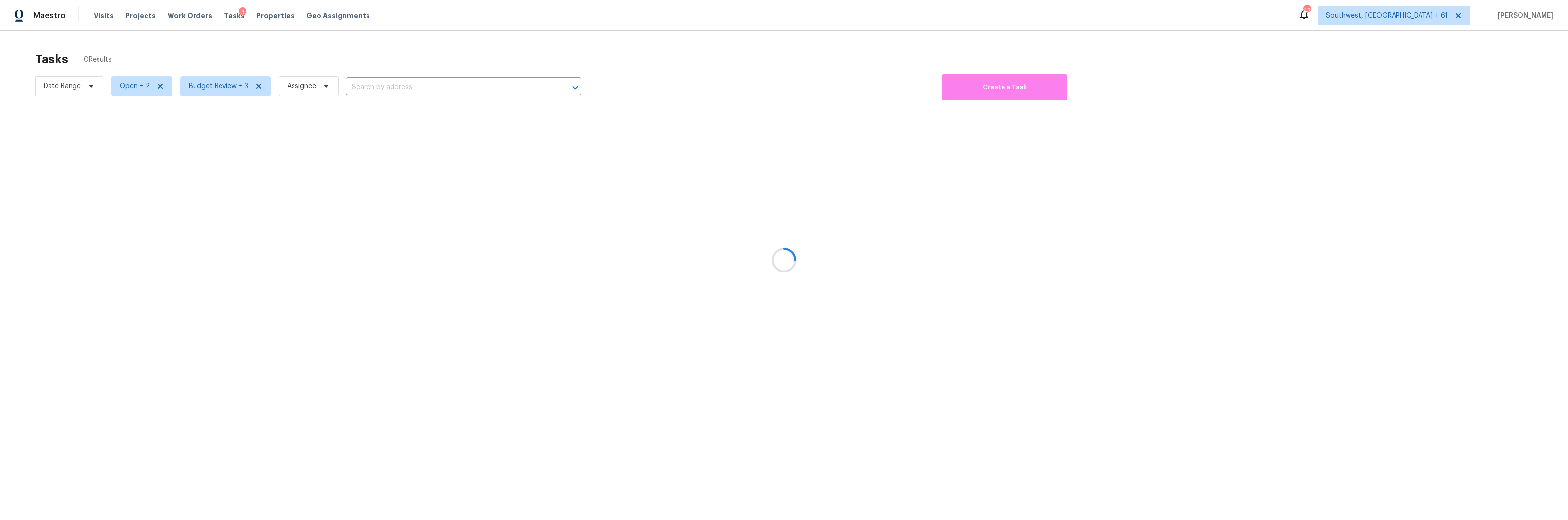
type input "[STREET_ADDRESS][PERSON_NAME]"
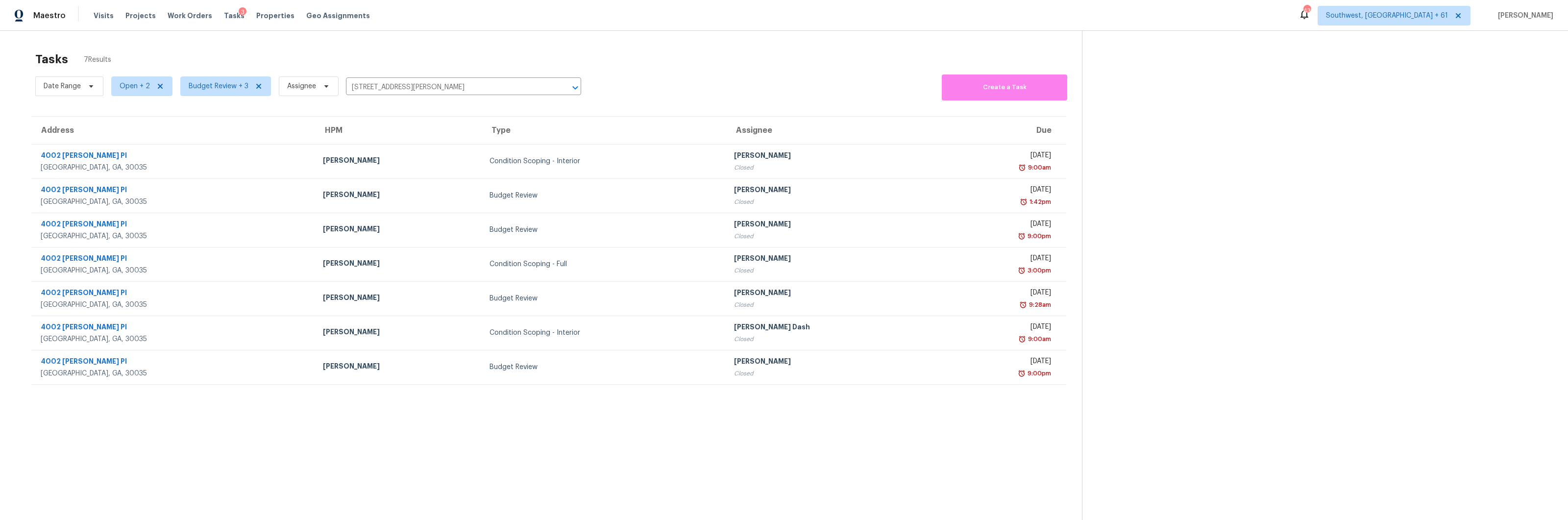
click at [621, 86] on div "Date Range Open + 2 Budget Review + 3 Assignee [STREET_ADDRESS][PERSON_NAME] ​ …" at bounding box center [558, 86] width 1047 height 29
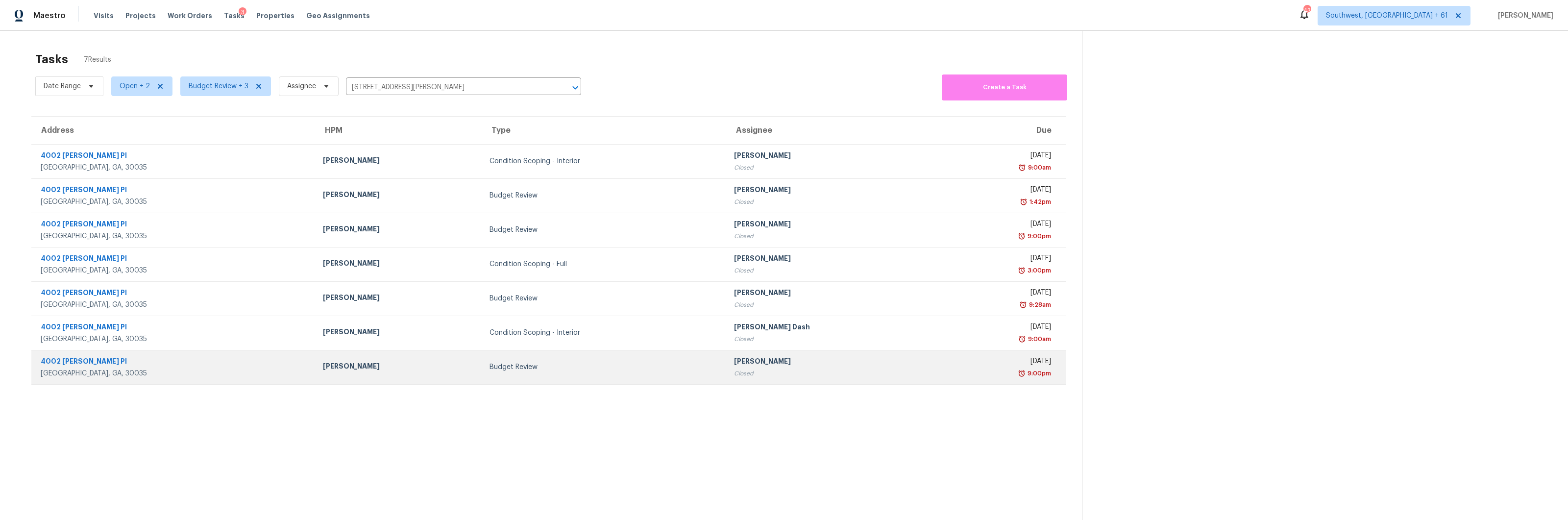
click at [726, 372] on td "[PERSON_NAME] Closed" at bounding box center [831, 367] width 210 height 34
